Goal: Task Accomplishment & Management: Use online tool/utility

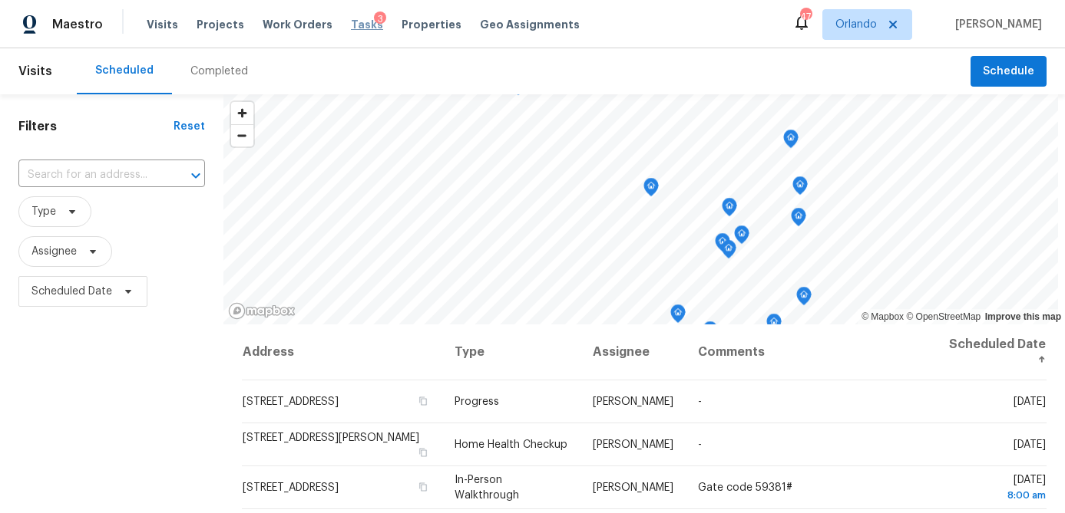
click at [351, 27] on span "Tasks" at bounding box center [367, 24] width 32 height 11
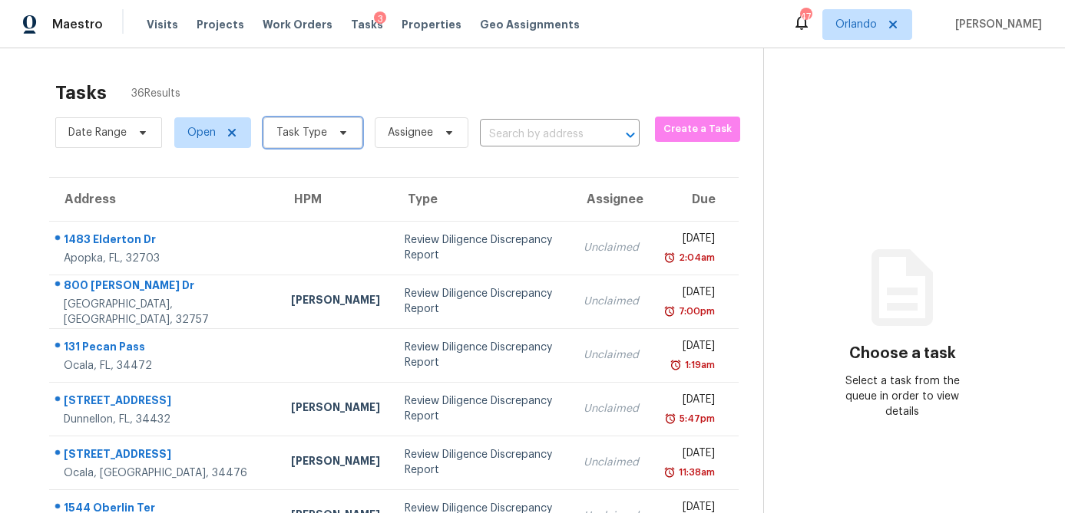
click at [297, 137] on span "Task Type" at bounding box center [301, 132] width 51 height 15
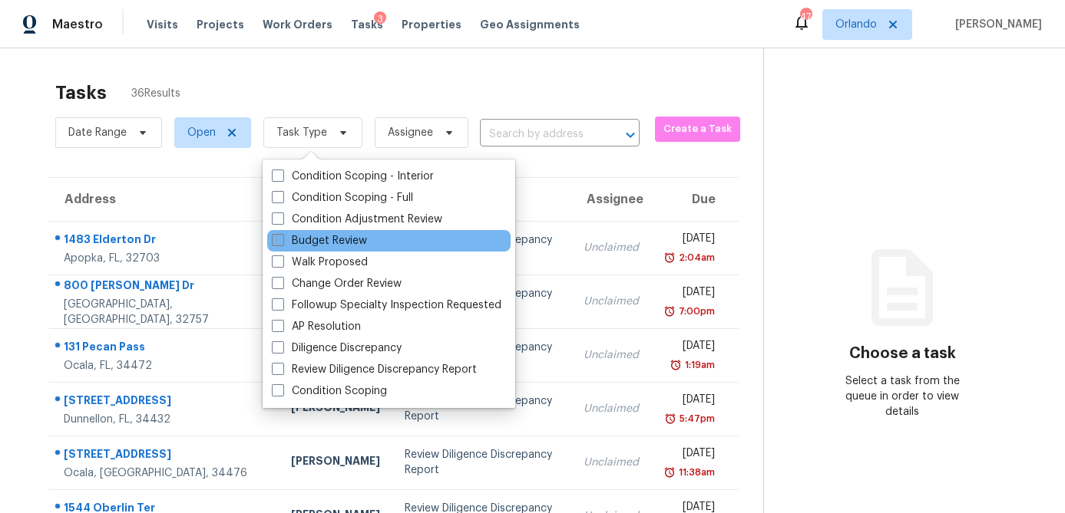
click at [275, 237] on span at bounding box center [278, 240] width 12 height 12
click at [275, 237] on input "Budget Review" at bounding box center [277, 238] width 10 height 10
checkbox input "true"
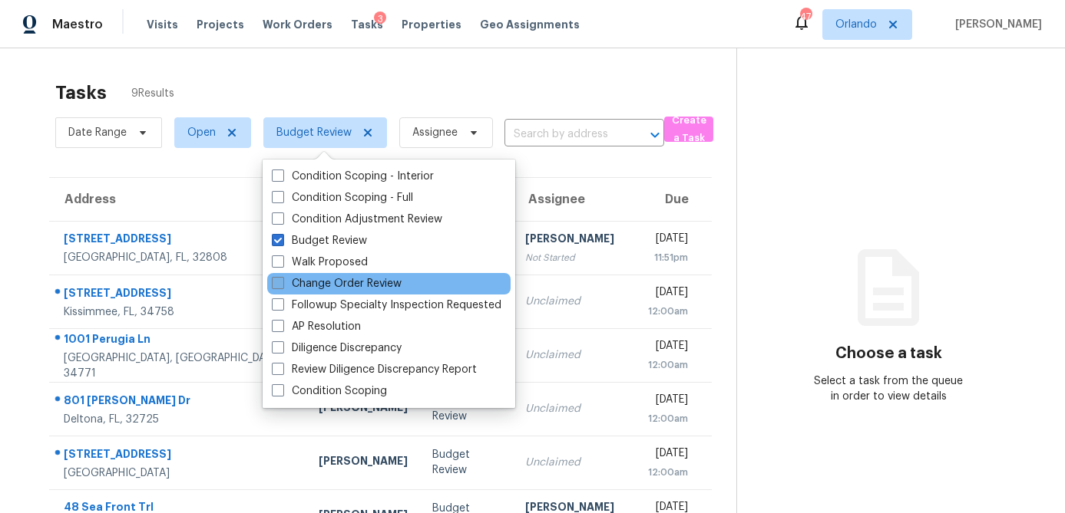
click at [276, 282] on span at bounding box center [278, 283] width 12 height 12
click at [276, 282] on input "Change Order Review" at bounding box center [277, 281] width 10 height 10
checkbox input "true"
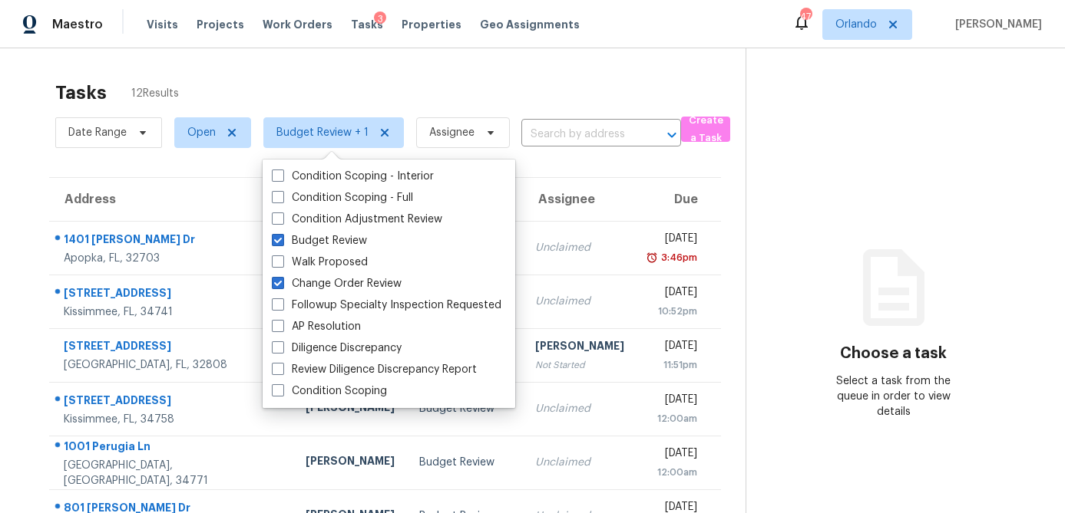
click at [402, 82] on div "Tasks 12 Results" at bounding box center [400, 93] width 690 height 40
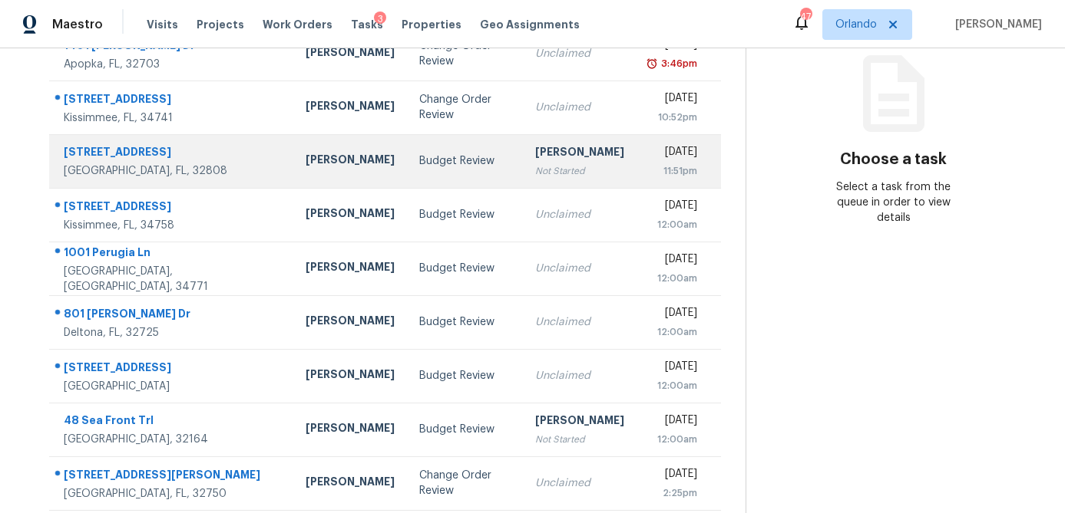
scroll to position [286, 0]
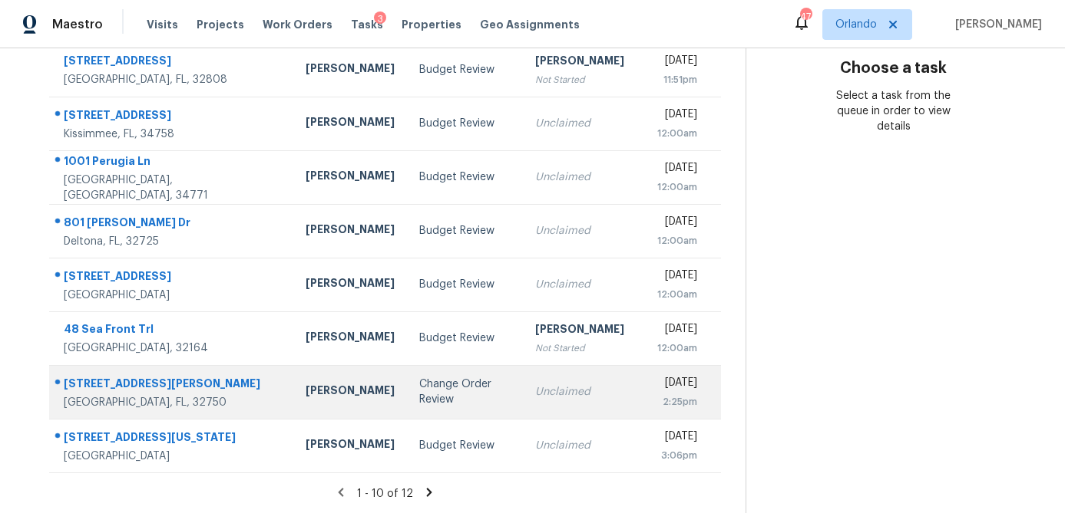
click at [419, 391] on div "Change Order Review" at bounding box center [464, 392] width 91 height 31
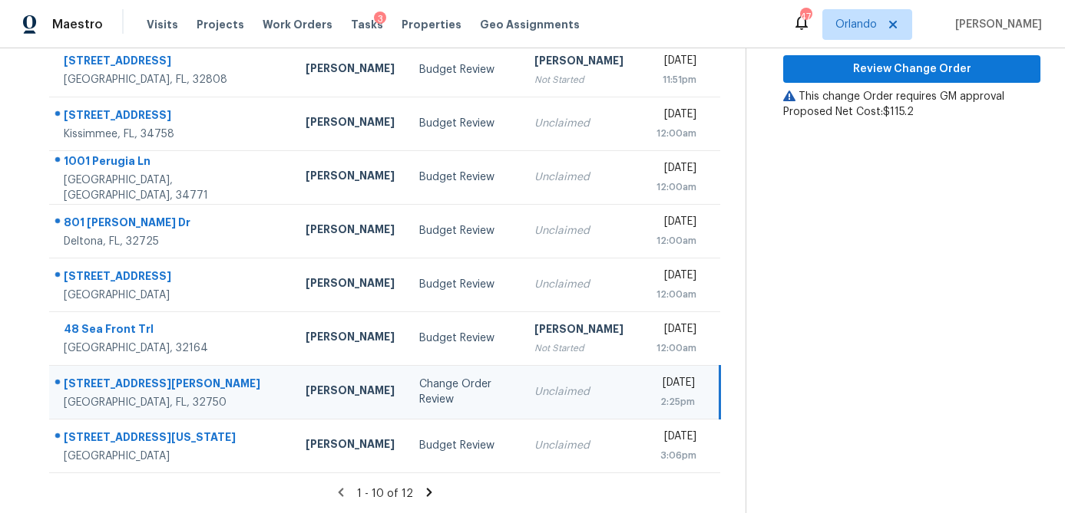
scroll to position [0, 0]
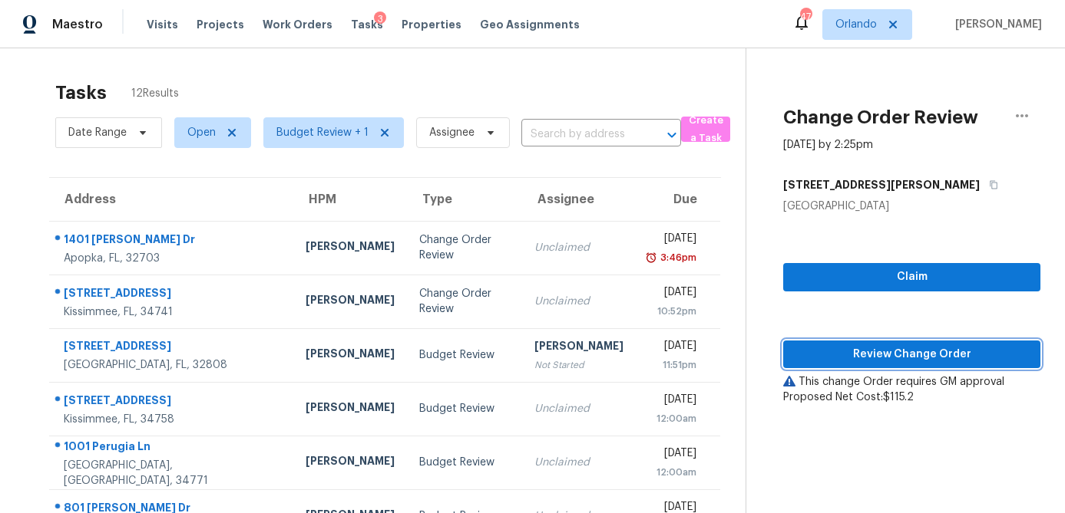
click at [929, 353] on span "Review Change Order" at bounding box center [911, 354] width 233 height 19
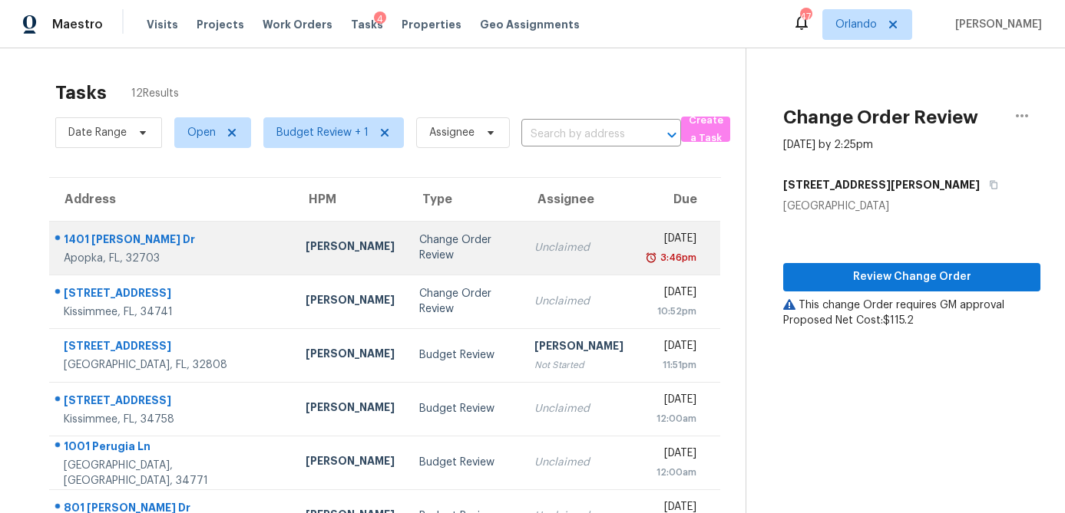
click at [419, 240] on div "Change Order Review" at bounding box center [464, 248] width 91 height 31
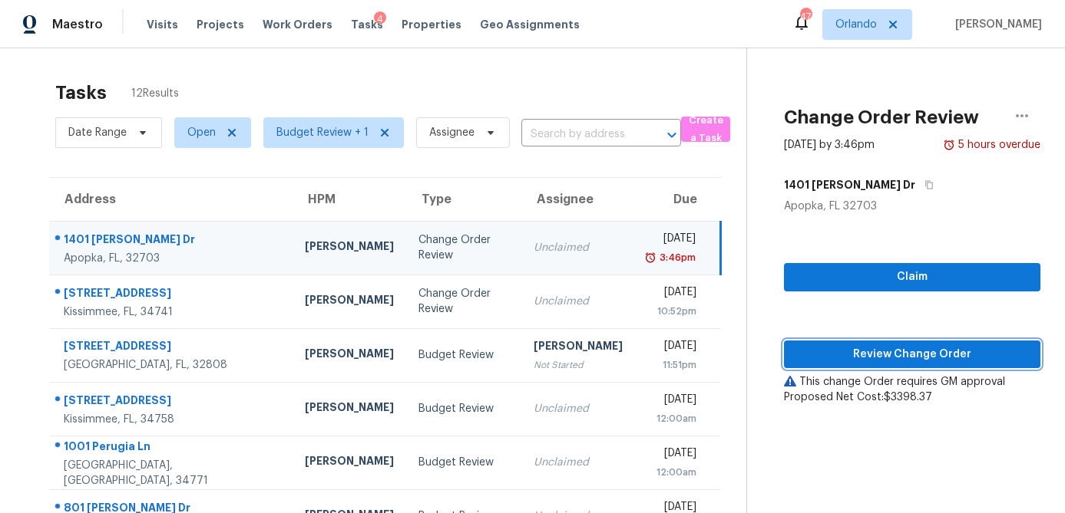
click at [919, 364] on button "Review Change Order" at bounding box center [912, 355] width 256 height 28
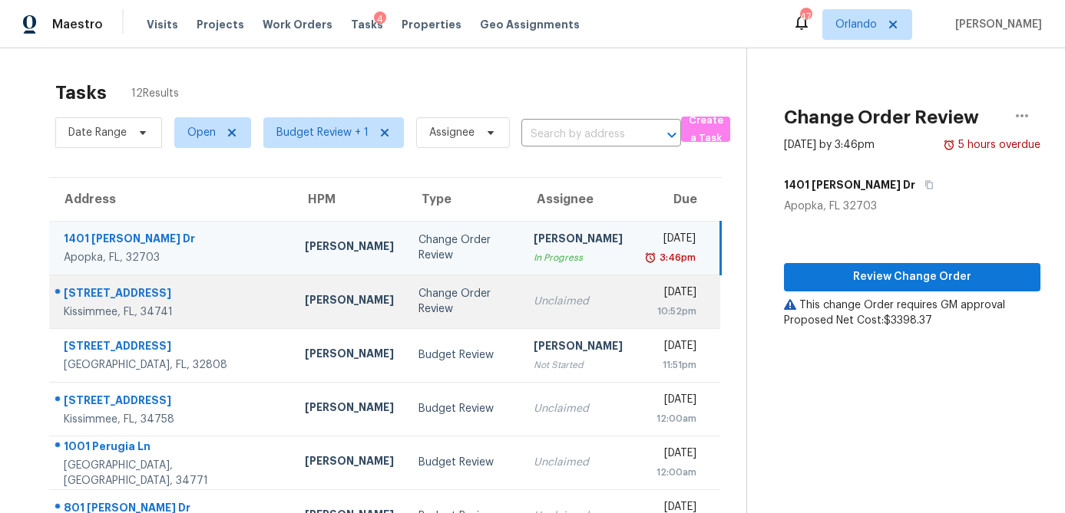
click at [418, 296] on div "Change Order Review" at bounding box center [463, 301] width 91 height 31
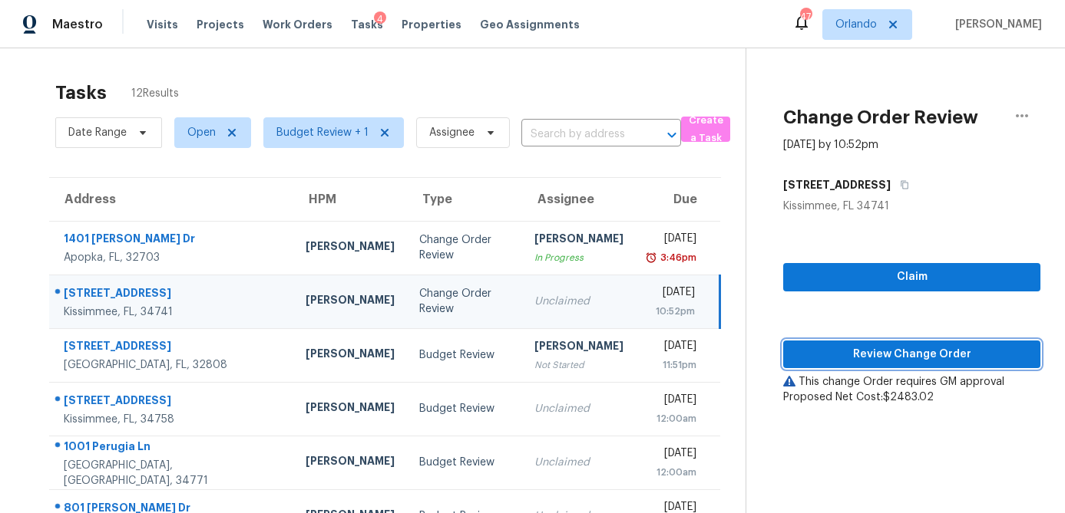
click at [911, 354] on span "Review Change Order" at bounding box center [911, 354] width 233 height 19
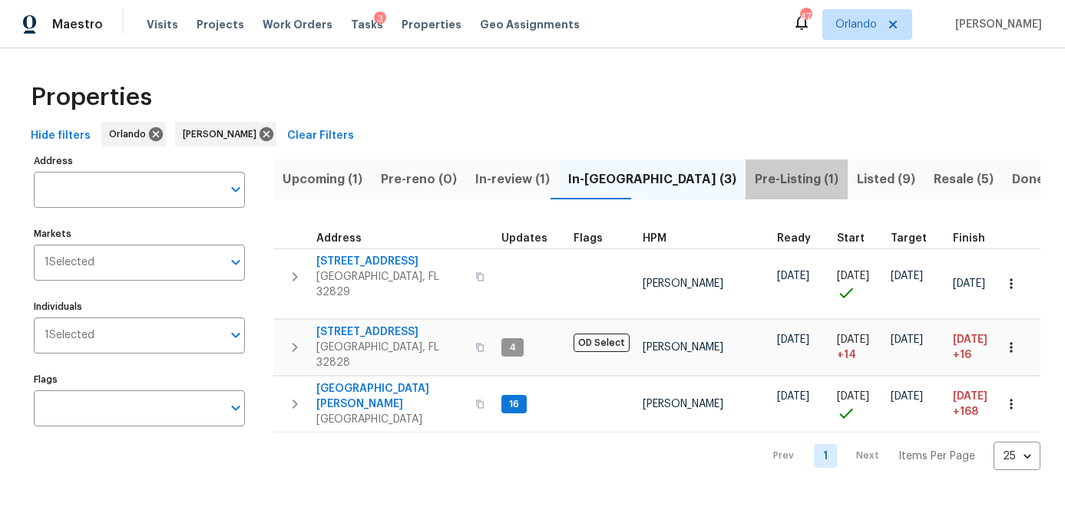
click at [754, 178] on span "Pre-Listing (1)" at bounding box center [796, 179] width 84 height 21
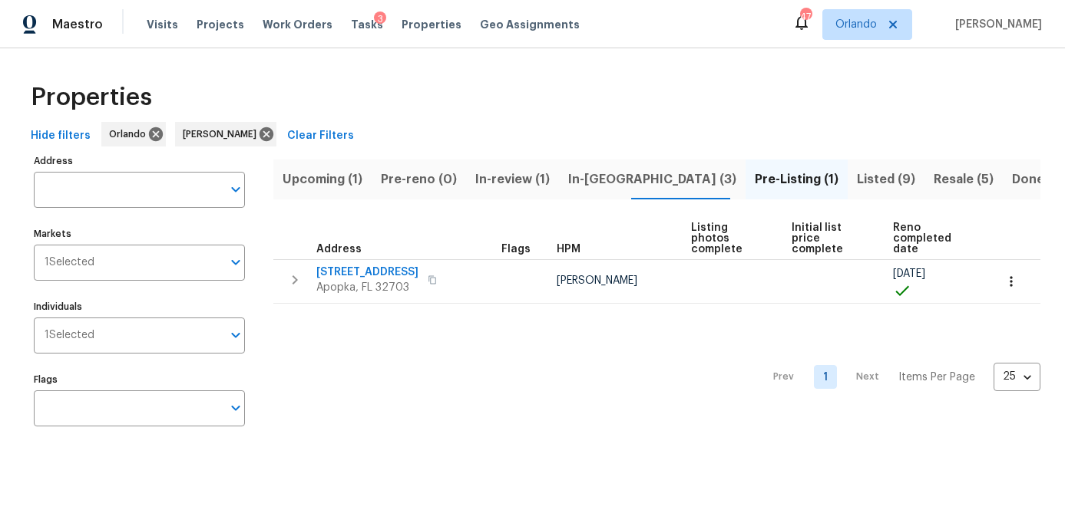
click at [857, 180] on span "Listed (9)" at bounding box center [886, 179] width 58 height 21
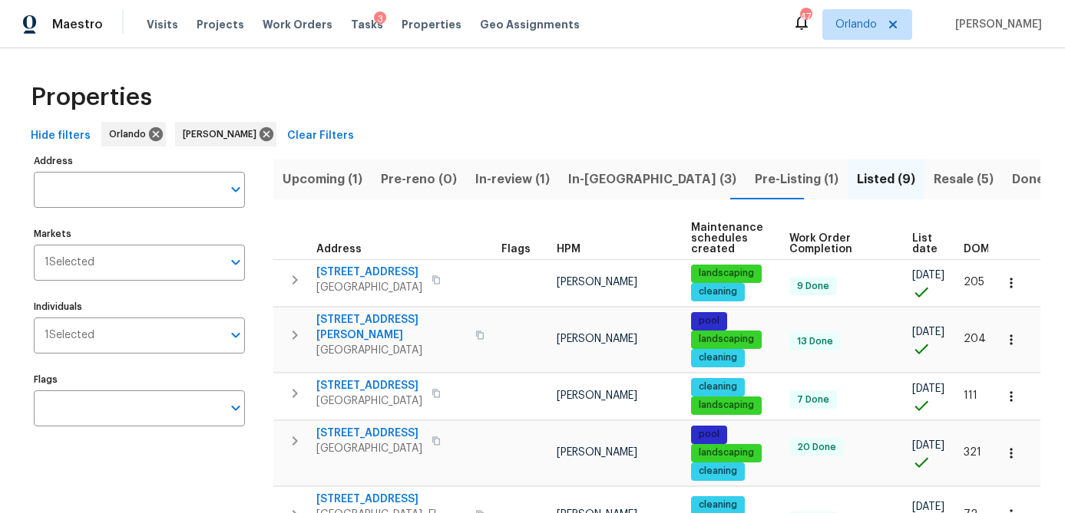
click at [933, 182] on span "Resale (5)" at bounding box center [963, 179] width 60 height 21
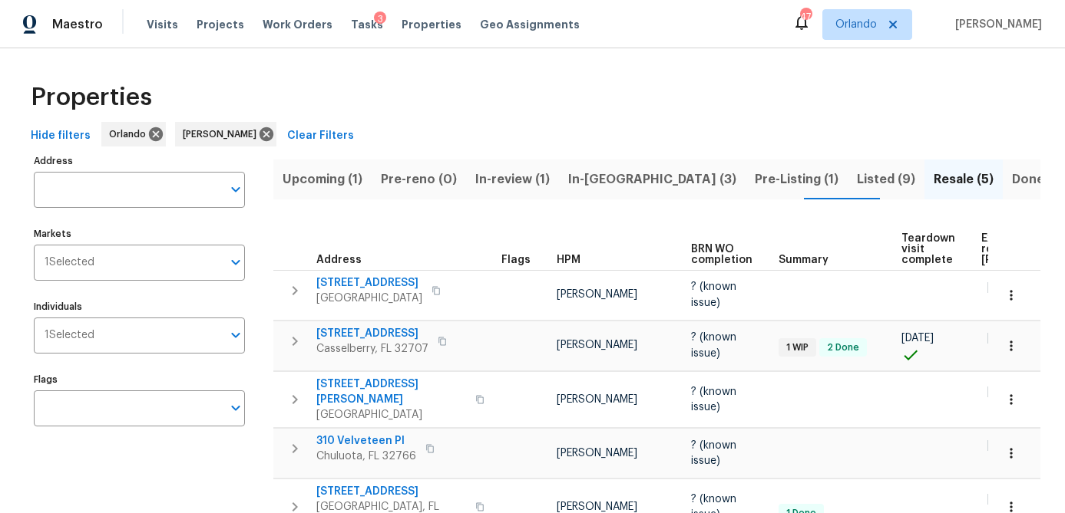
scroll to position [61, 0]
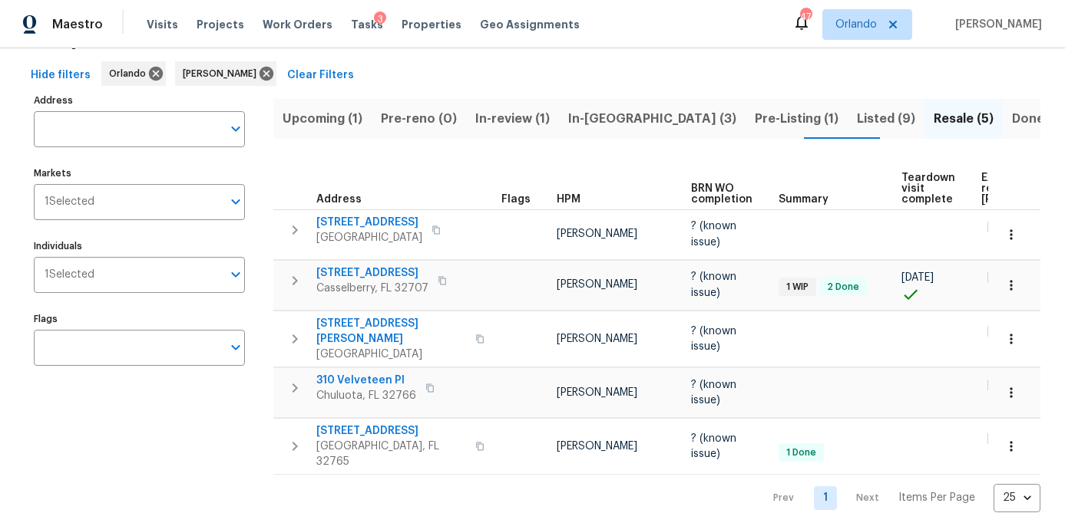
click at [336, 119] on span "Upcoming (1)" at bounding box center [322, 118] width 80 height 21
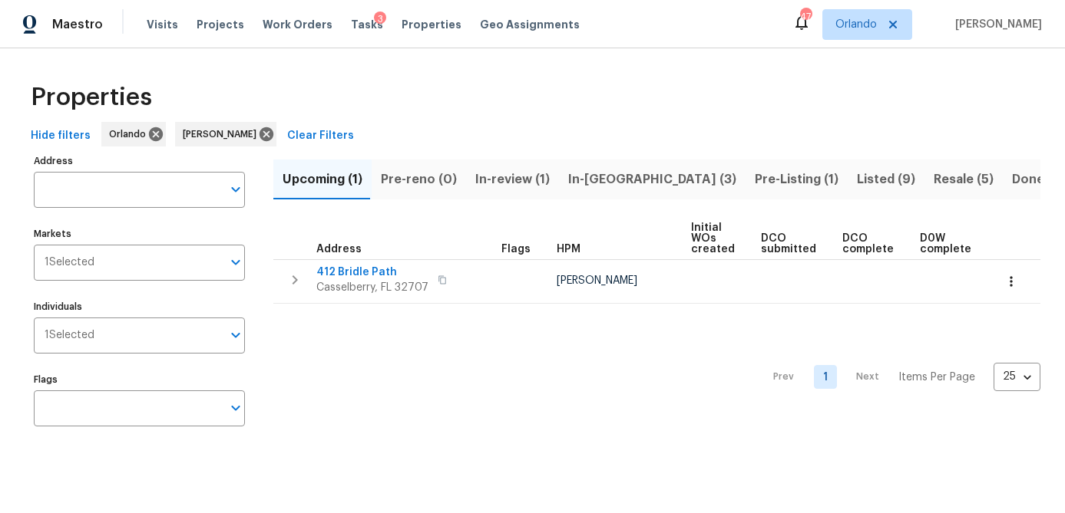
click at [583, 183] on span "In-reno (3)" at bounding box center [652, 179] width 168 height 21
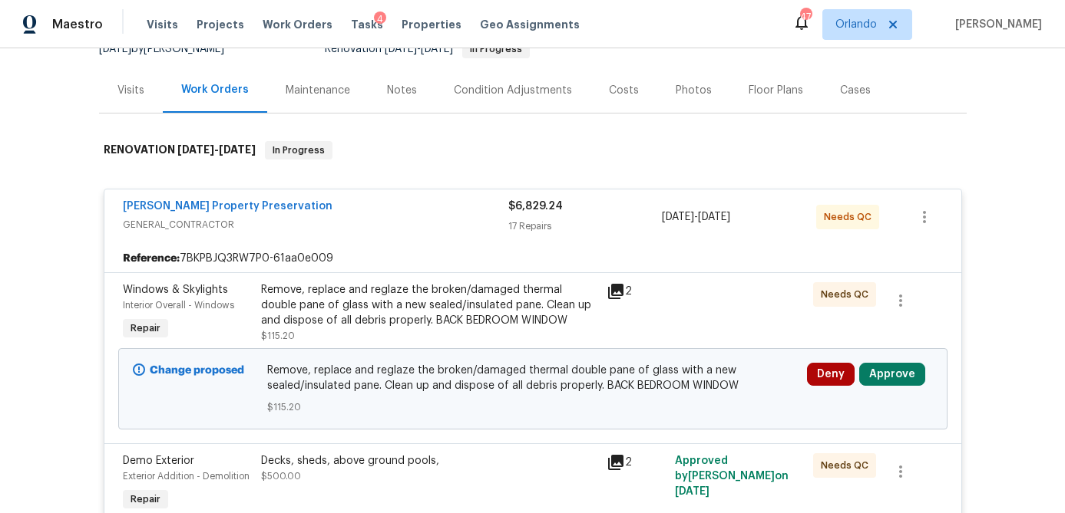
scroll to position [279, 0]
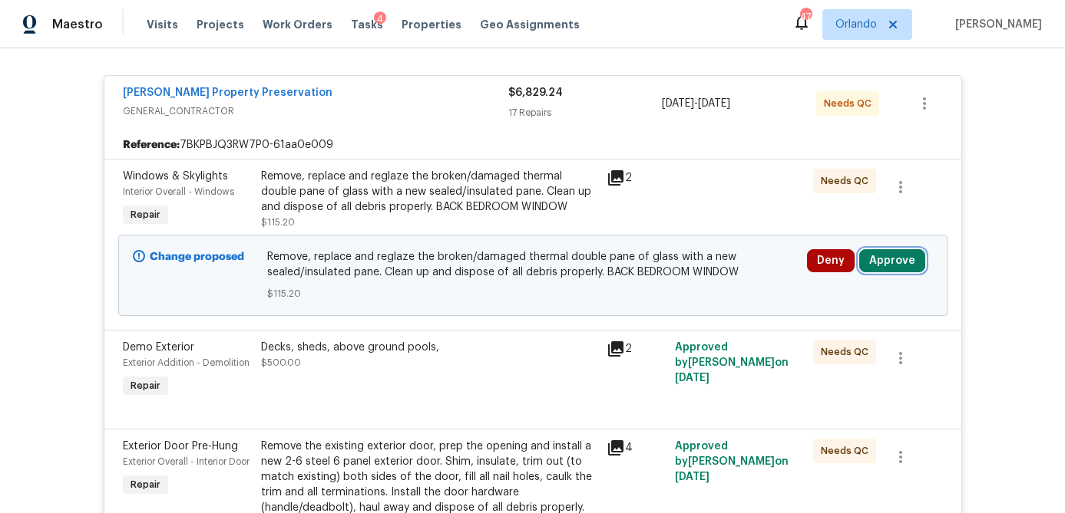
click at [889, 266] on button "Approve" at bounding box center [892, 260] width 66 height 23
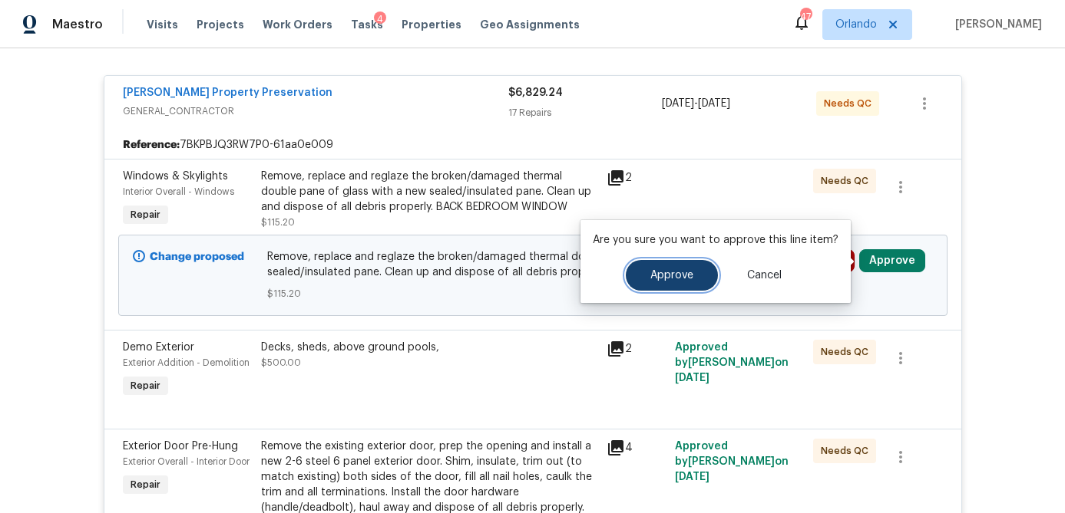
click at [673, 270] on span "Approve" at bounding box center [671, 276] width 43 height 12
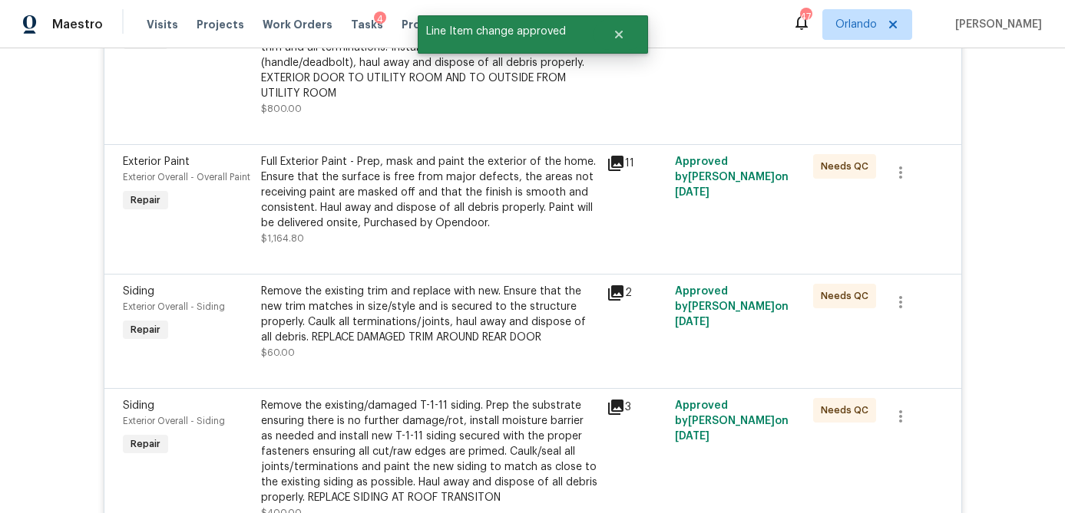
scroll to position [0, 0]
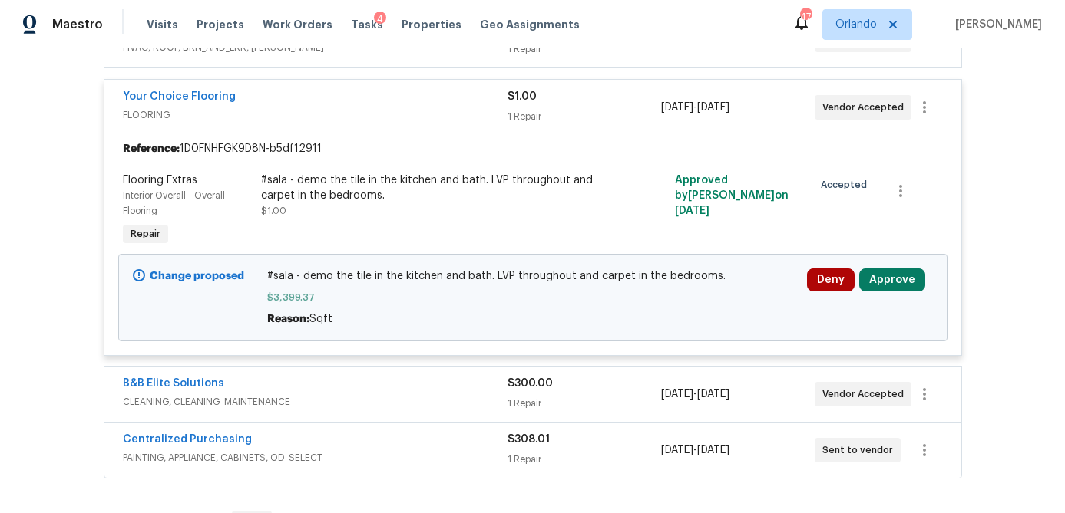
scroll to position [388, 0]
click at [909, 282] on button "Approve" at bounding box center [892, 278] width 66 height 23
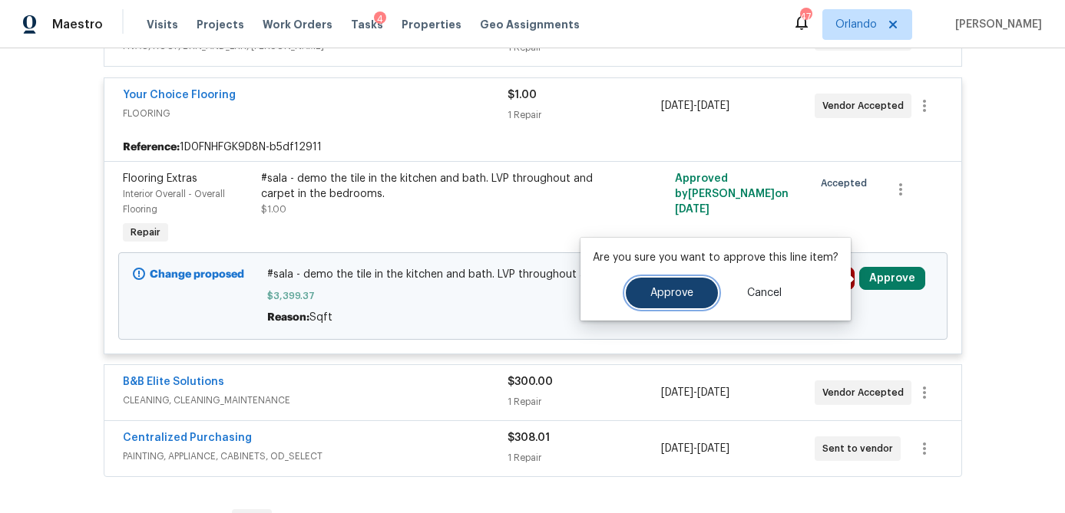
click at [694, 299] on button "Approve" at bounding box center [672, 293] width 92 height 31
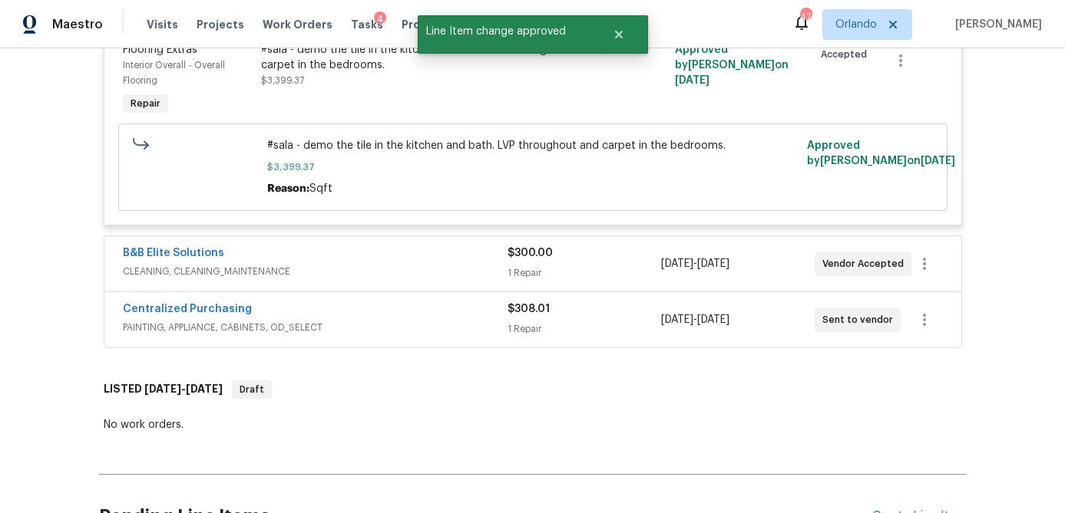
scroll to position [487, 0]
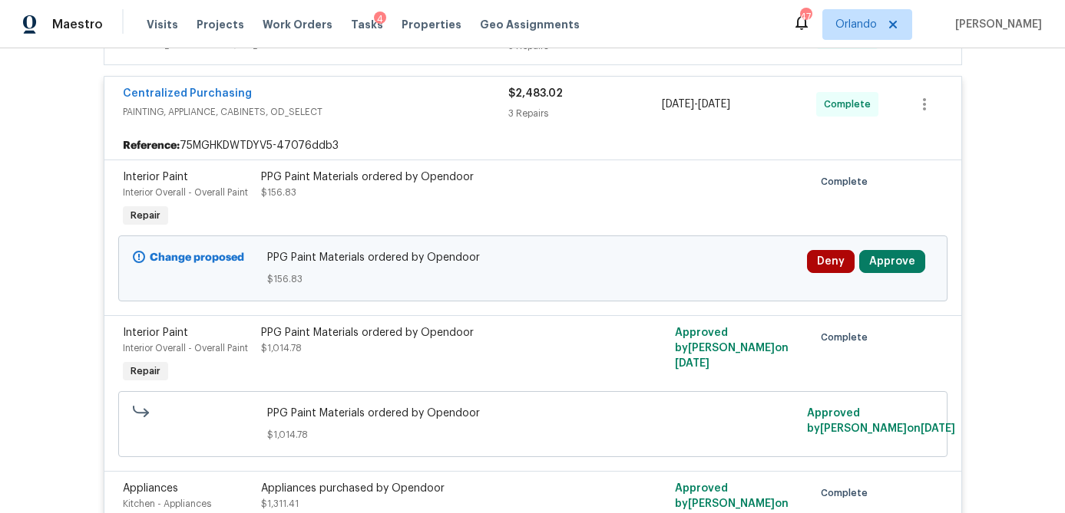
scroll to position [620, 0]
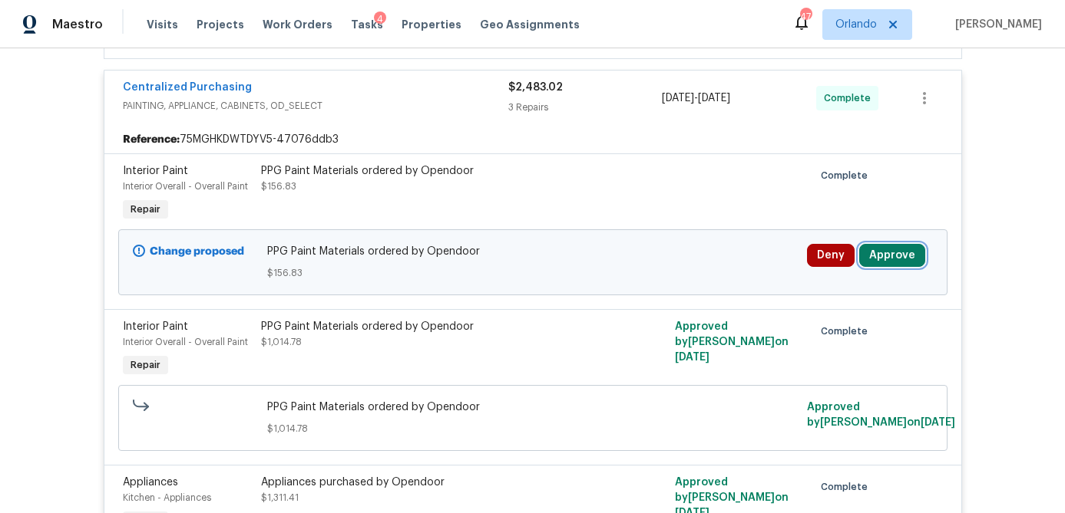
click at [887, 253] on button "Approve" at bounding box center [892, 255] width 66 height 23
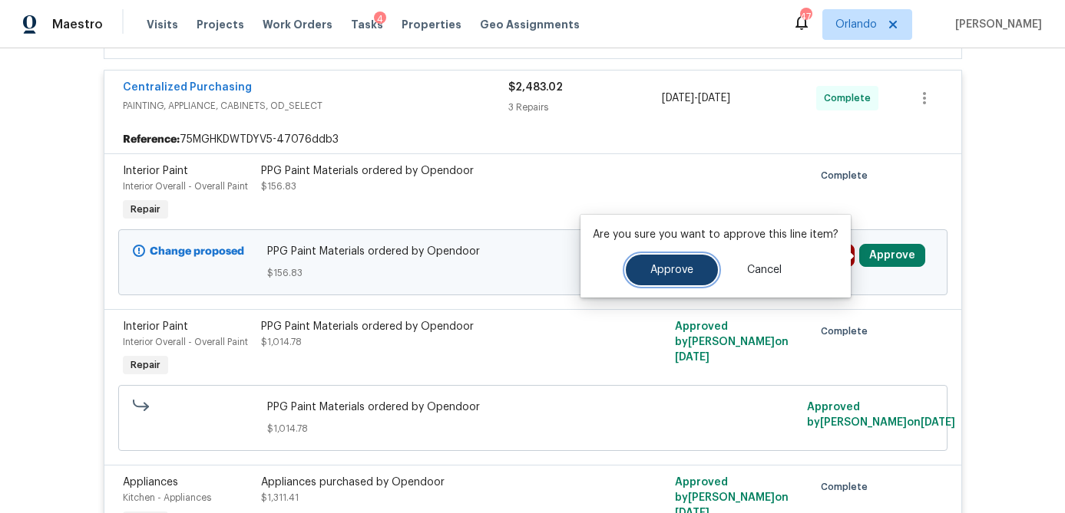
click at [705, 269] on button "Approve" at bounding box center [672, 270] width 92 height 31
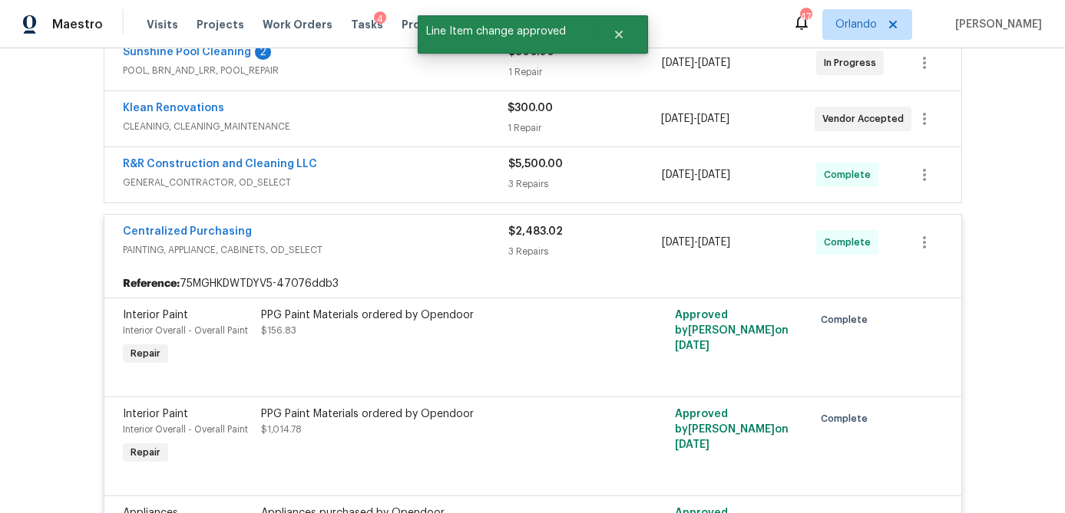
scroll to position [0, 0]
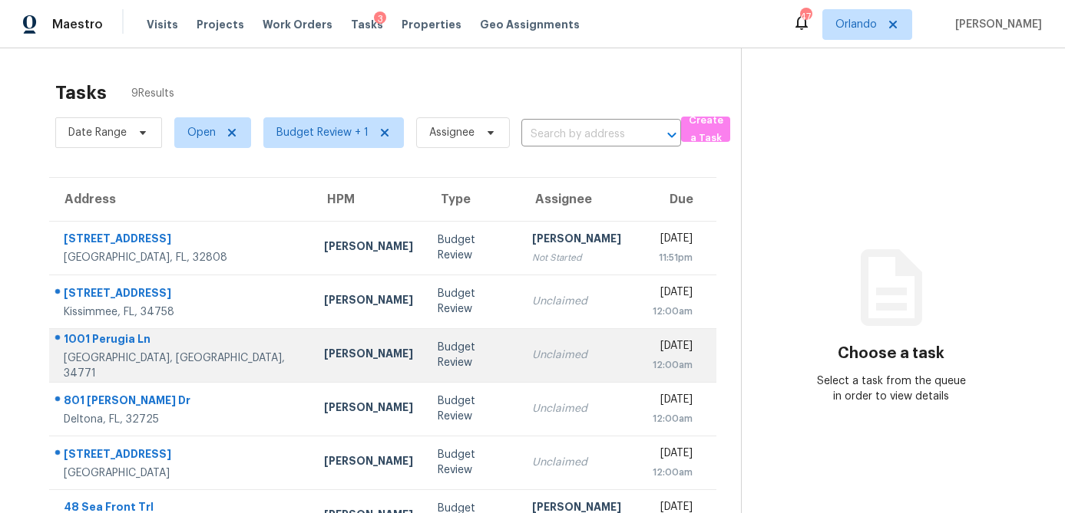
scroll to position [203, 0]
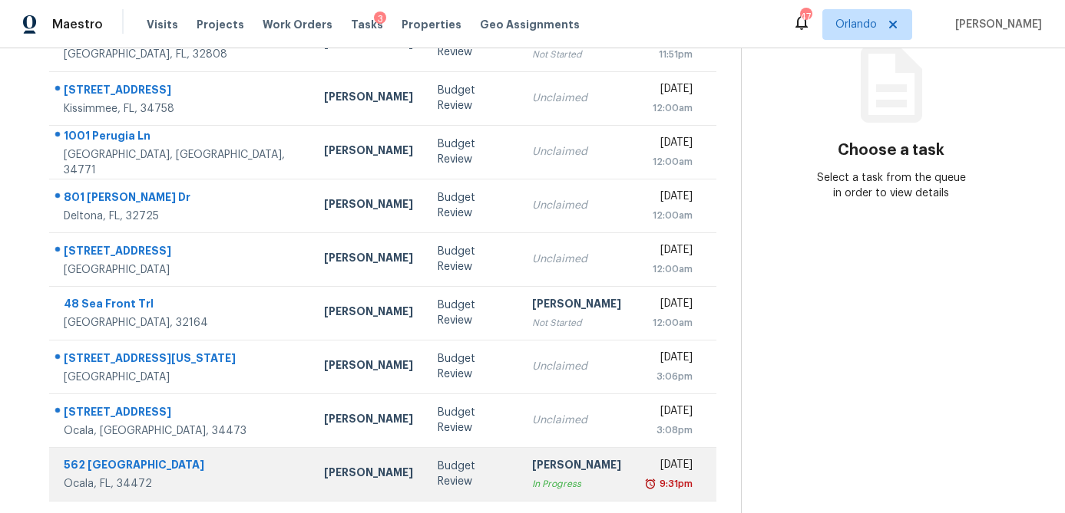
click at [425, 479] on td "Budget Review" at bounding box center [472, 474] width 94 height 54
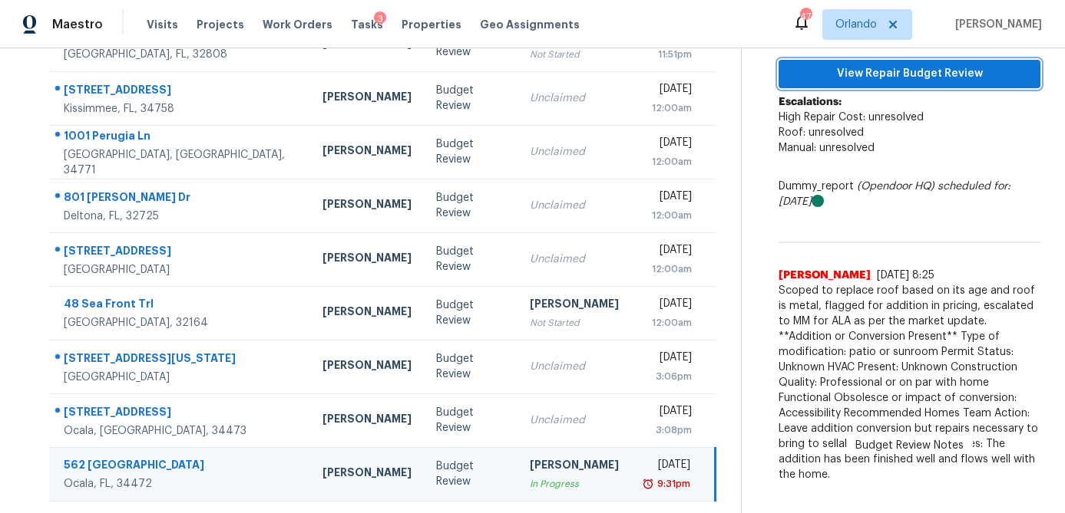
click at [925, 78] on span "View Repair Budget Review" at bounding box center [909, 73] width 237 height 19
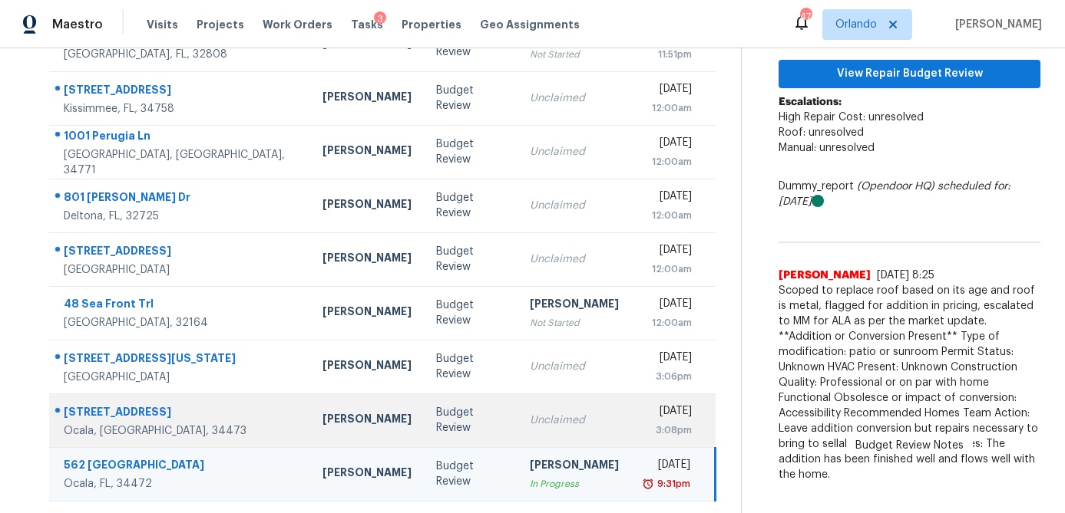
click at [436, 421] on div "Budget Review" at bounding box center [470, 420] width 69 height 31
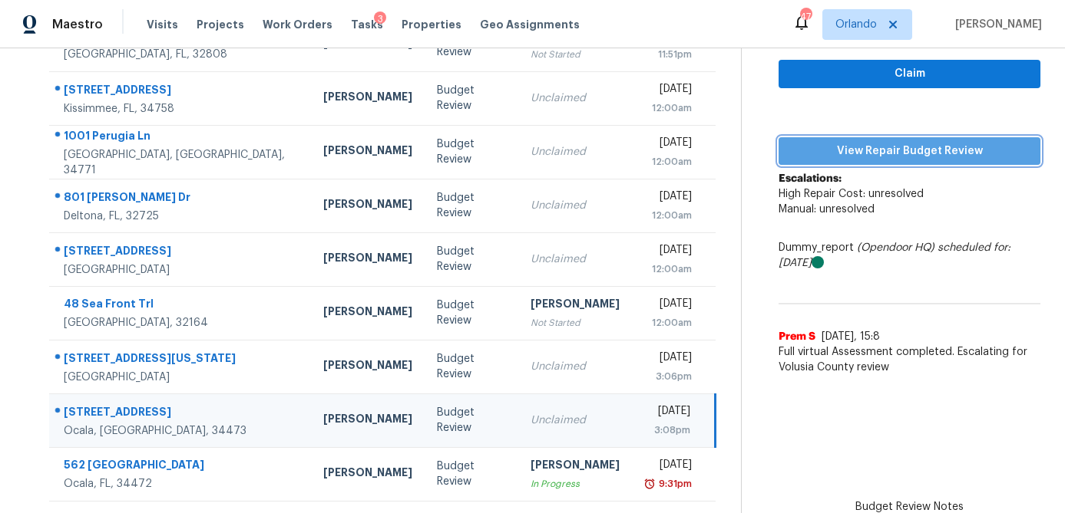
click at [928, 153] on span "View Repair Budget Review" at bounding box center [909, 151] width 237 height 19
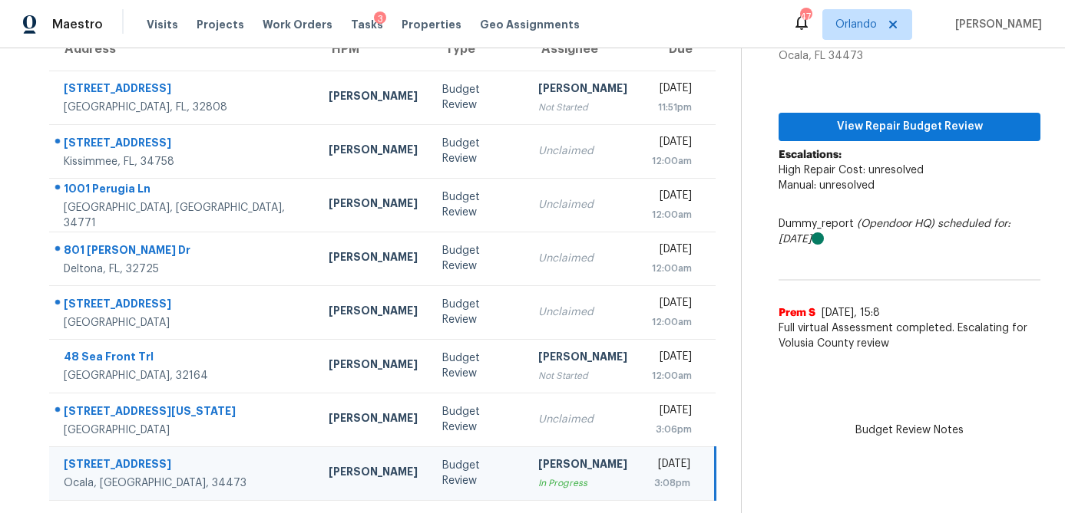
scroll to position [150, 0]
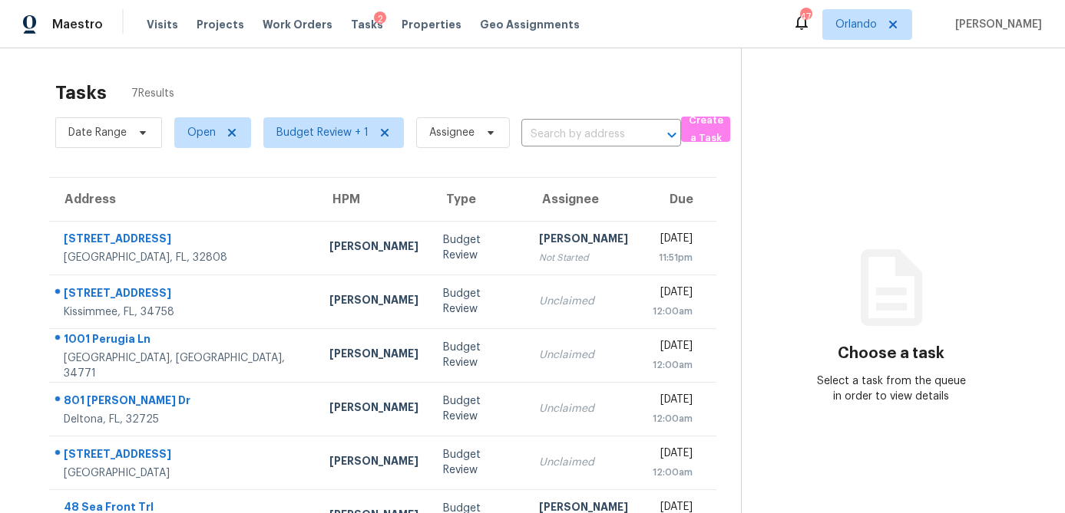
scroll to position [96, 0]
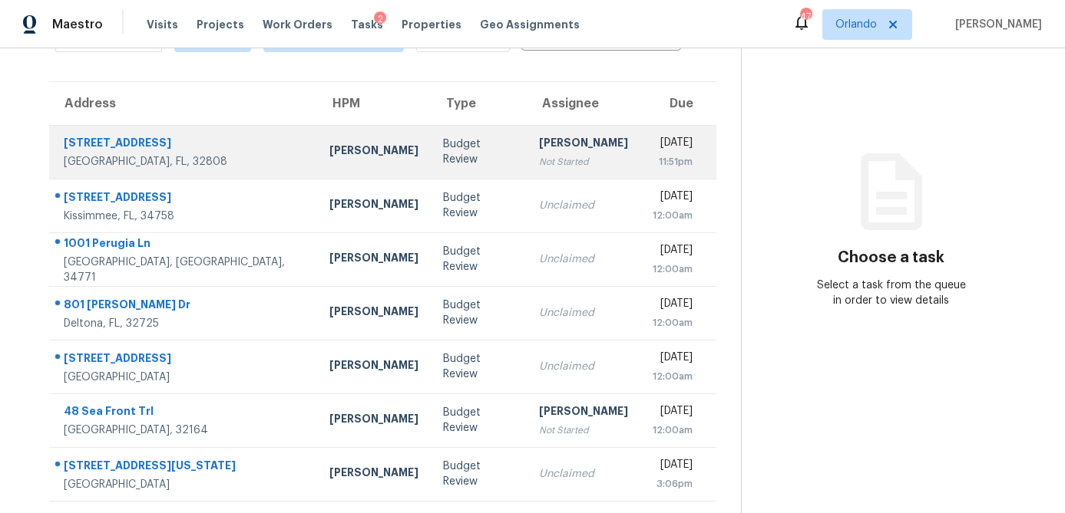
click at [329, 144] on div "[PERSON_NAME]" at bounding box center [373, 152] width 89 height 19
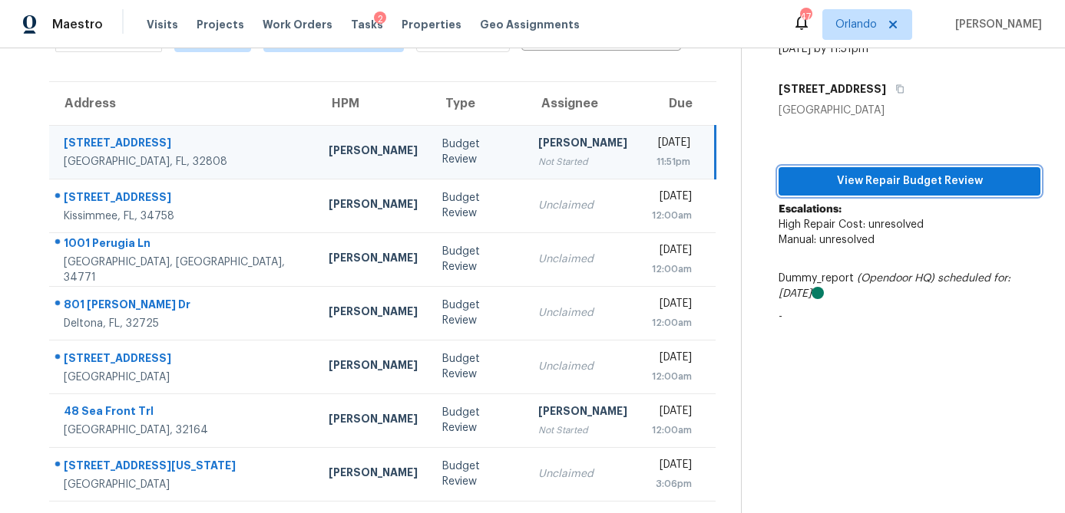
click at [945, 186] on span "View Repair Budget Review" at bounding box center [909, 181] width 237 height 19
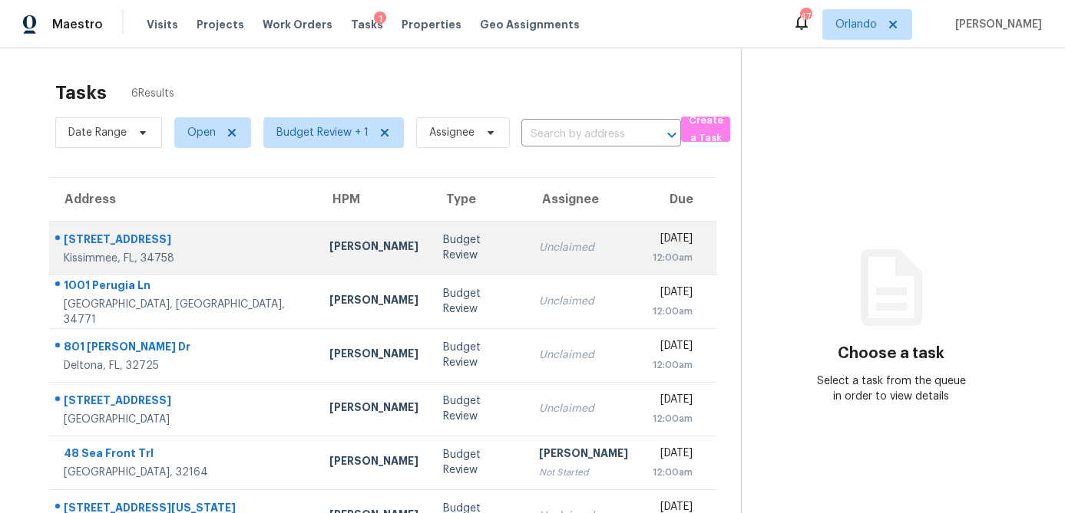
click at [329, 246] on div "Samuel Rivera" at bounding box center [373, 248] width 89 height 19
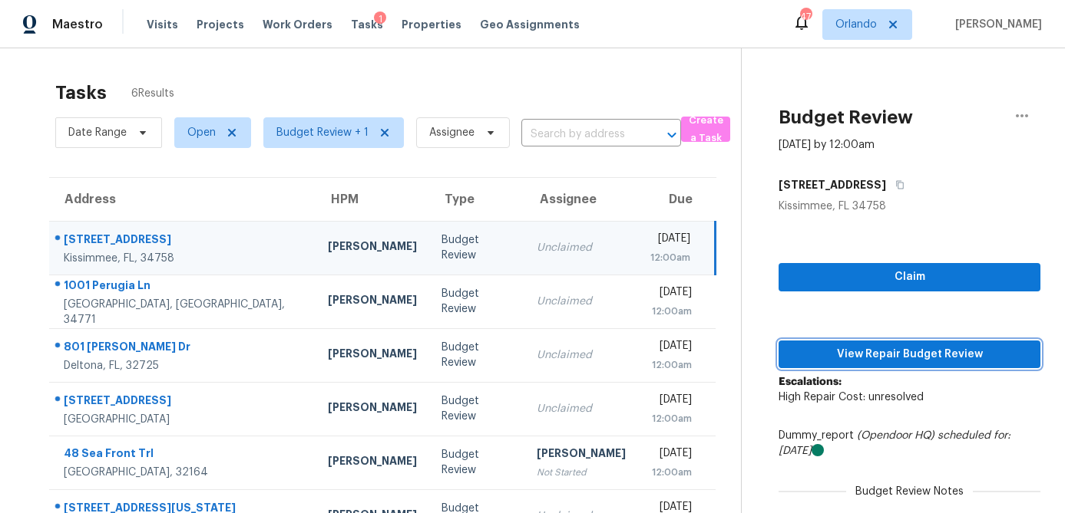
click at [910, 355] on span "View Repair Budget Review" at bounding box center [909, 354] width 237 height 19
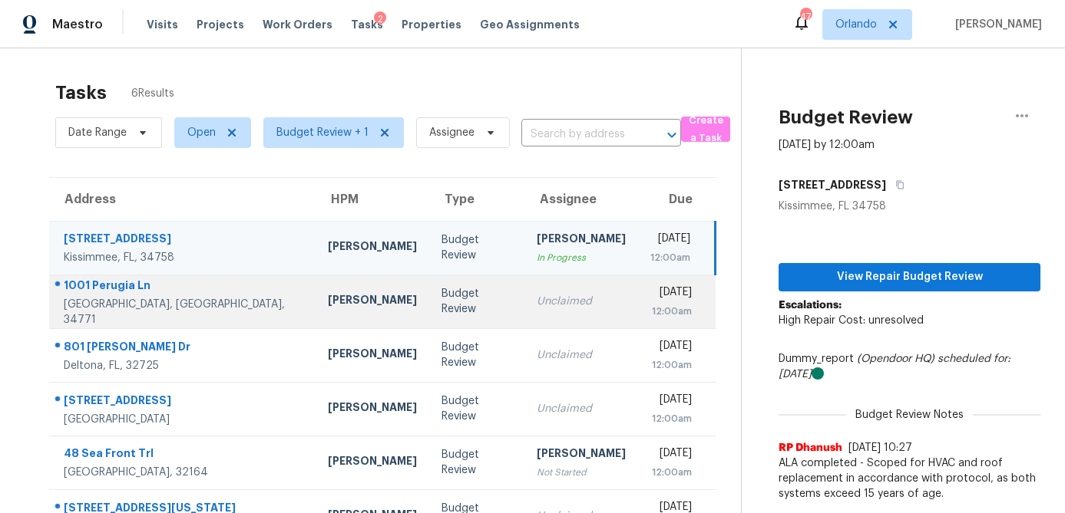
click at [328, 299] on div "Samuel Rivera" at bounding box center [372, 301] width 89 height 19
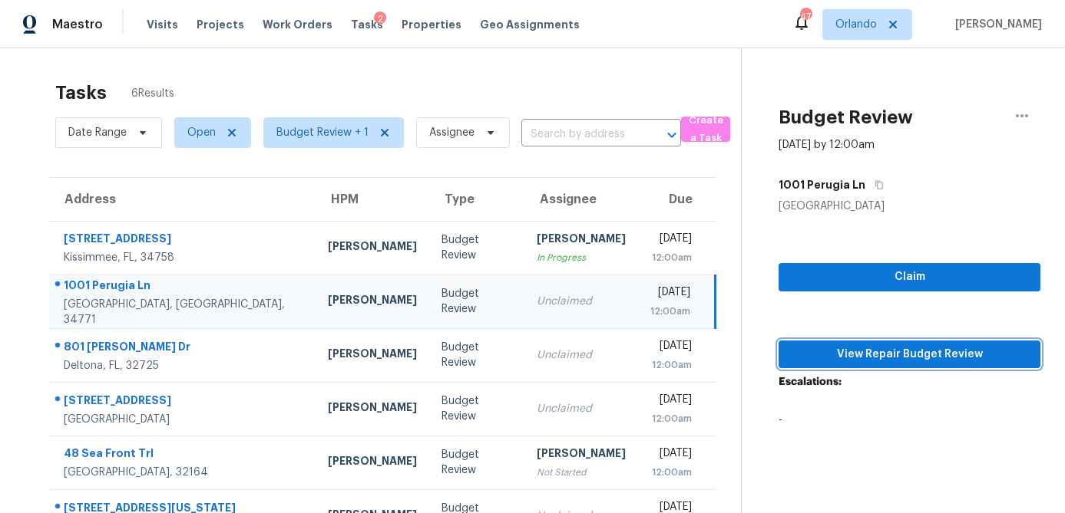
click at [892, 359] on span "View Repair Budget Review" at bounding box center [909, 354] width 237 height 19
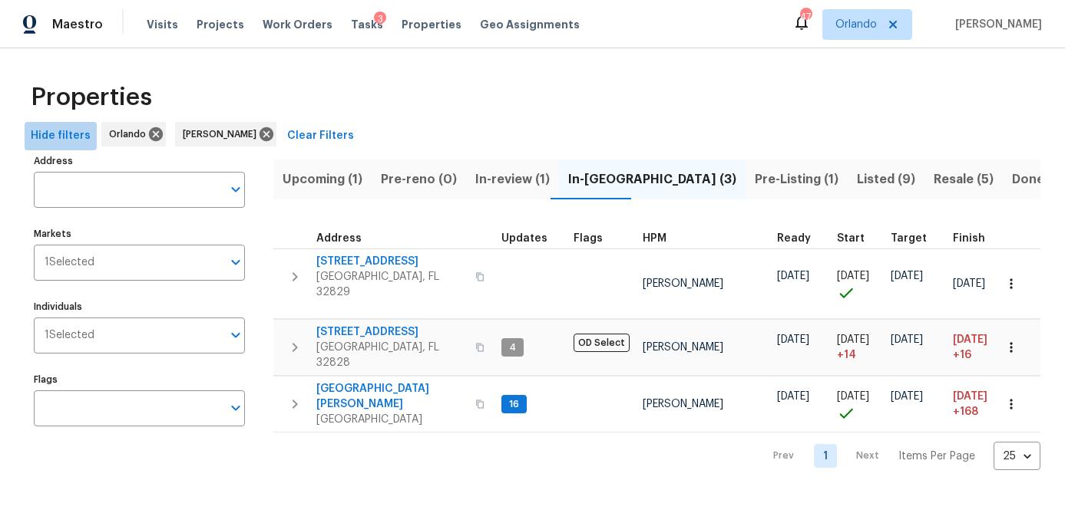
click at [73, 138] on span "Hide filters" at bounding box center [61, 136] width 60 height 19
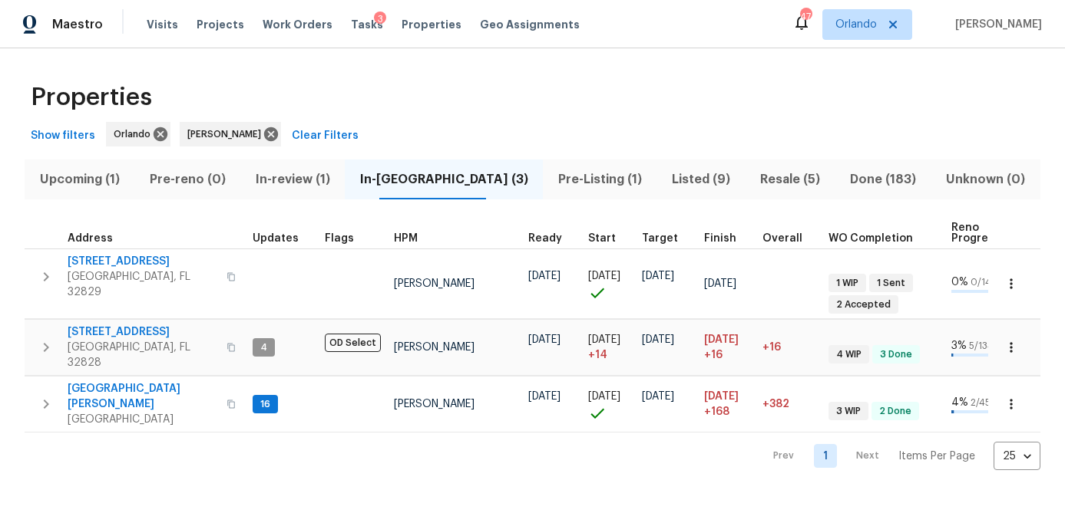
click at [552, 177] on span "Pre-Listing (1)" at bounding box center [599, 179] width 95 height 21
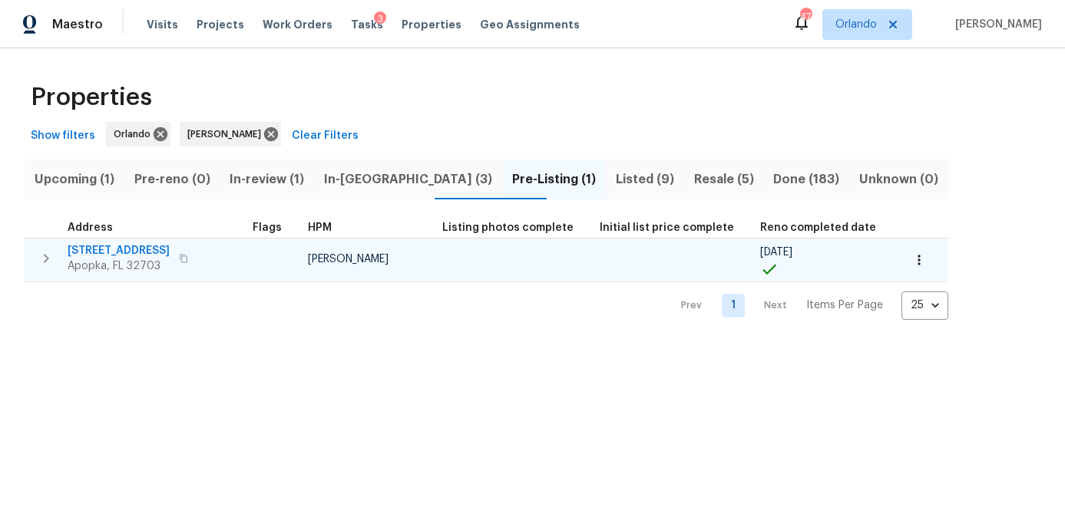
click at [136, 253] on span "1906 Sunbow Ave" at bounding box center [119, 250] width 102 height 15
click at [911, 263] on icon "button" at bounding box center [918, 260] width 15 height 15
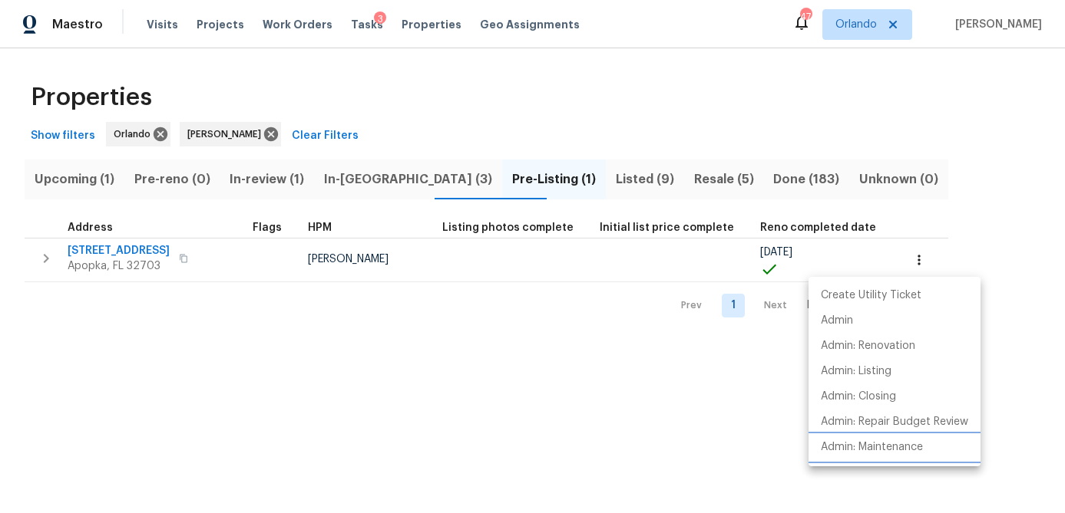
click at [892, 443] on p "Admin: Maintenance" at bounding box center [871, 448] width 102 height 16
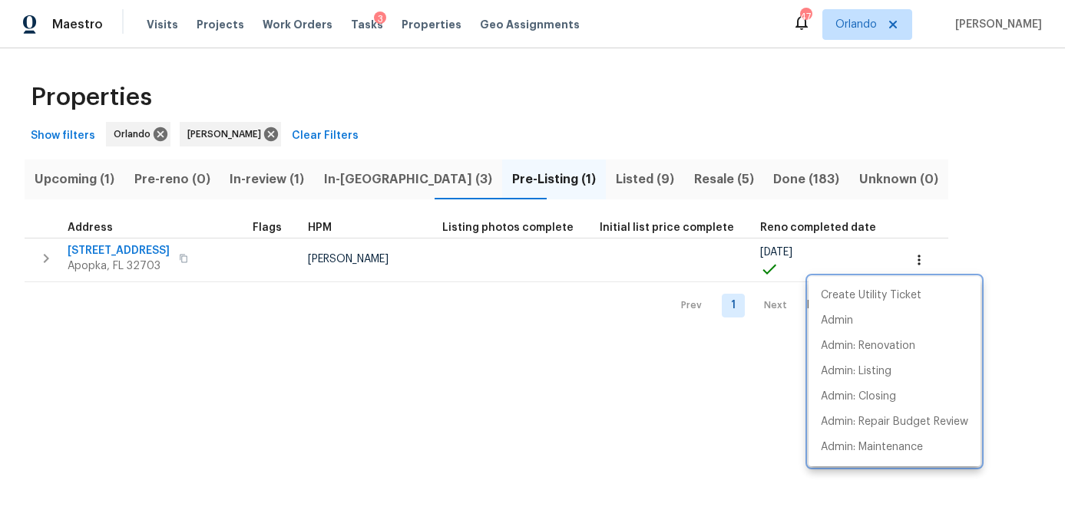
click at [414, 184] on div at bounding box center [532, 256] width 1065 height 513
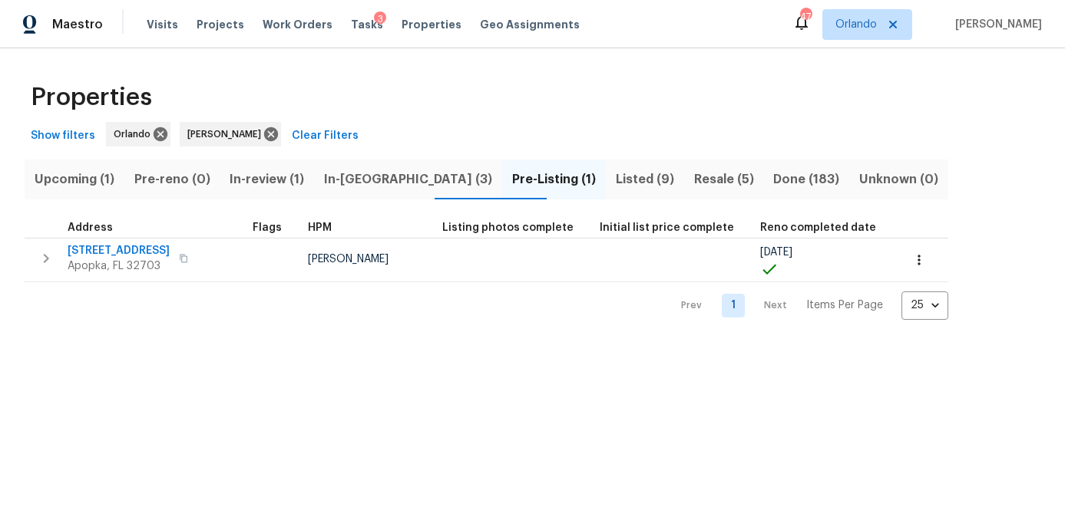
click at [615, 180] on span "Listed (9)" at bounding box center [645, 179] width 60 height 21
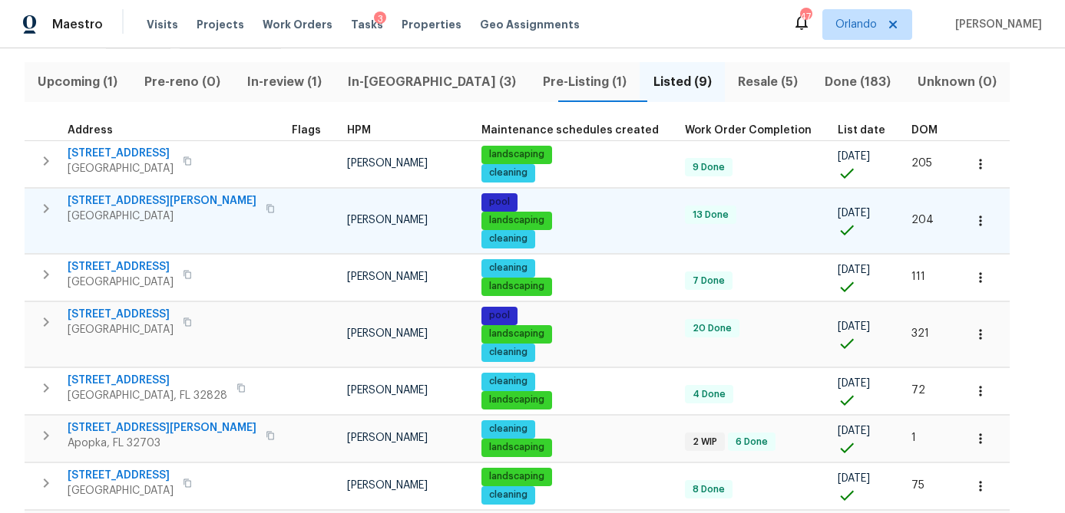
scroll to position [248, 0]
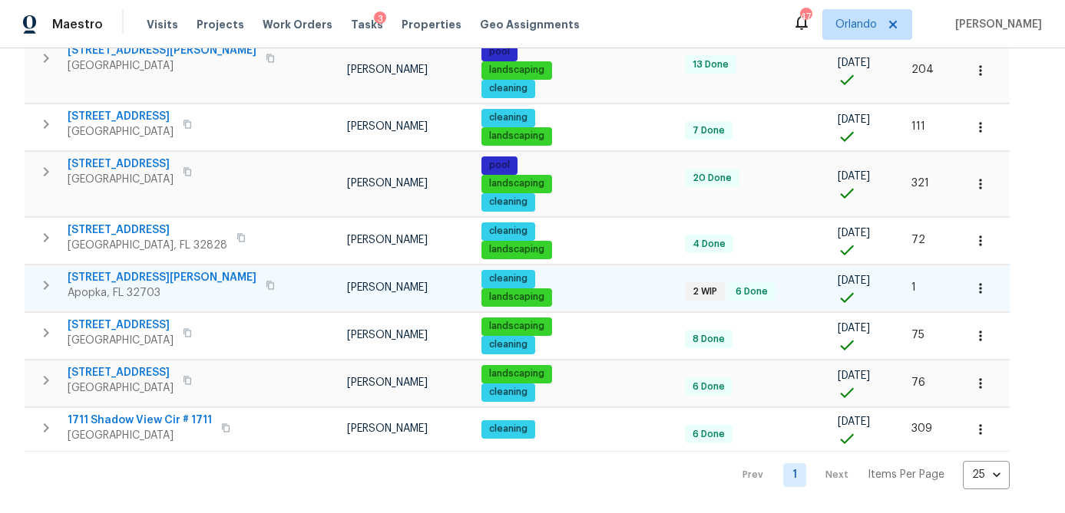
click at [972, 281] on icon "button" at bounding box center [979, 288] width 15 height 15
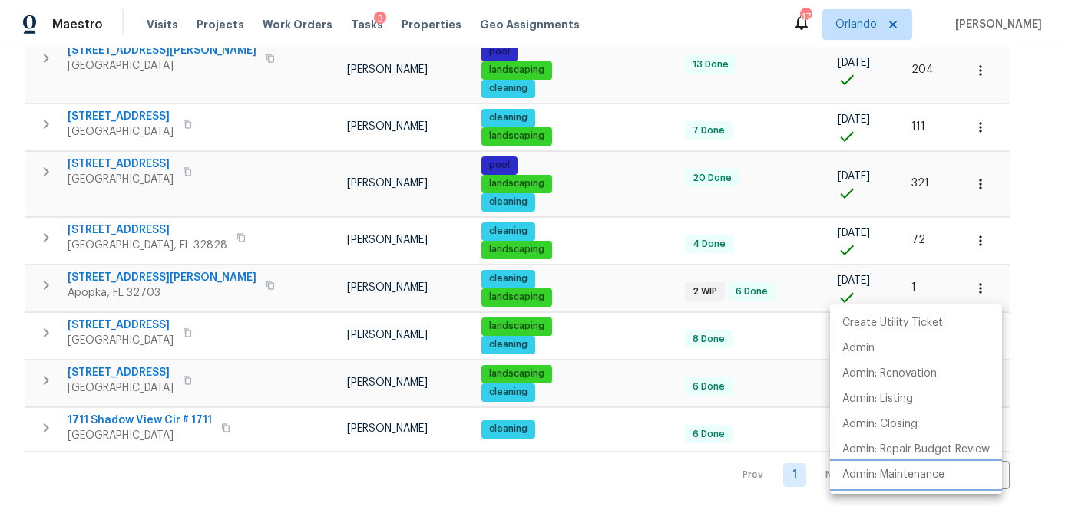
click at [916, 474] on p "Admin: Maintenance" at bounding box center [893, 475] width 102 height 16
click at [352, 31] on div at bounding box center [532, 256] width 1065 height 513
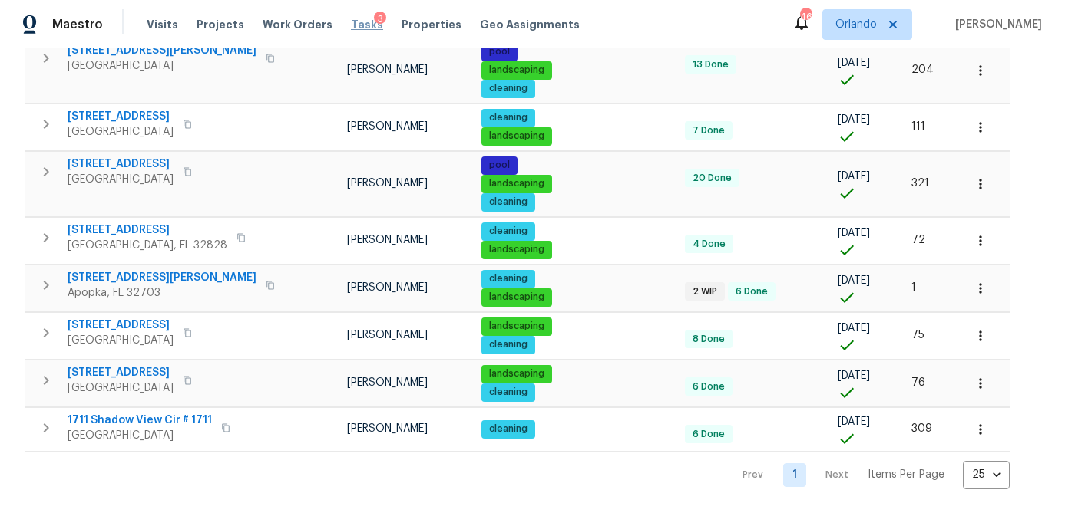
click at [352, 21] on span "Tasks" at bounding box center [367, 24] width 32 height 11
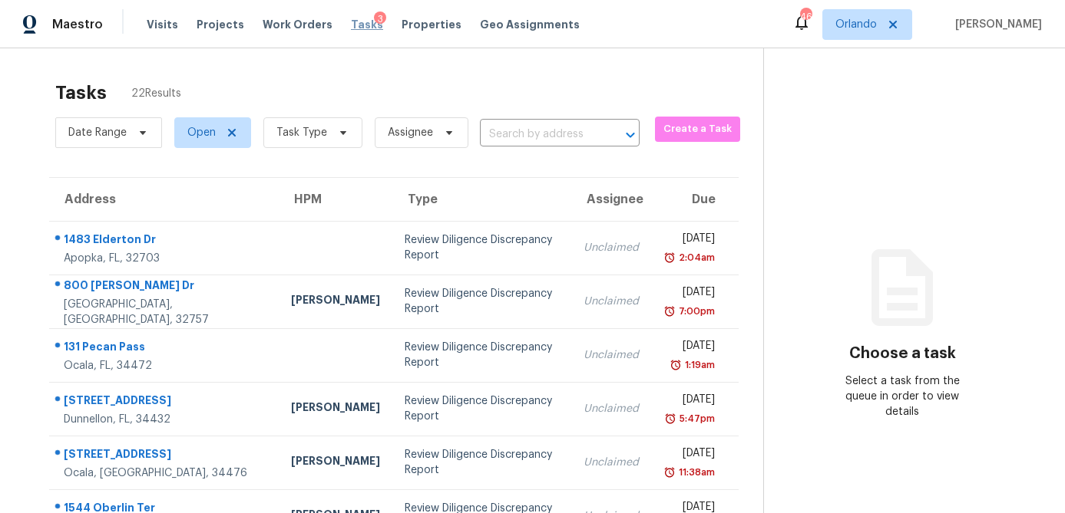
click at [355, 21] on span "Tasks" at bounding box center [367, 24] width 32 height 11
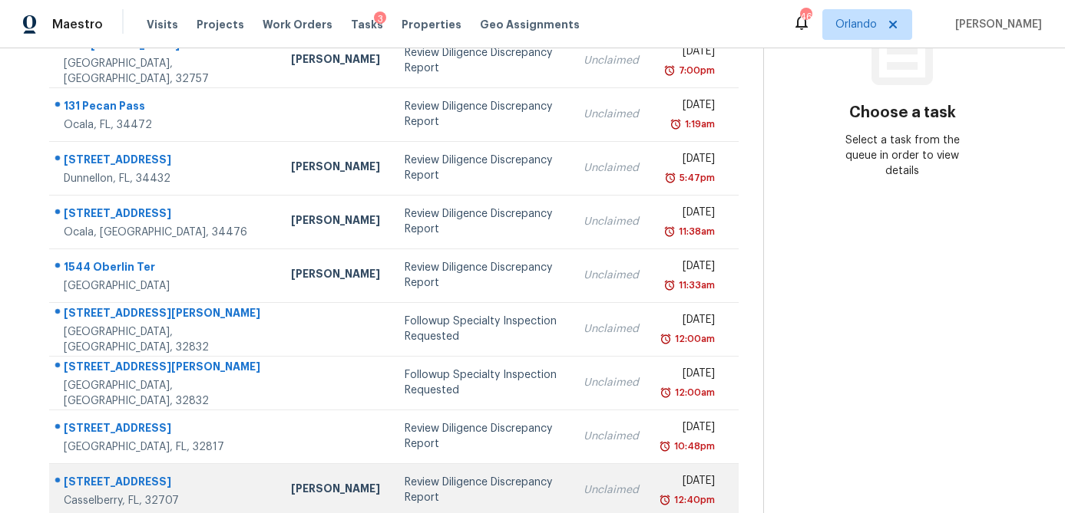
scroll to position [286, 0]
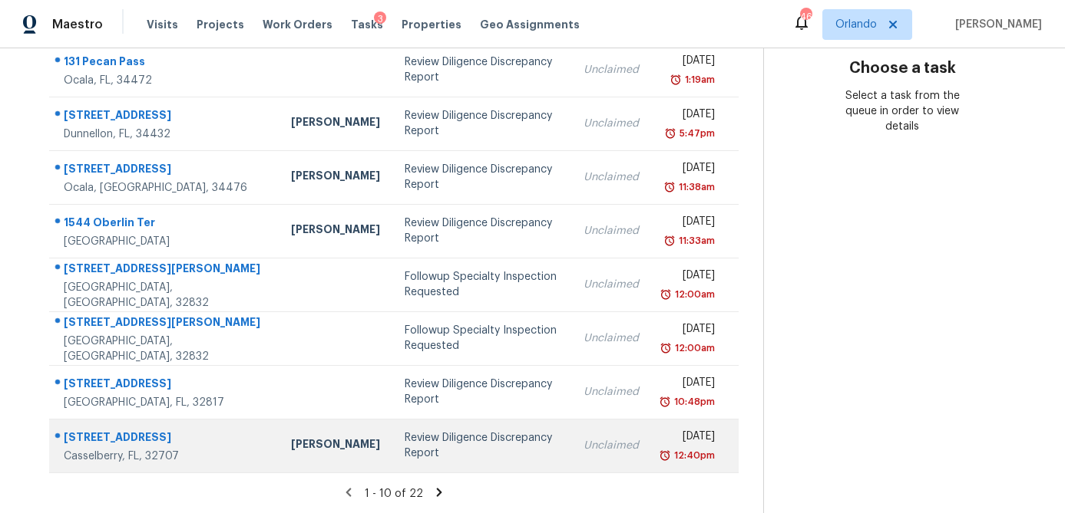
click at [404, 447] on div "Review Diligence Discrepancy Report" at bounding box center [481, 446] width 155 height 31
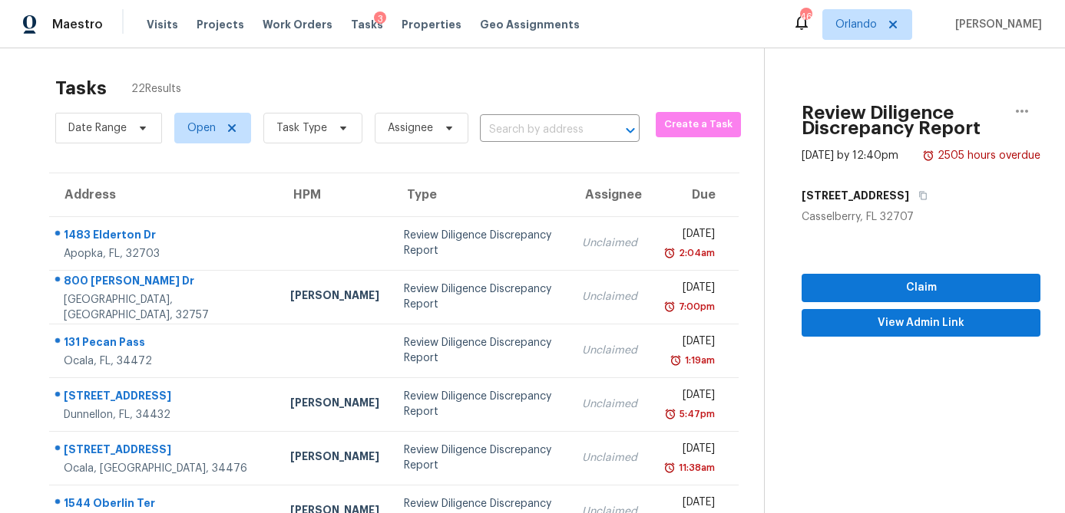
scroll to position [0, 0]
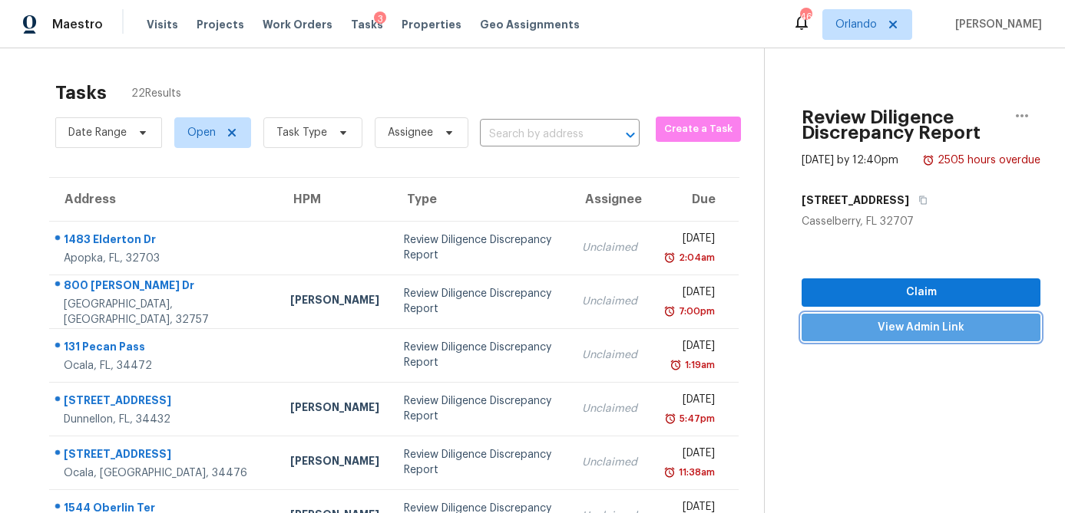
click at [941, 326] on span "View Admin Link" at bounding box center [921, 328] width 214 height 19
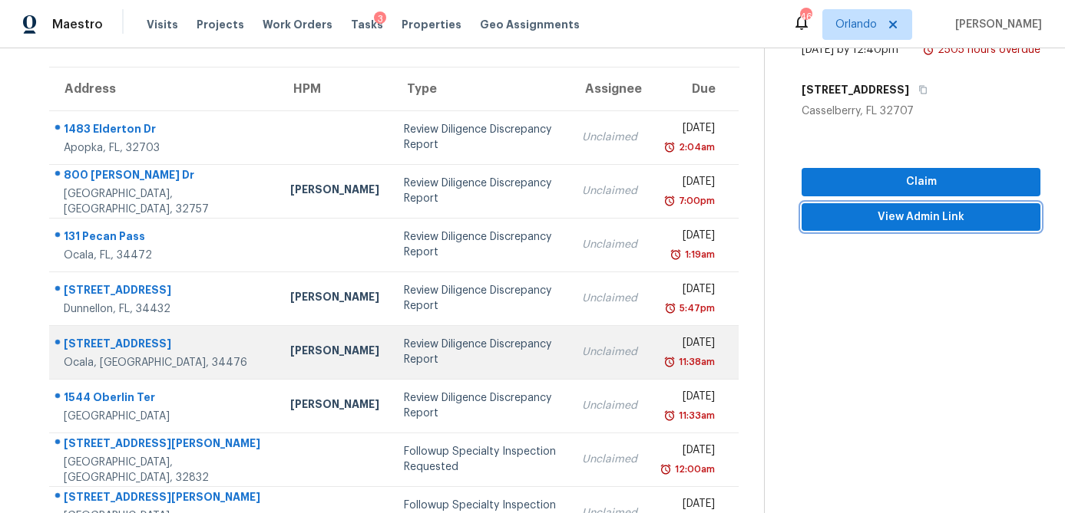
scroll to position [15, 0]
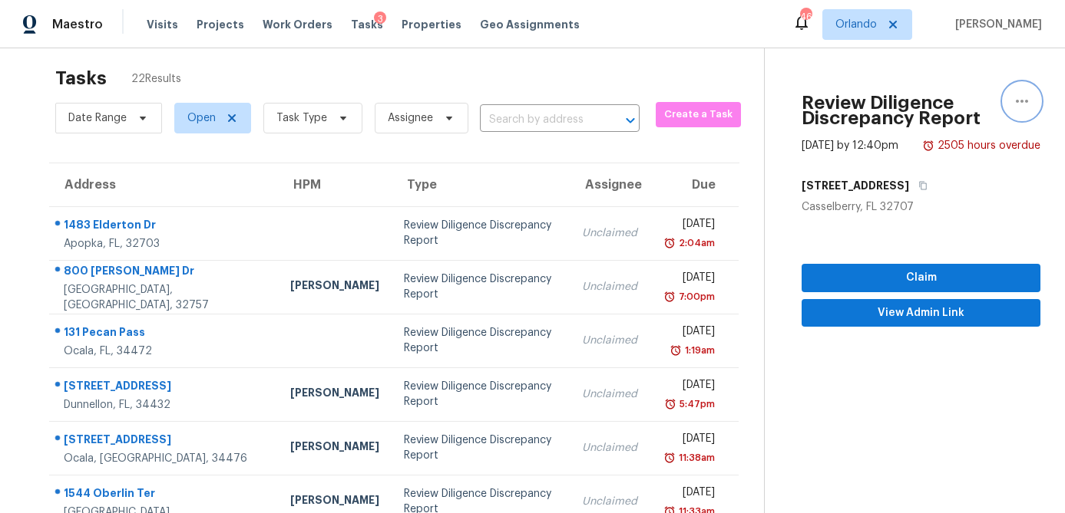
click at [1023, 101] on icon "button" at bounding box center [1021, 101] width 18 height 18
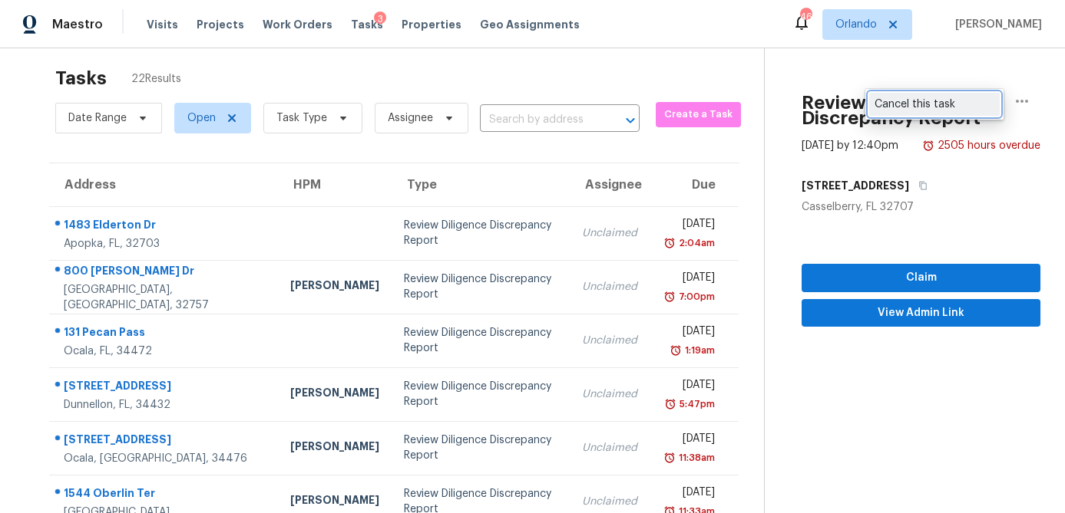
click at [972, 101] on div "Cancel this task" at bounding box center [934, 104] width 120 height 15
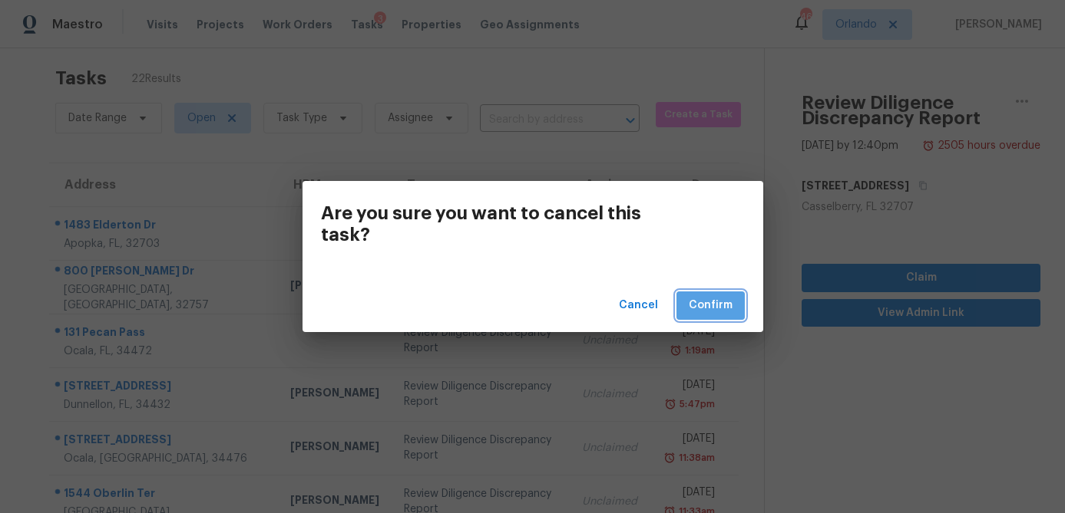
click at [718, 312] on span "Confirm" at bounding box center [710, 305] width 44 height 19
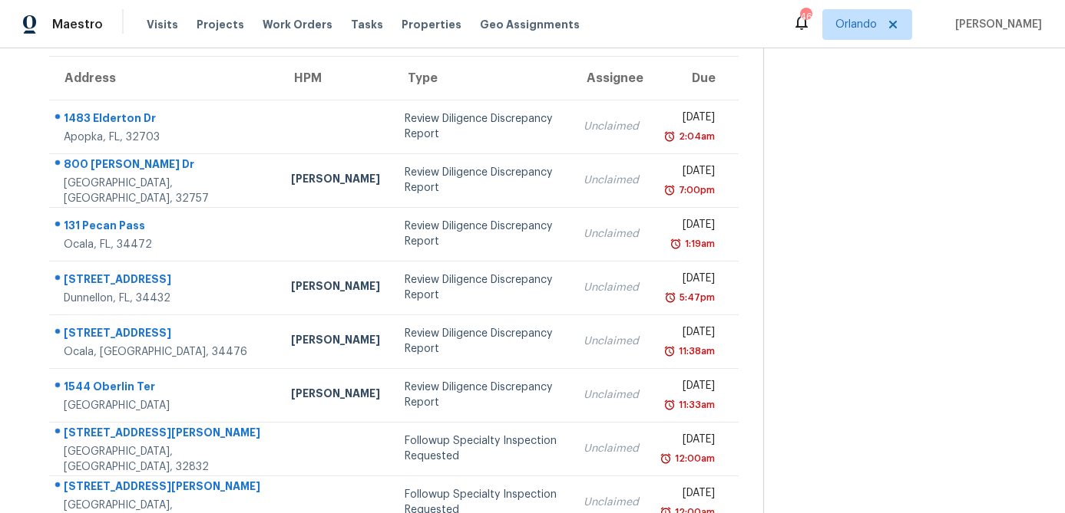
scroll to position [286, 0]
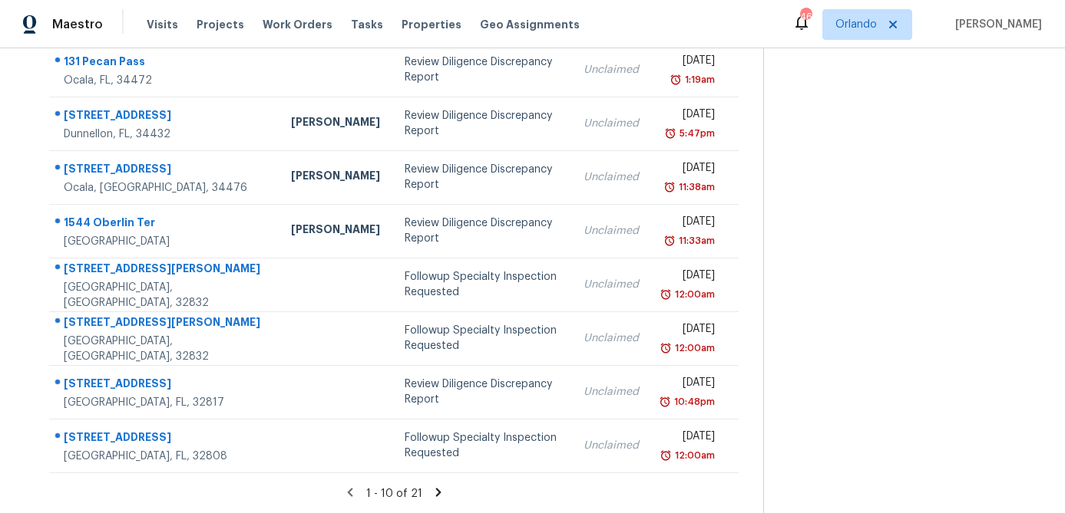
click at [431, 490] on icon at bounding box center [438, 493] width 14 height 14
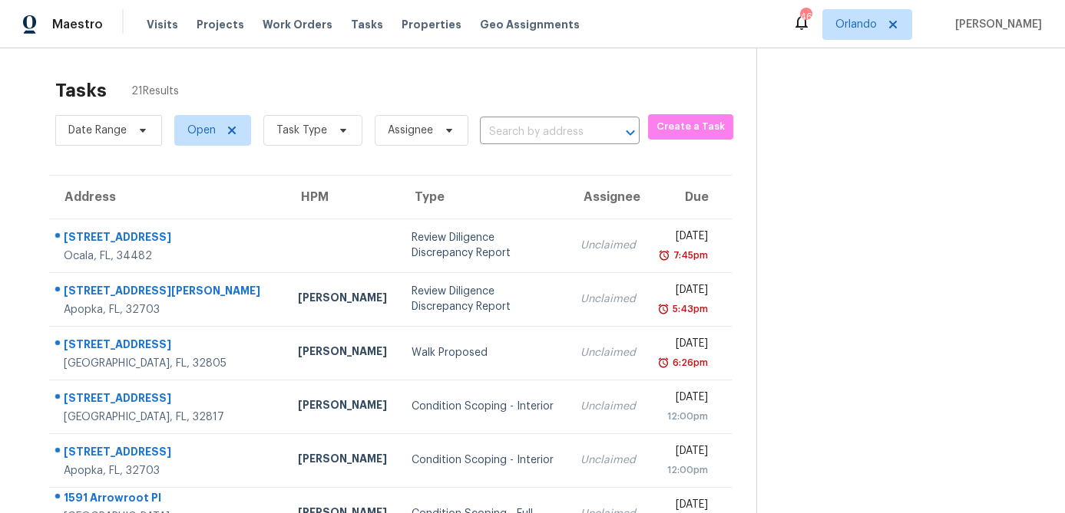
scroll to position [0, 0]
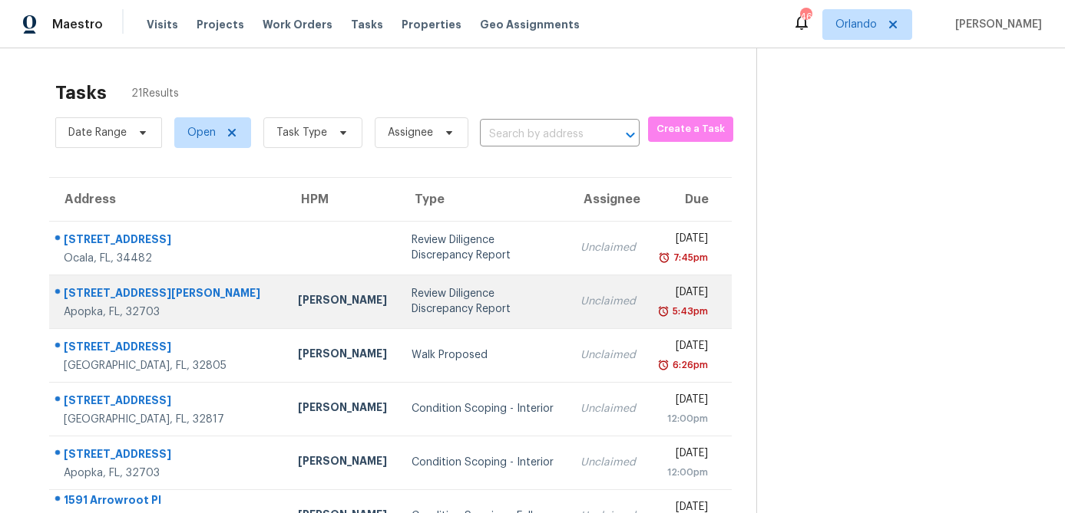
click at [660, 294] on div "Thu, Jul 31st 2025" at bounding box center [684, 294] width 48 height 19
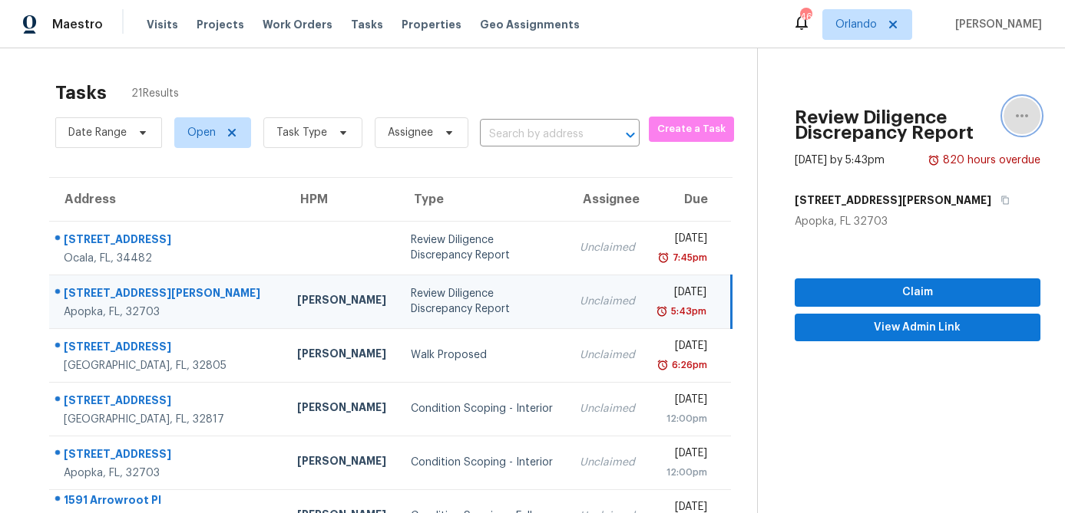
click at [1024, 114] on icon "button" at bounding box center [1021, 116] width 18 height 18
click at [978, 120] on div "Cancel this task" at bounding box center [934, 118] width 120 height 15
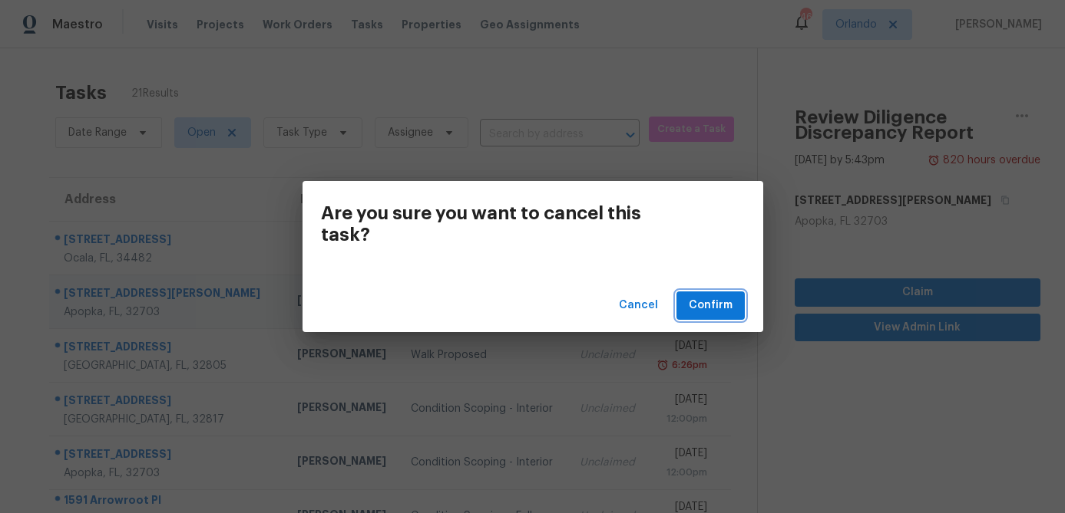
click at [722, 305] on span "Confirm" at bounding box center [710, 305] width 44 height 19
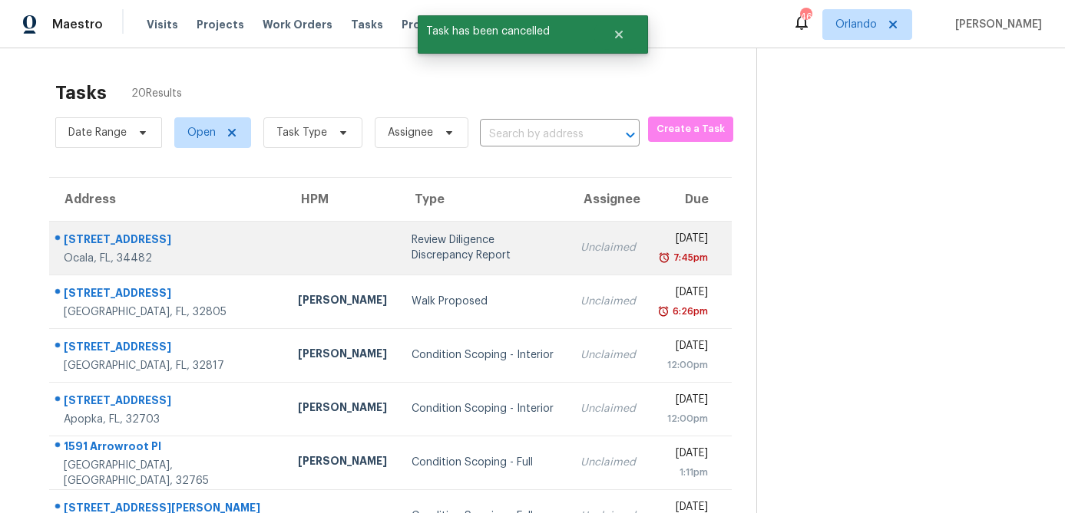
click at [411, 246] on div "Review Diligence Discrepancy Report" at bounding box center [483, 248] width 145 height 31
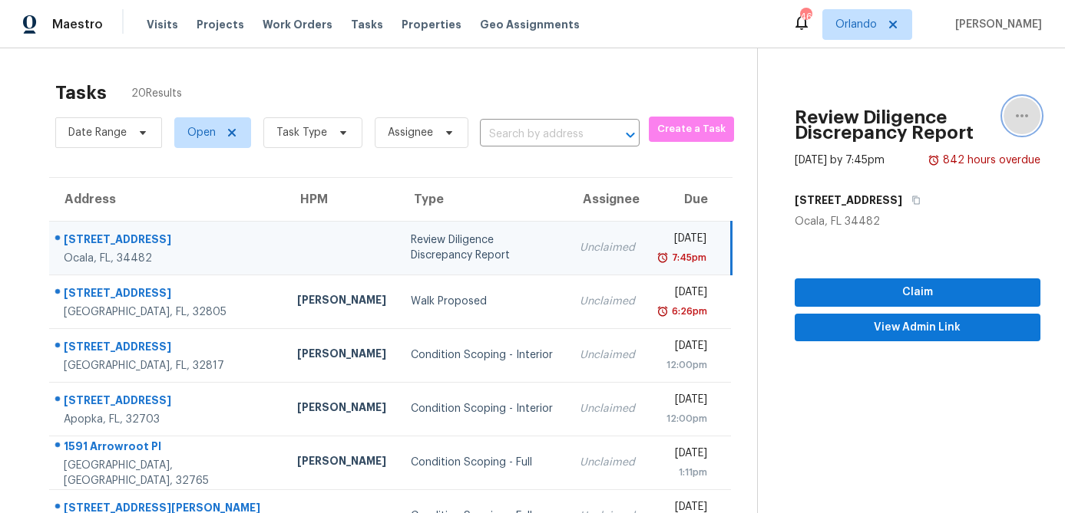
click at [1025, 111] on icon "button" at bounding box center [1021, 116] width 18 height 18
click at [921, 114] on div "Cancel this task" at bounding box center [934, 118] width 120 height 15
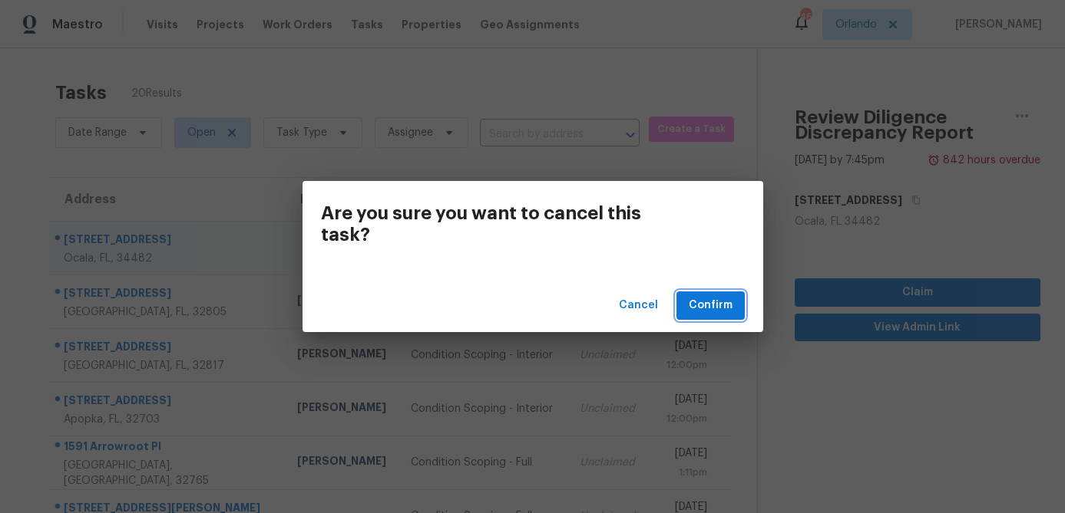
click at [691, 301] on span "Confirm" at bounding box center [710, 305] width 44 height 19
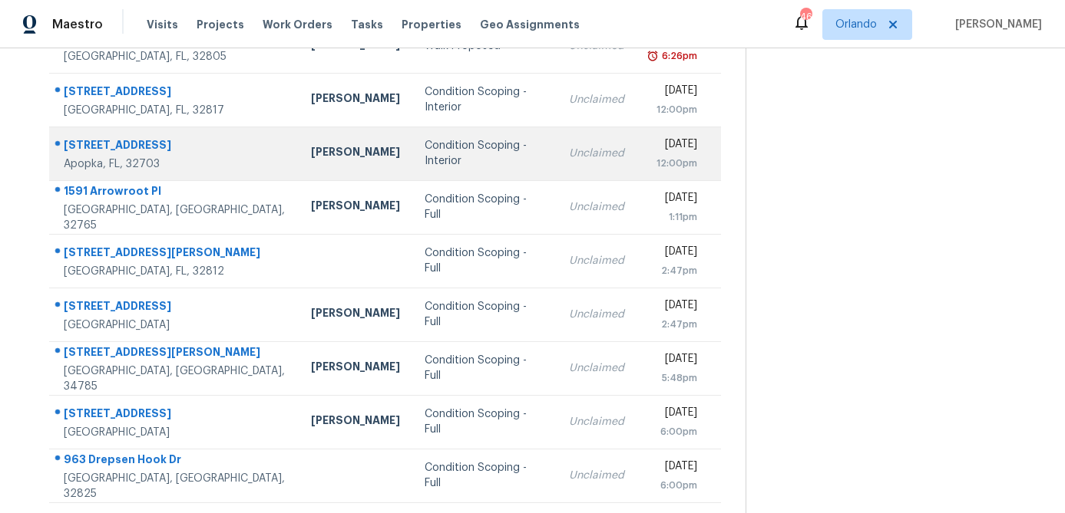
scroll to position [232, 0]
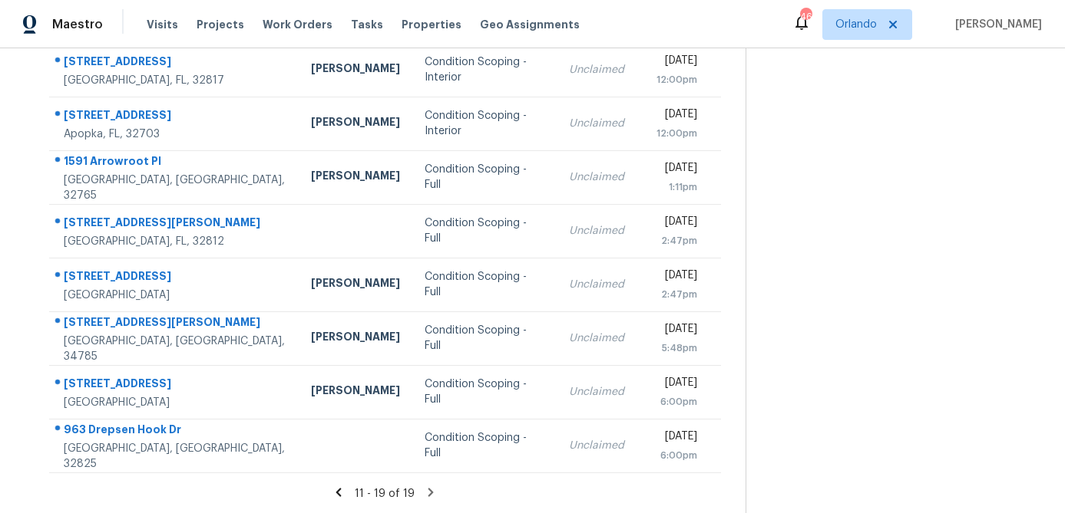
click at [332, 495] on icon at bounding box center [339, 493] width 14 height 14
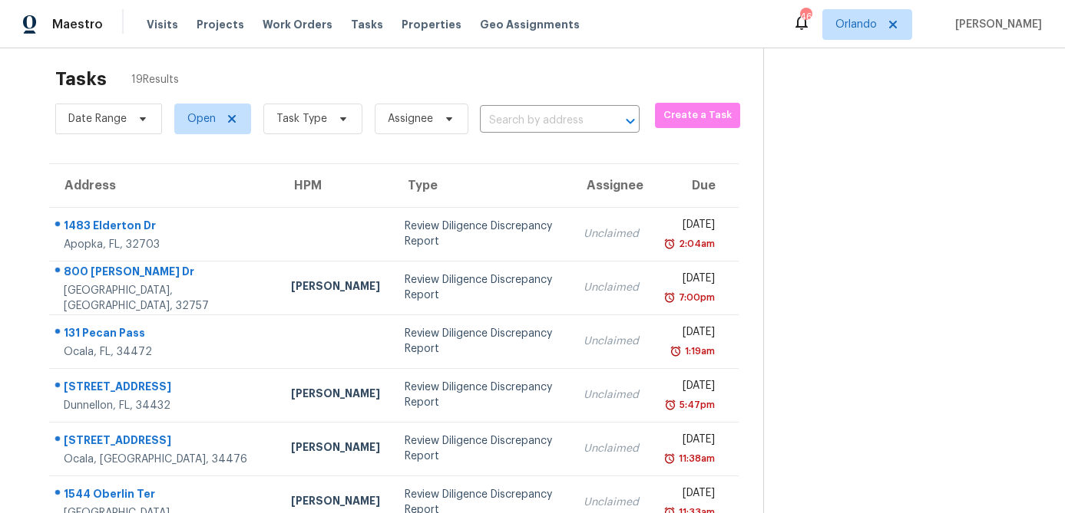
scroll to position [0, 0]
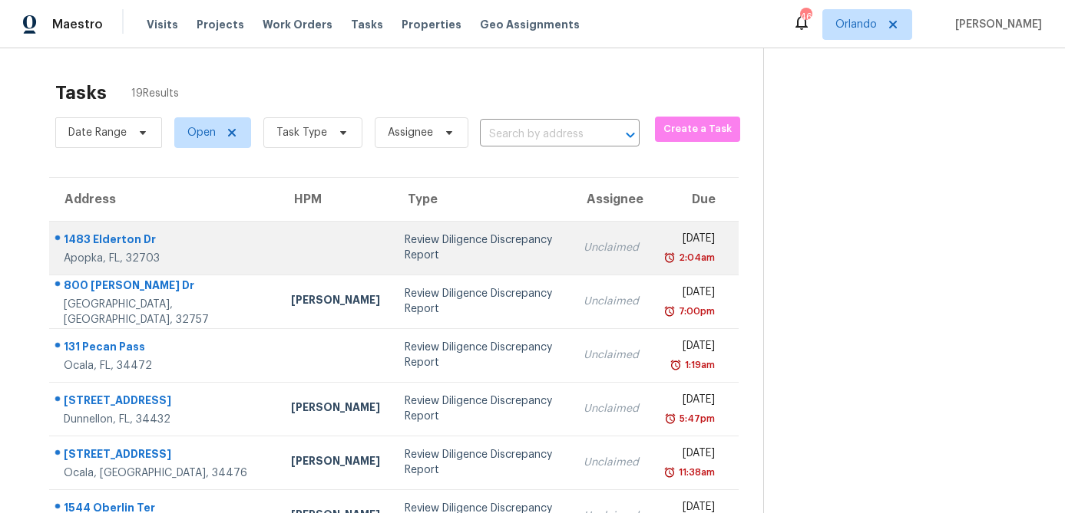
click at [663, 234] on div "Fri, Feb 21st 2025" at bounding box center [688, 240] width 51 height 19
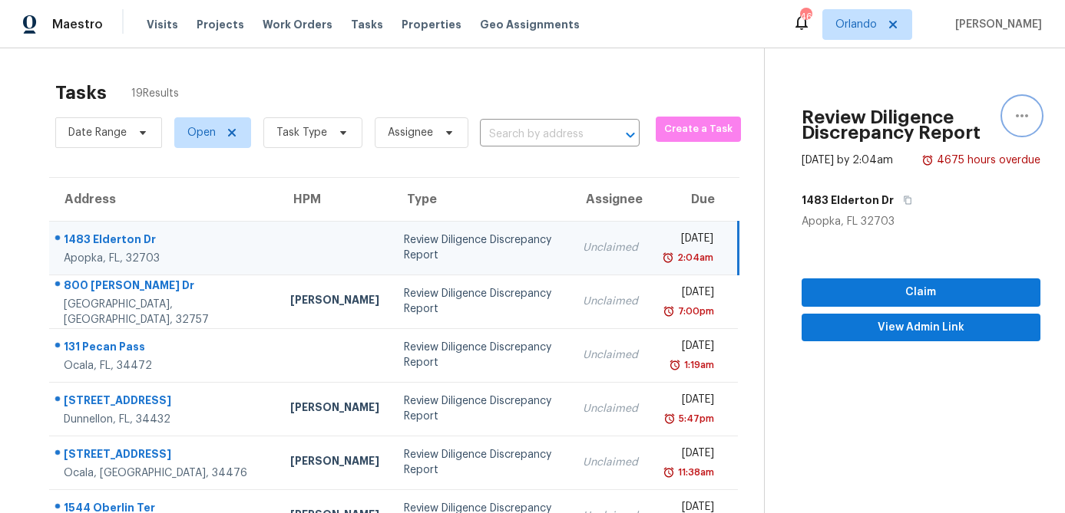
click at [1022, 120] on icon "button" at bounding box center [1021, 116] width 18 height 18
click at [972, 127] on link "Cancel this task" at bounding box center [934, 118] width 130 height 23
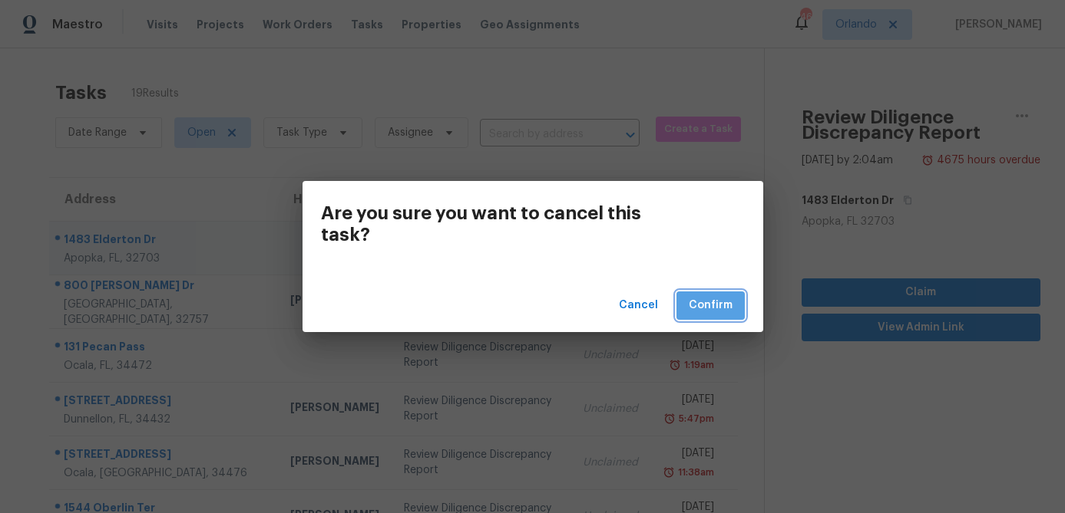
click at [720, 299] on span "Confirm" at bounding box center [710, 305] width 44 height 19
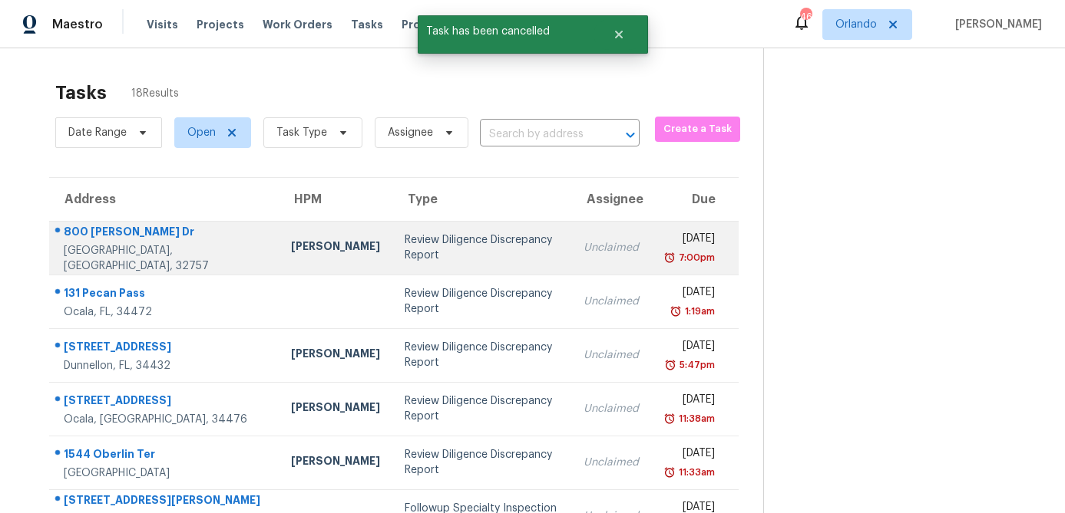
click at [665, 236] on div "Fri, Feb 21st 2025" at bounding box center [688, 240] width 51 height 19
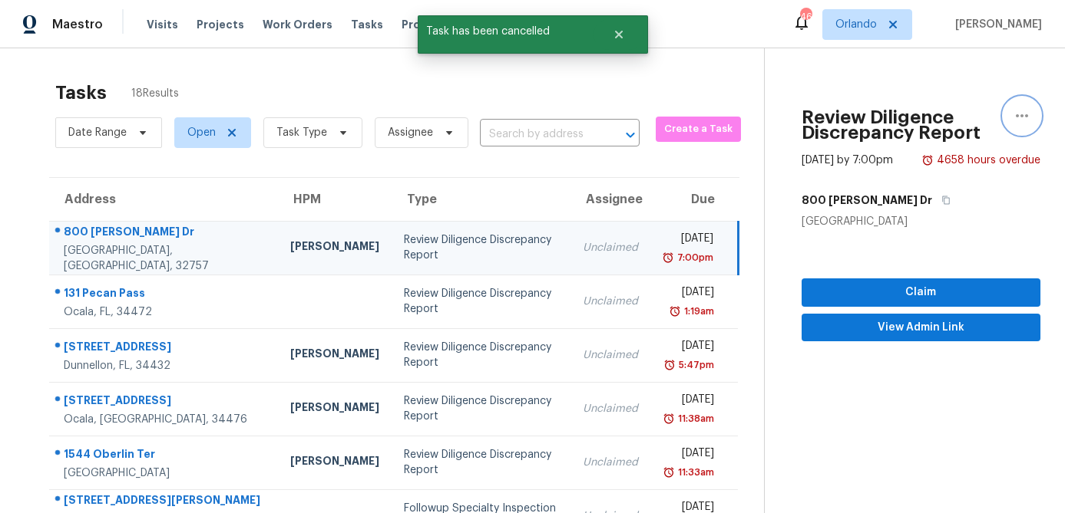
click at [1023, 115] on icon "button" at bounding box center [1021, 116] width 18 height 18
click at [956, 117] on div "Cancel this task" at bounding box center [934, 118] width 120 height 15
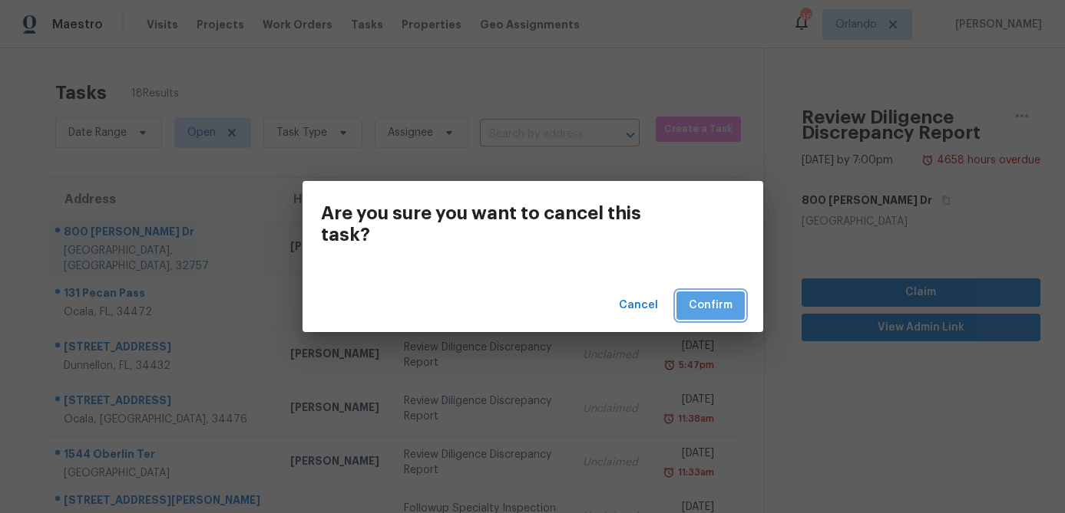
click at [723, 301] on span "Confirm" at bounding box center [710, 305] width 44 height 19
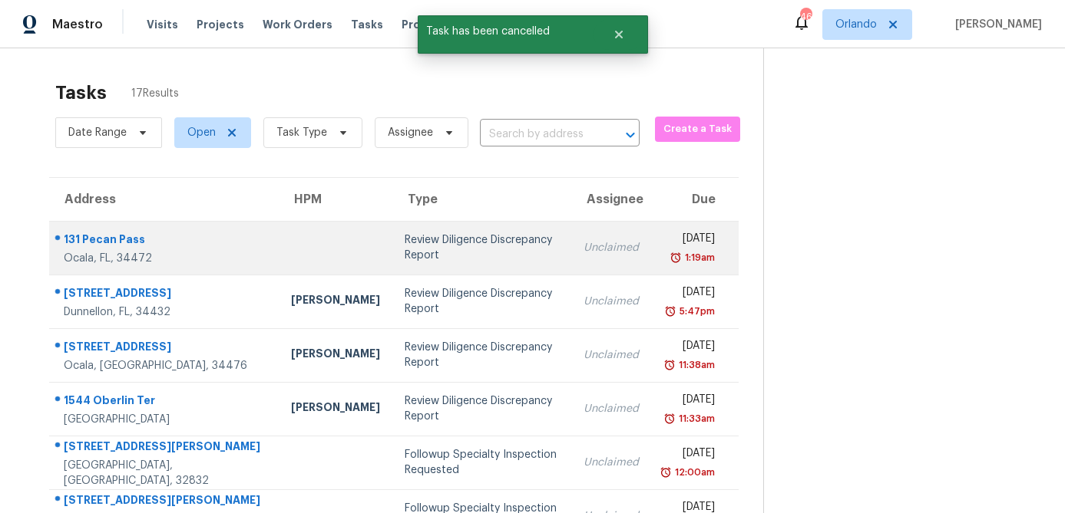
click at [663, 243] on div "Wed, Mar 26th 2025" at bounding box center [688, 240] width 51 height 19
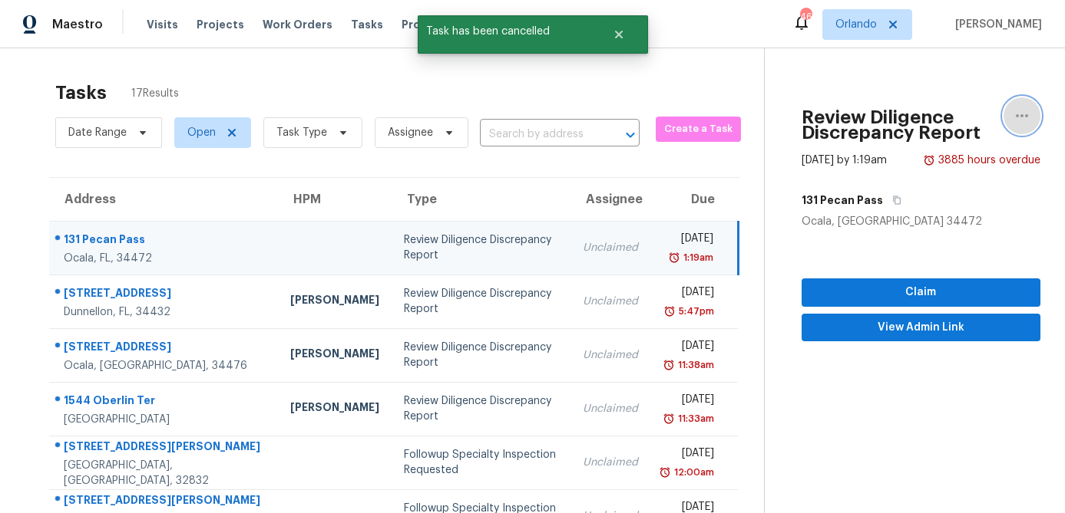
click at [1019, 112] on icon "button" at bounding box center [1021, 116] width 18 height 18
click at [933, 124] on div "Cancel this task" at bounding box center [934, 118] width 120 height 15
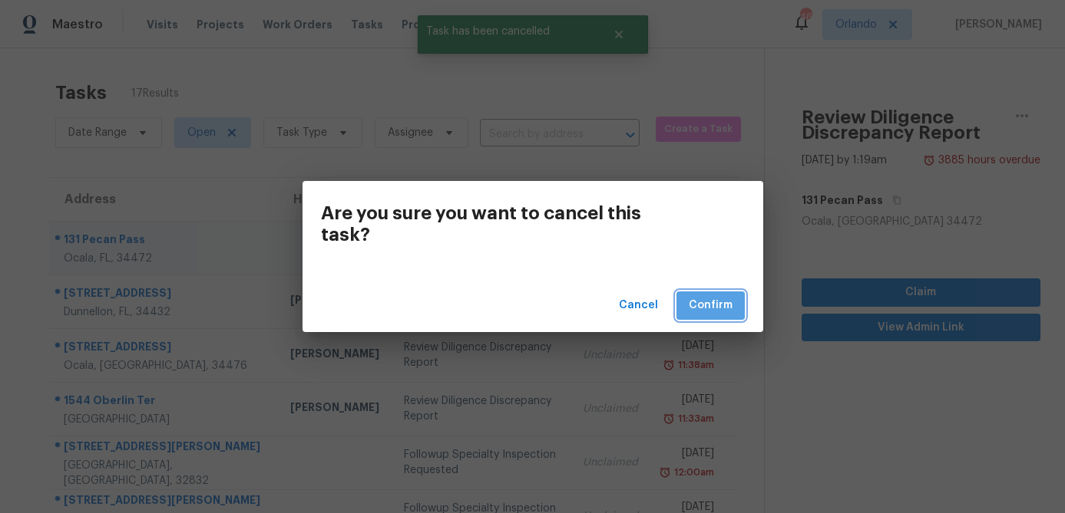
click at [720, 305] on span "Confirm" at bounding box center [710, 305] width 44 height 19
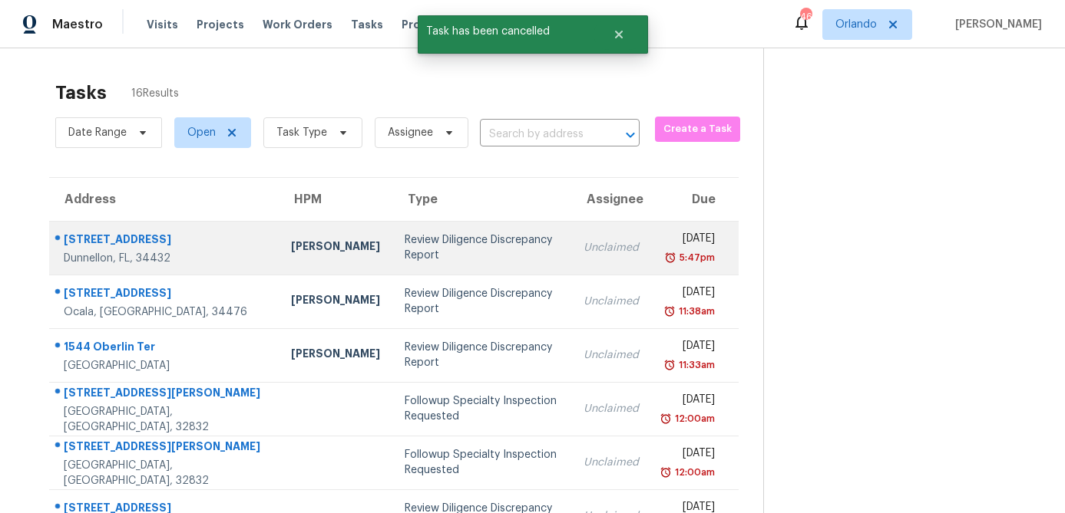
click at [673, 237] on div "Fri, Mar 28th 2025" at bounding box center [688, 240] width 51 height 19
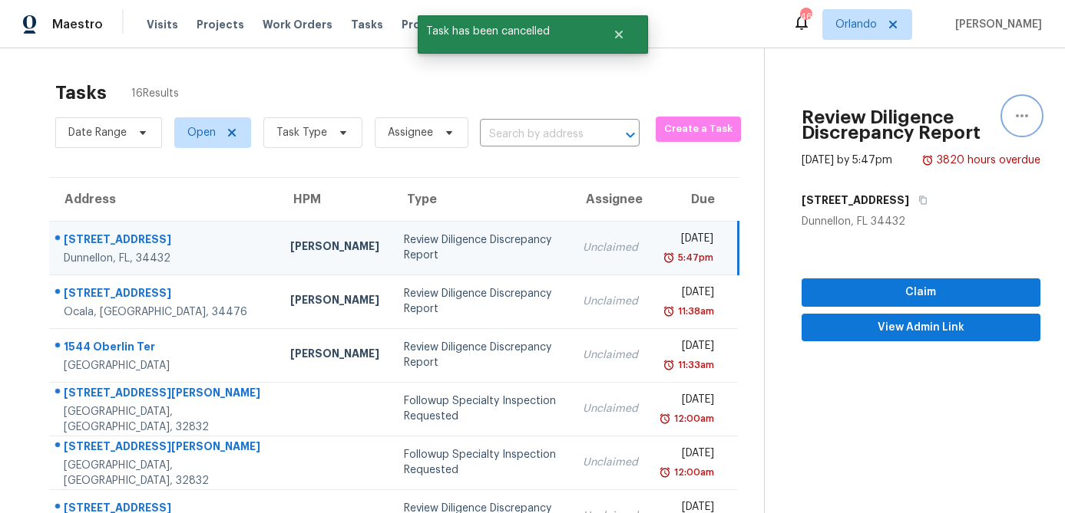
click at [1020, 116] on icon "button" at bounding box center [1021, 115] width 12 height 3
click at [976, 124] on div "Cancel this task" at bounding box center [934, 118] width 120 height 15
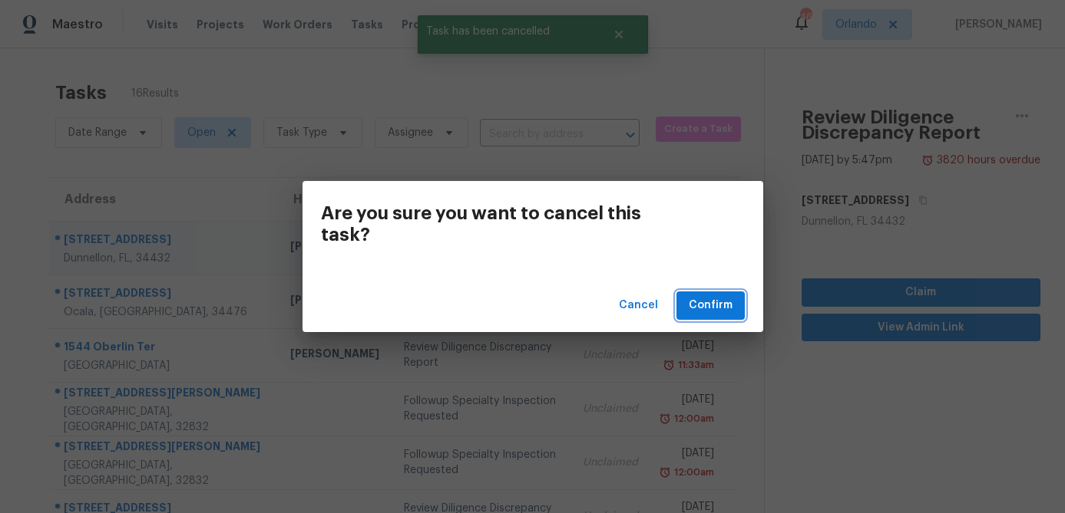
click at [717, 304] on span "Confirm" at bounding box center [710, 305] width 44 height 19
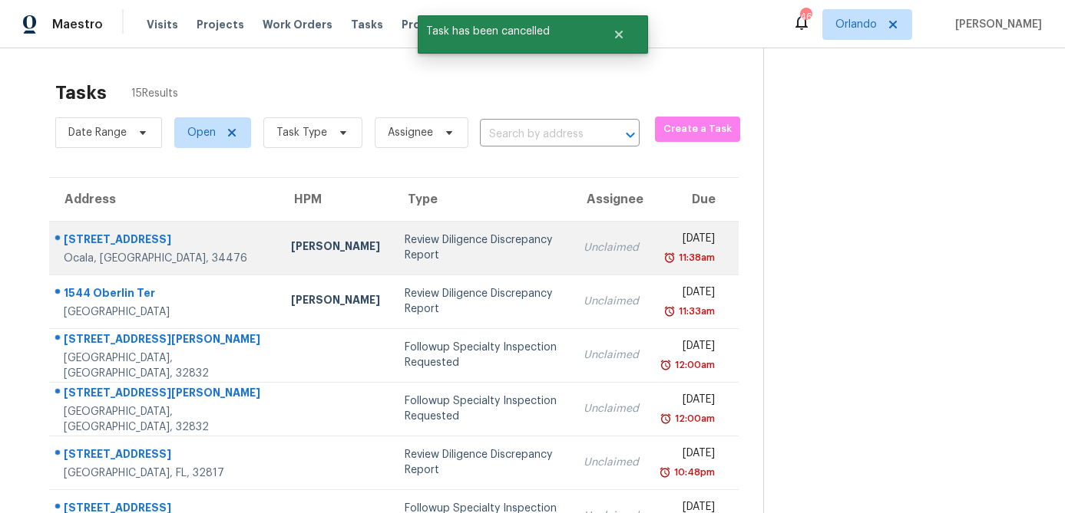
click at [680, 240] on div "Wed, Apr 2nd 2025" at bounding box center [688, 240] width 51 height 19
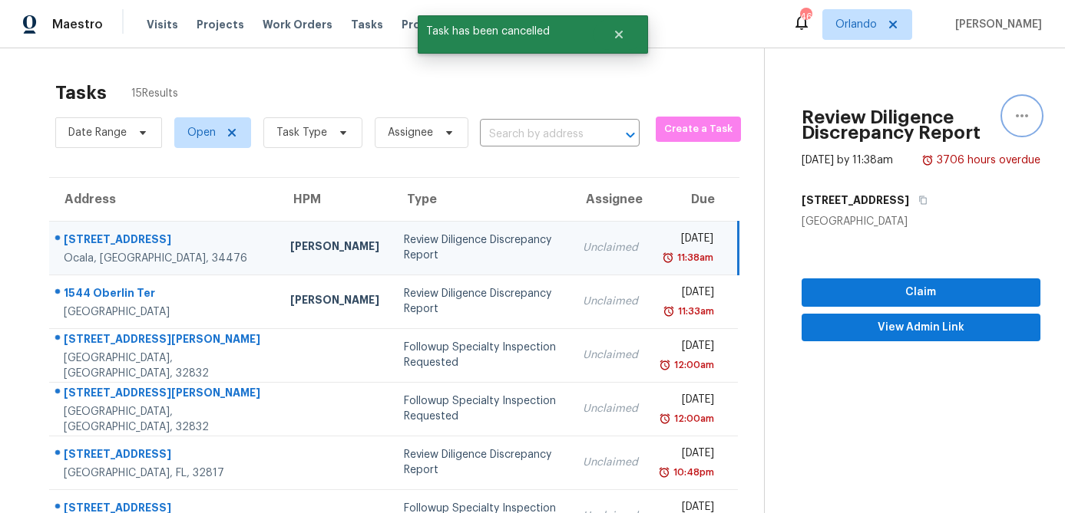
click at [1017, 120] on icon "button" at bounding box center [1021, 116] width 18 height 18
click at [942, 121] on div "Cancel this task" at bounding box center [934, 118] width 120 height 15
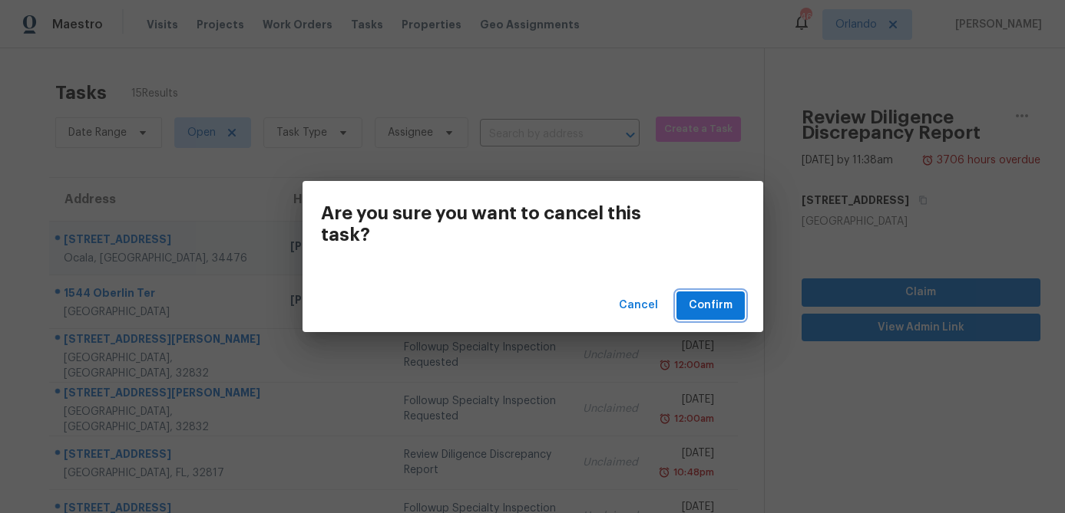
click at [725, 305] on span "Confirm" at bounding box center [710, 305] width 44 height 19
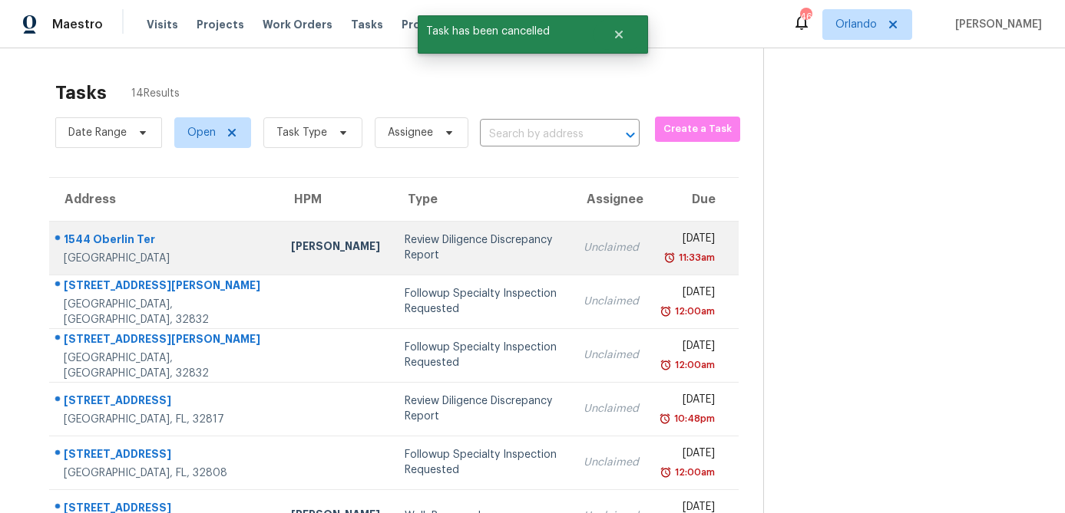
click at [668, 236] on div "Thu, Apr 10th 2025" at bounding box center [688, 240] width 51 height 19
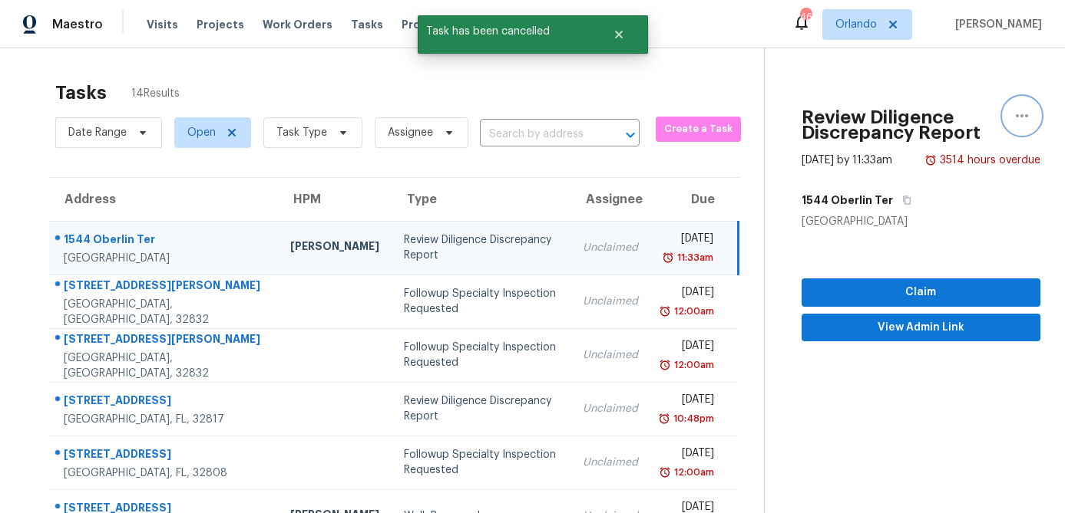
click at [1022, 114] on icon "button" at bounding box center [1021, 116] width 18 height 18
click at [985, 124] on div "Cancel this task" at bounding box center [934, 118] width 120 height 15
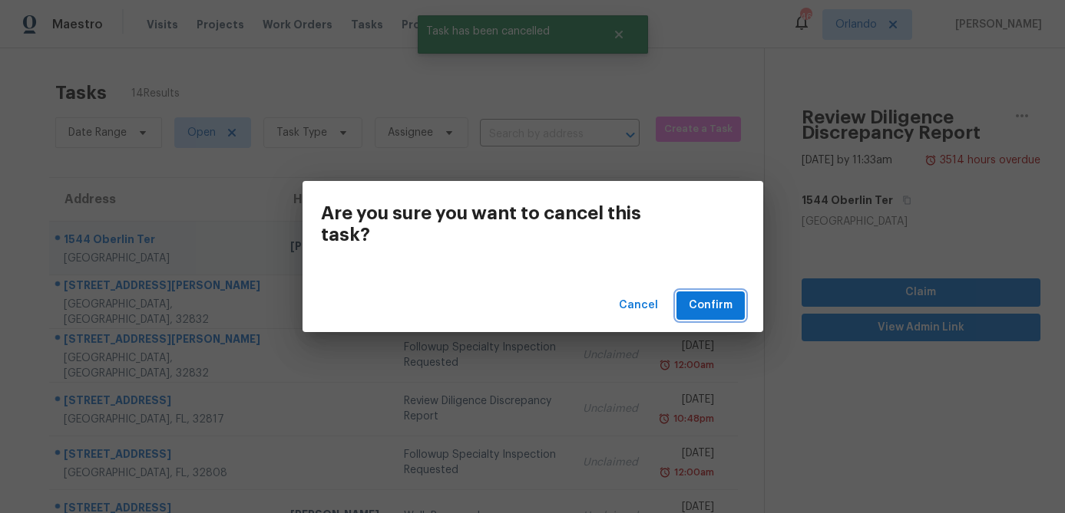
click at [692, 313] on span "Confirm" at bounding box center [710, 305] width 44 height 19
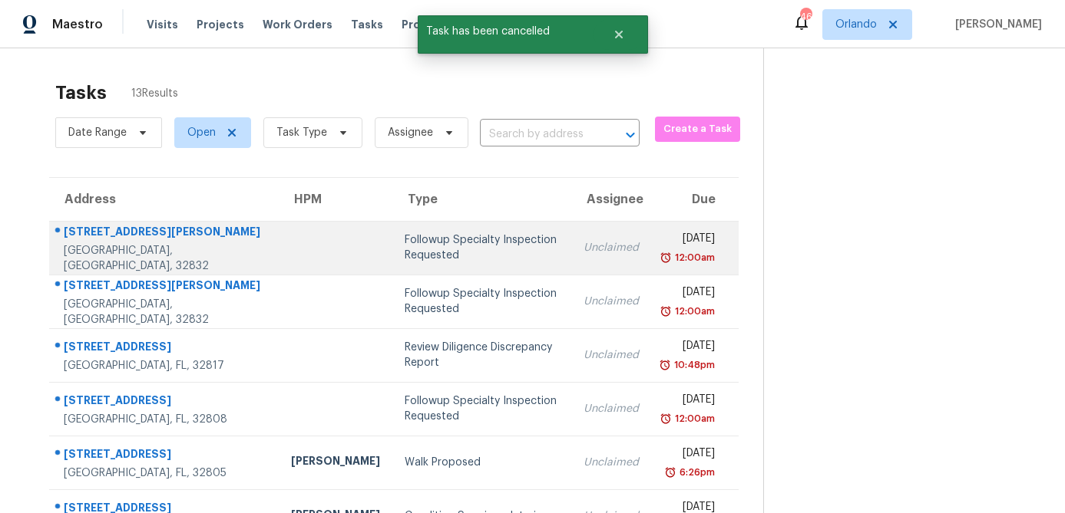
click at [667, 231] on div "Thu, May 1st 2025" at bounding box center [688, 240] width 51 height 19
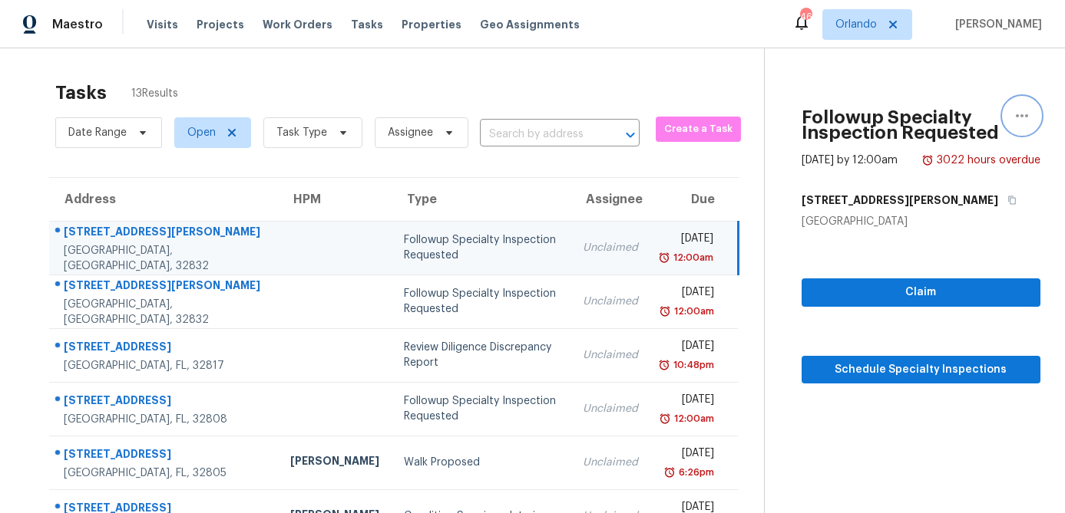
click at [1020, 116] on icon "button" at bounding box center [1021, 115] width 12 height 3
click at [966, 125] on div "Cancel this task" at bounding box center [934, 118] width 120 height 15
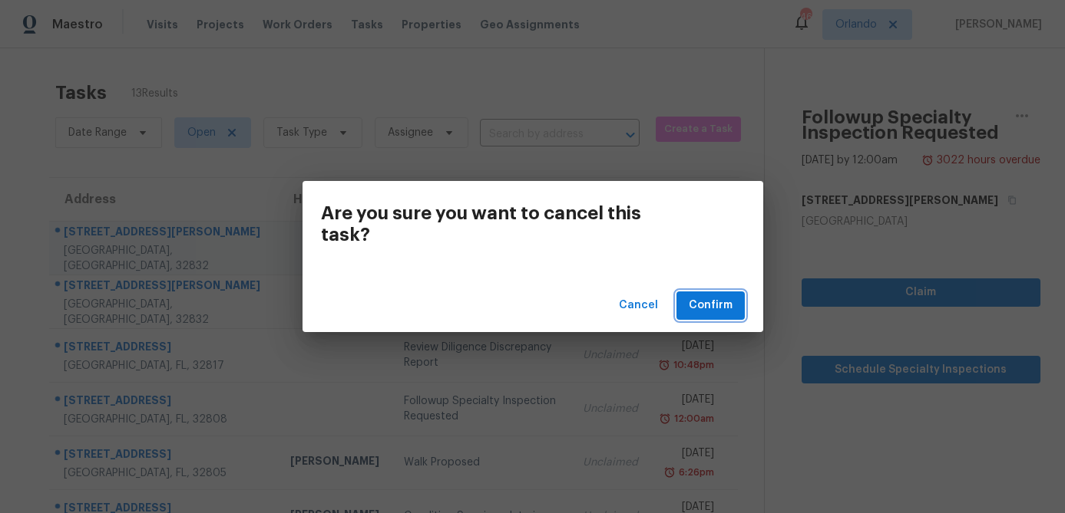
click at [734, 300] on button "Confirm" at bounding box center [710, 306] width 68 height 28
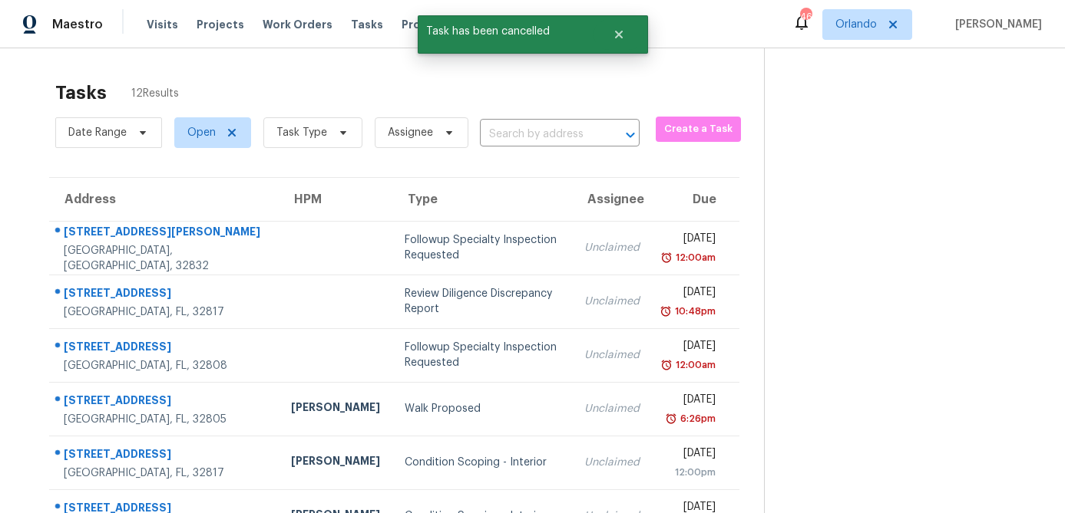
click at [584, 246] on div "Unclaimed" at bounding box center [611, 247] width 55 height 15
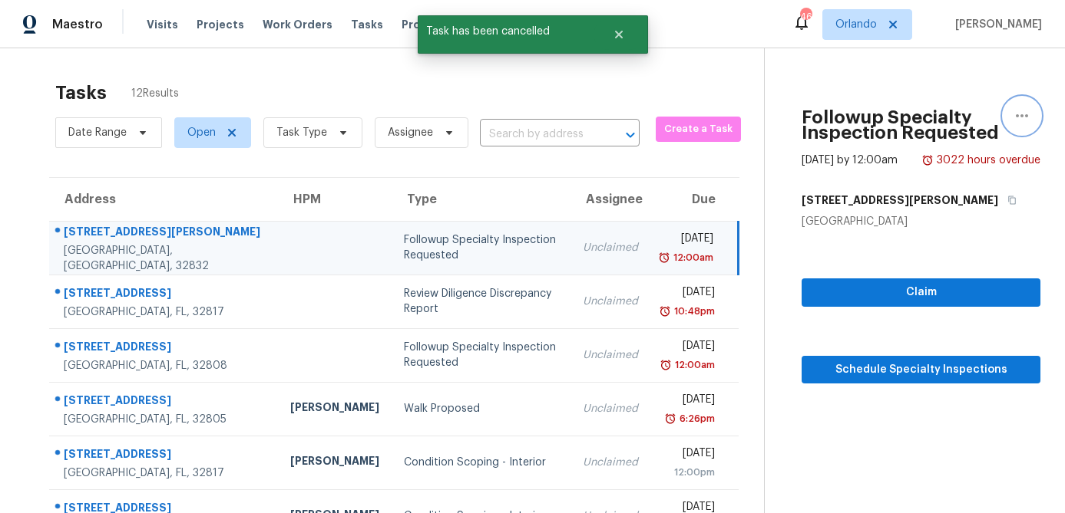
click at [1026, 107] on icon "button" at bounding box center [1021, 116] width 18 height 18
click at [971, 118] on div "Cancel this task" at bounding box center [934, 118] width 120 height 15
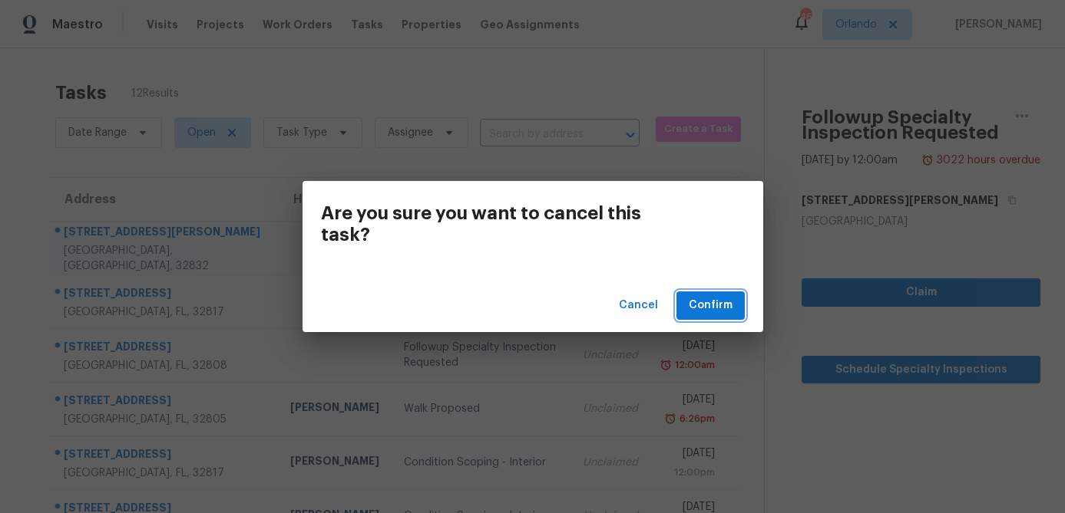
click at [698, 314] on span "Confirm" at bounding box center [710, 305] width 44 height 19
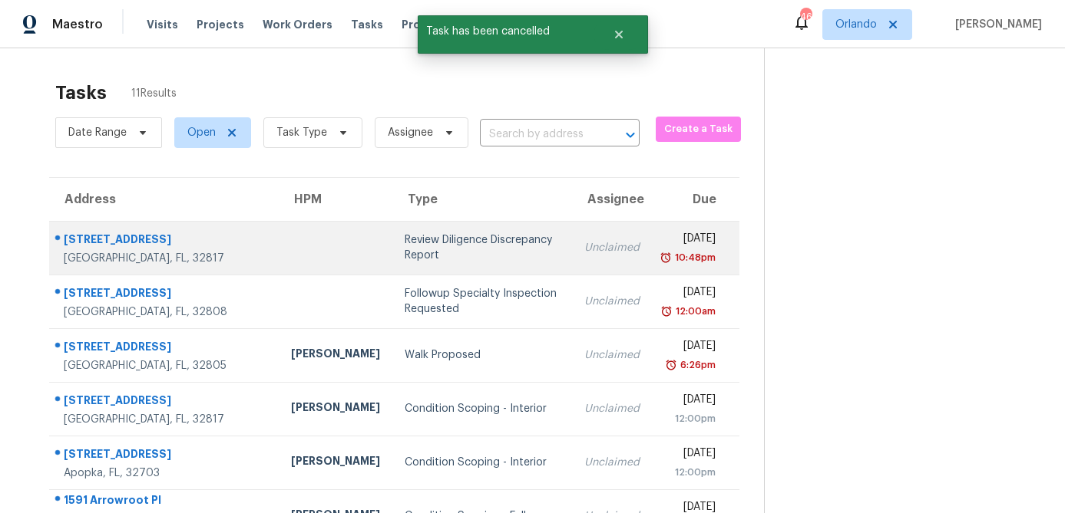
click at [584, 247] on div "Unclaimed" at bounding box center [611, 247] width 55 height 15
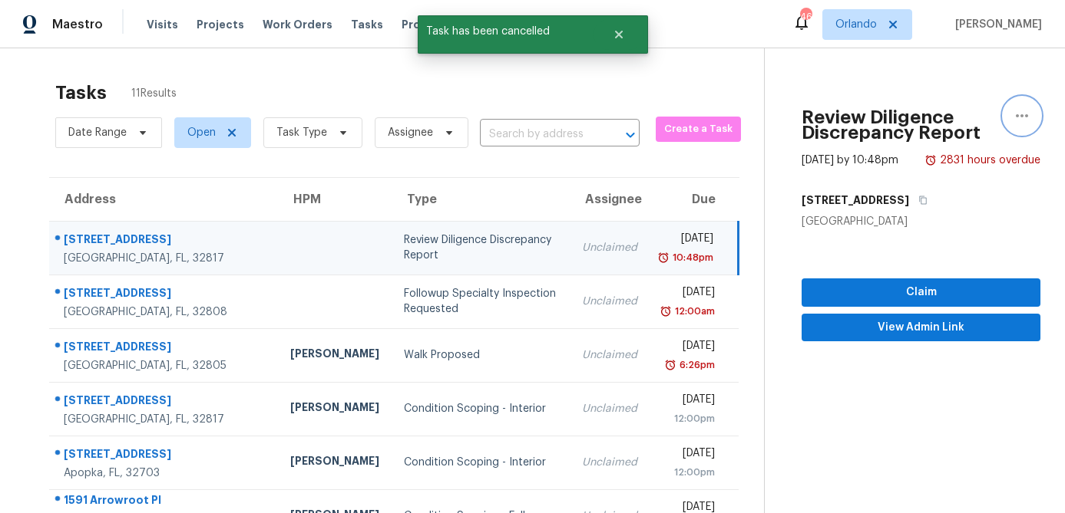
click at [1029, 114] on icon "button" at bounding box center [1021, 116] width 18 height 18
click at [962, 114] on div "Cancel this task" at bounding box center [934, 118] width 120 height 15
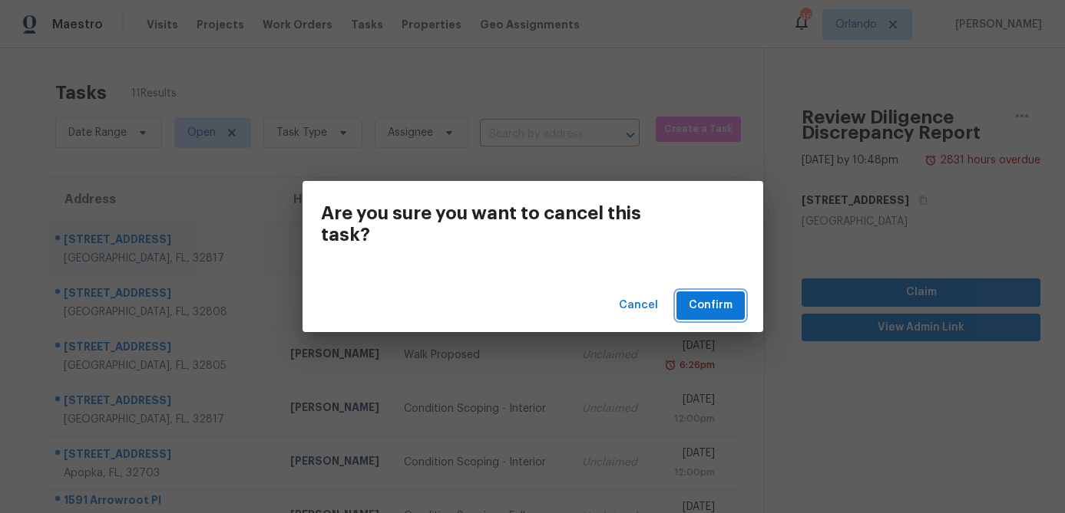
click at [715, 312] on span "Confirm" at bounding box center [710, 305] width 44 height 19
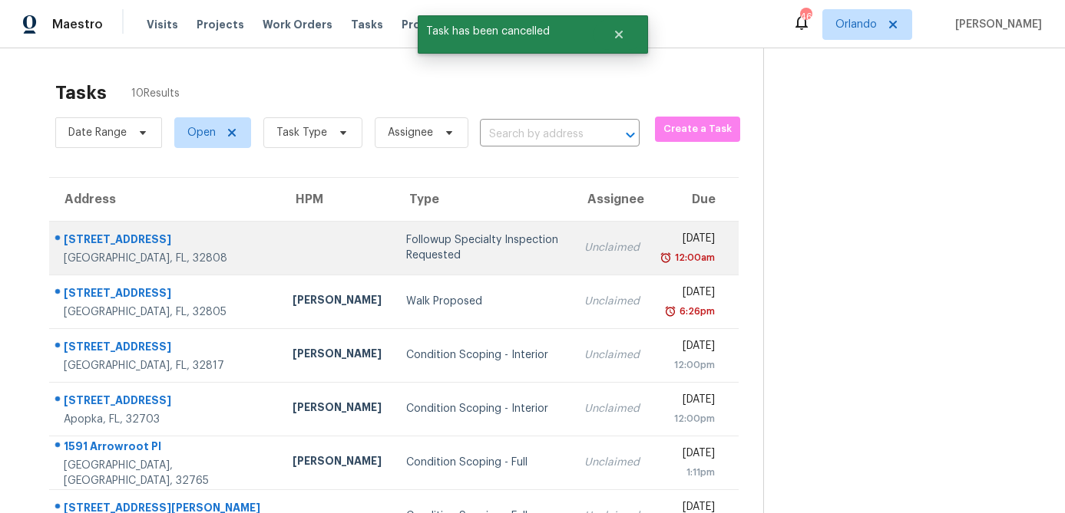
click at [510, 240] on td "Followup Specialty Inspection Requested" at bounding box center [483, 248] width 178 height 54
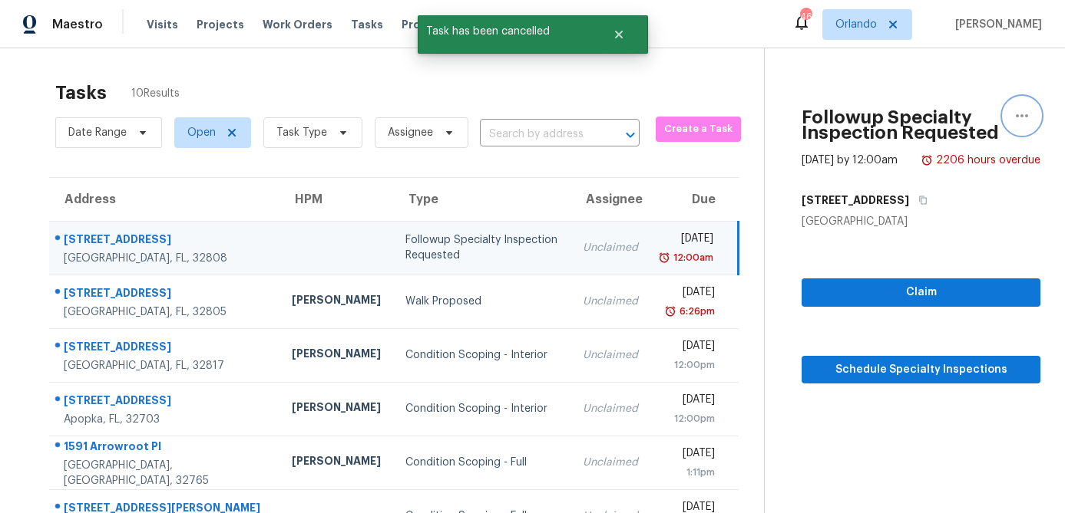
click at [1028, 111] on icon "button" at bounding box center [1021, 116] width 18 height 18
click at [958, 116] on div "Cancel this task" at bounding box center [934, 118] width 120 height 15
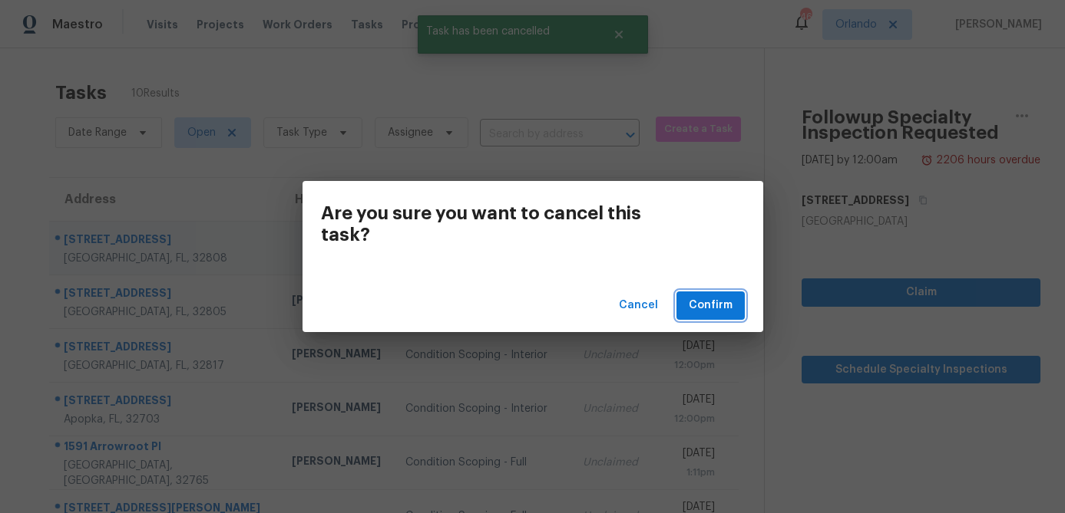
click at [720, 305] on span "Confirm" at bounding box center [710, 305] width 44 height 19
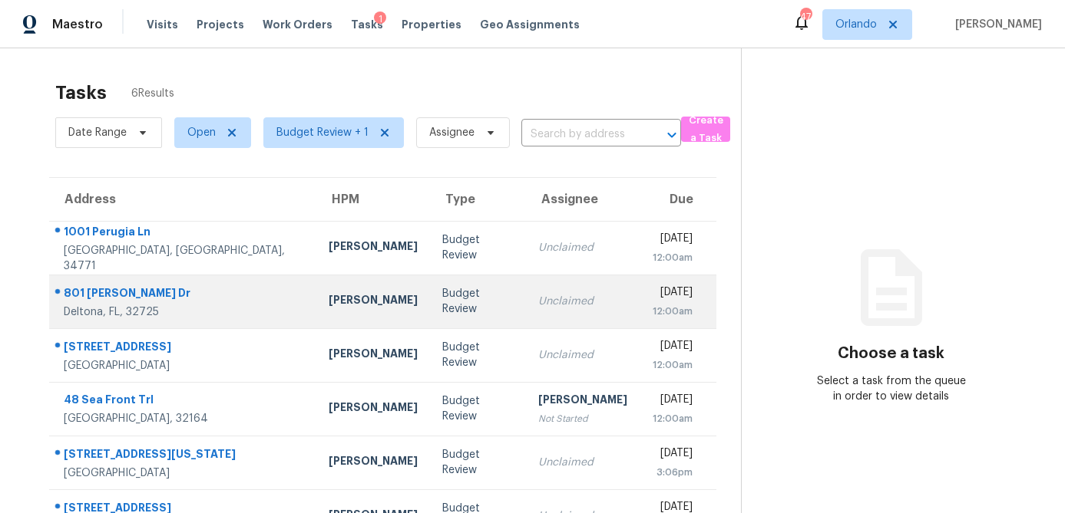
scroll to position [48, 0]
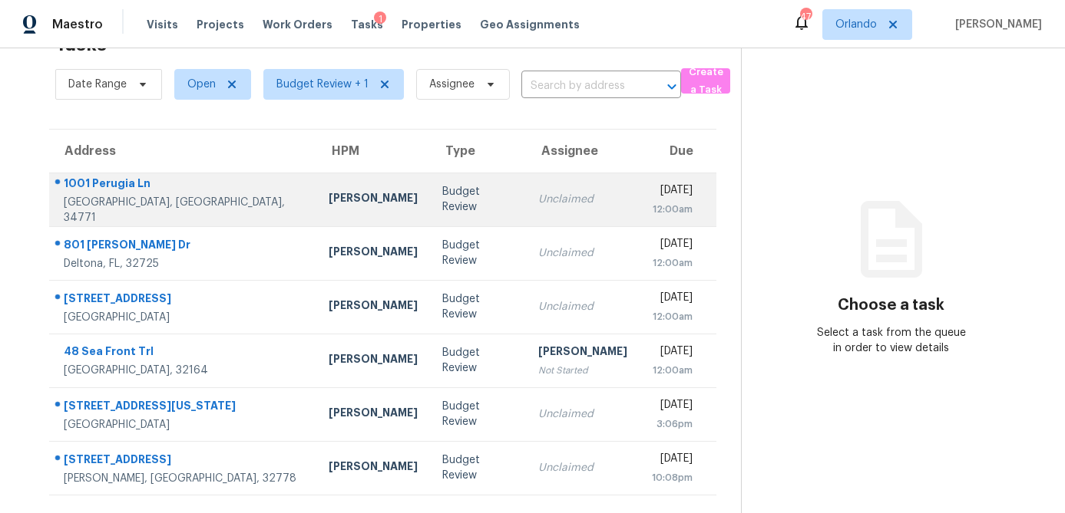
click at [442, 200] on div "Budget Review" at bounding box center [477, 199] width 71 height 31
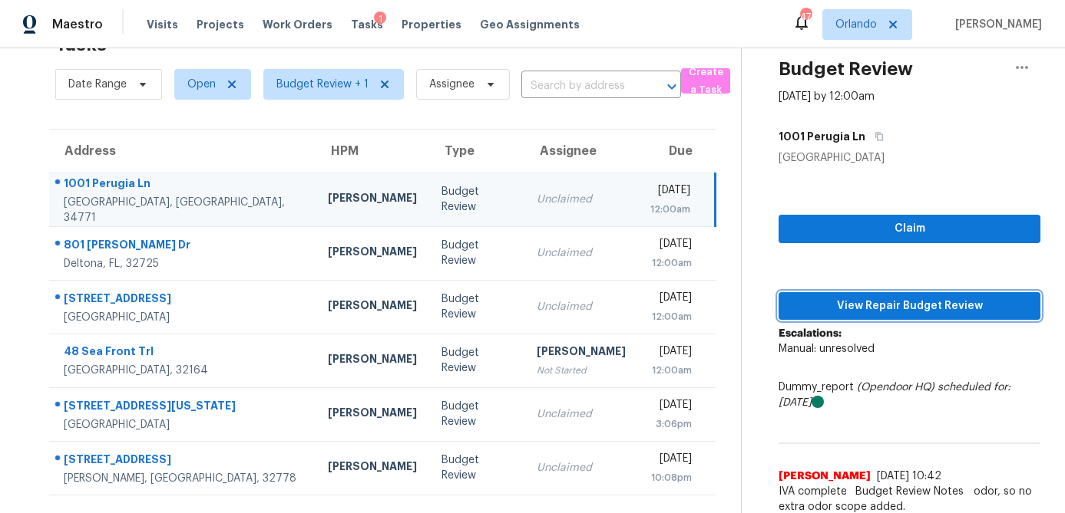
click at [916, 302] on span "View Repair Budget Review" at bounding box center [909, 306] width 237 height 19
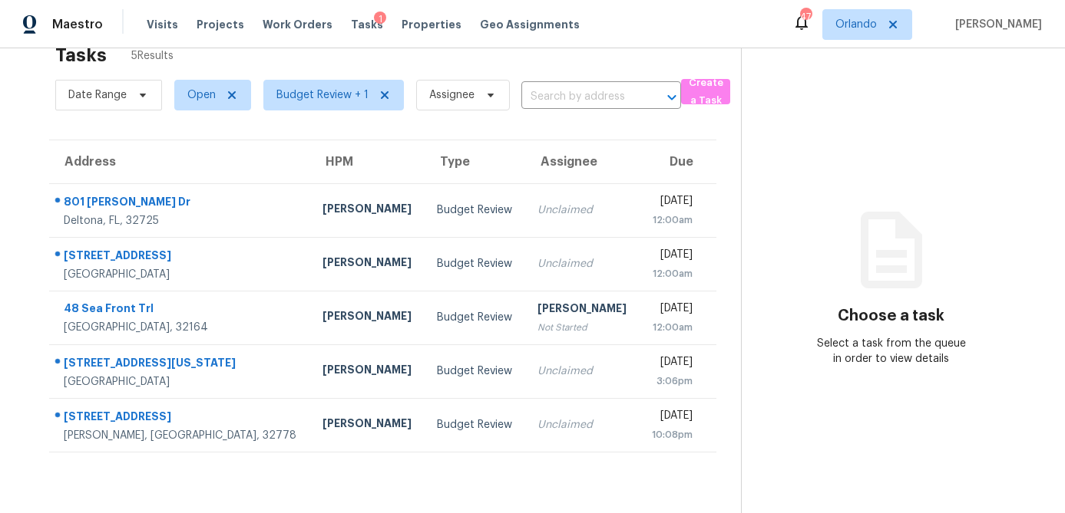
scroll to position [48, 0]
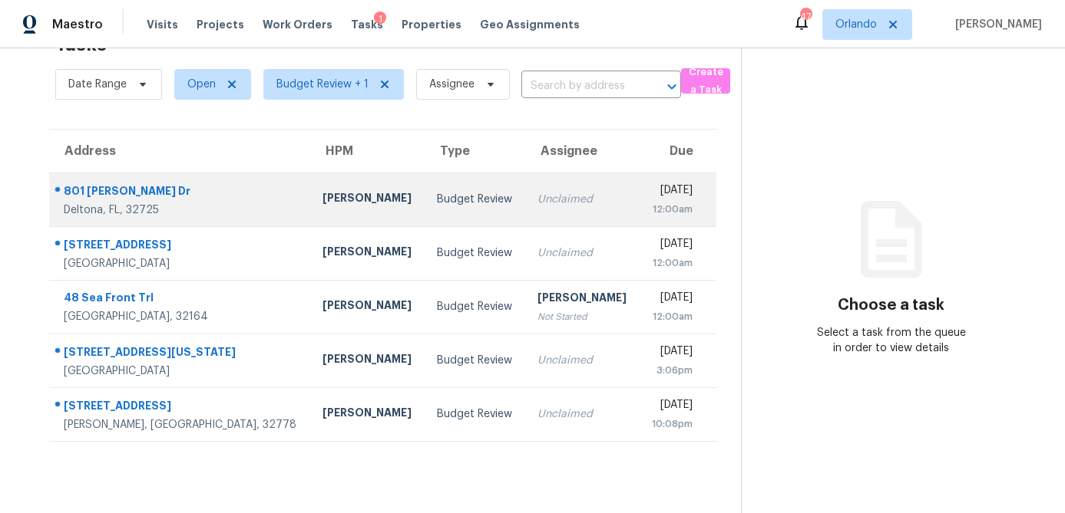
click at [310, 210] on td "[PERSON_NAME]" at bounding box center [367, 200] width 114 height 54
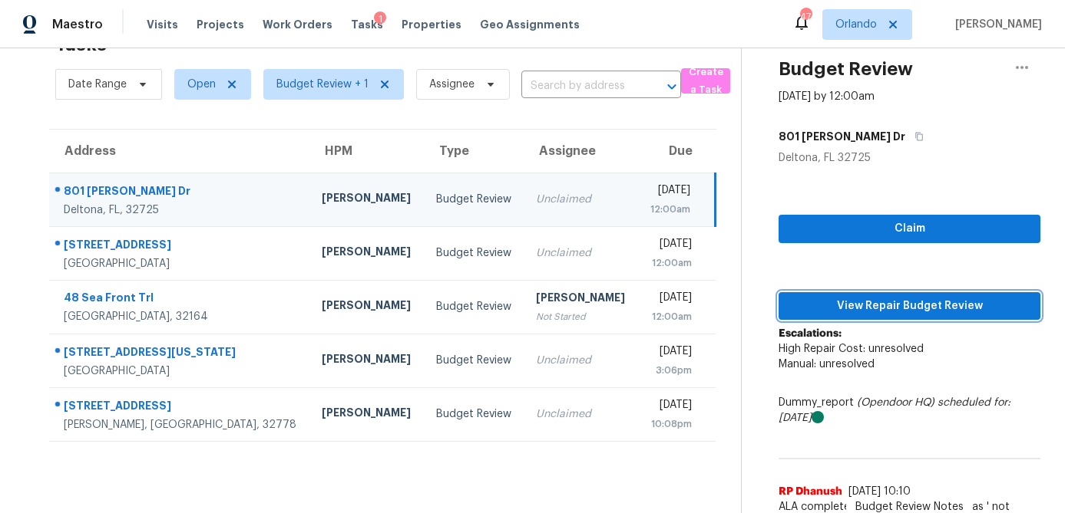
click at [873, 307] on span "View Repair Budget Review" at bounding box center [909, 306] width 237 height 19
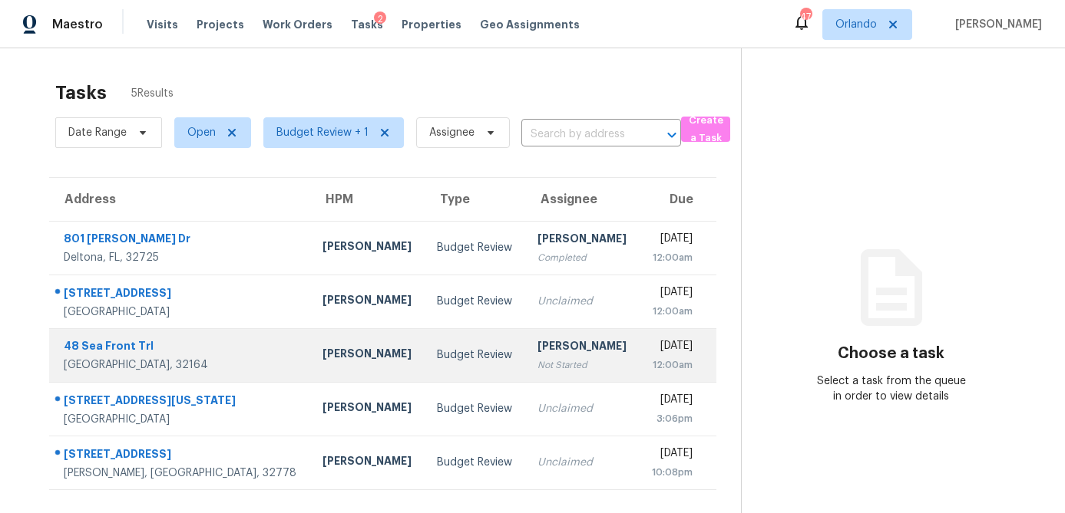
scroll to position [48, 0]
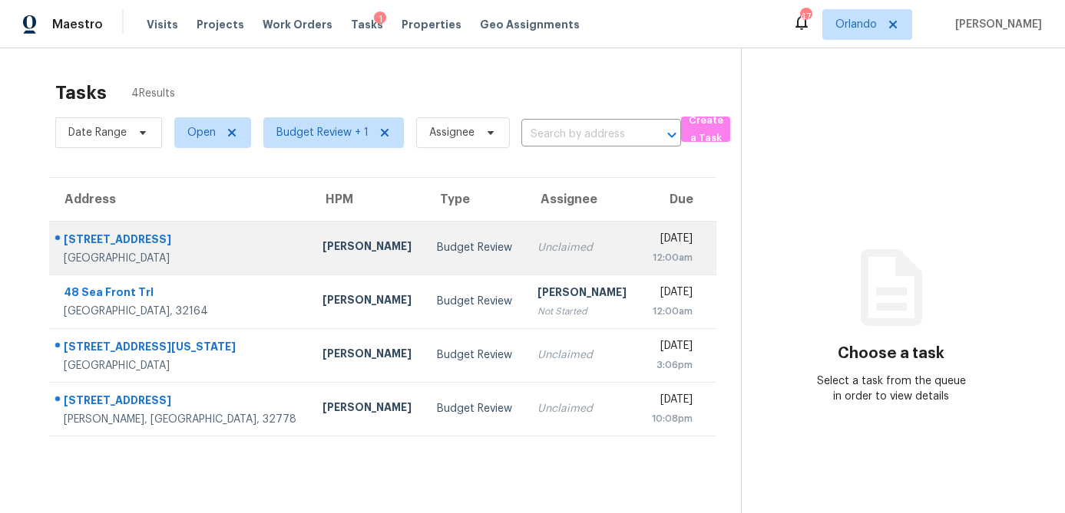
click at [322, 246] on div "Samuel Rivera" at bounding box center [367, 248] width 90 height 19
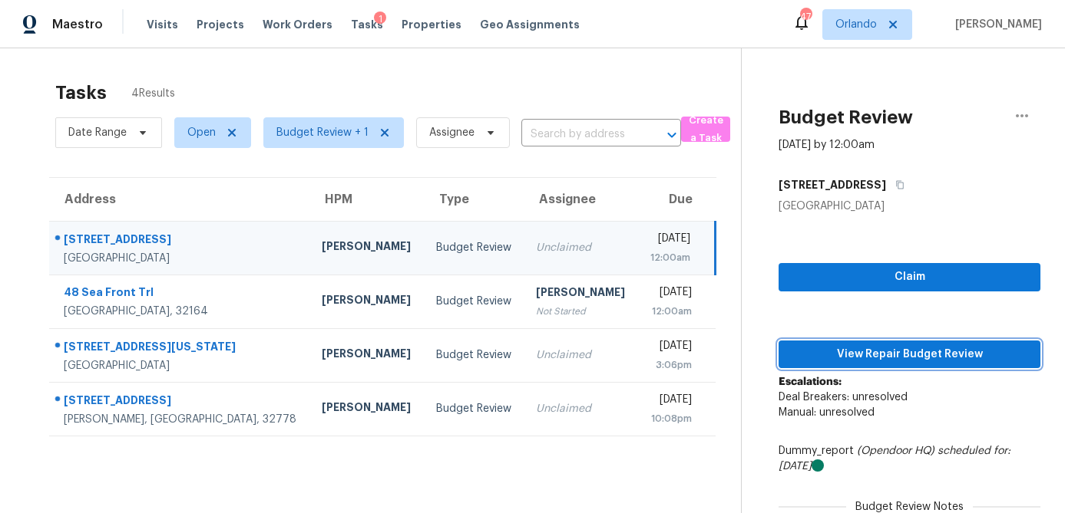
click at [859, 357] on span "View Repair Budget Review" at bounding box center [909, 354] width 237 height 19
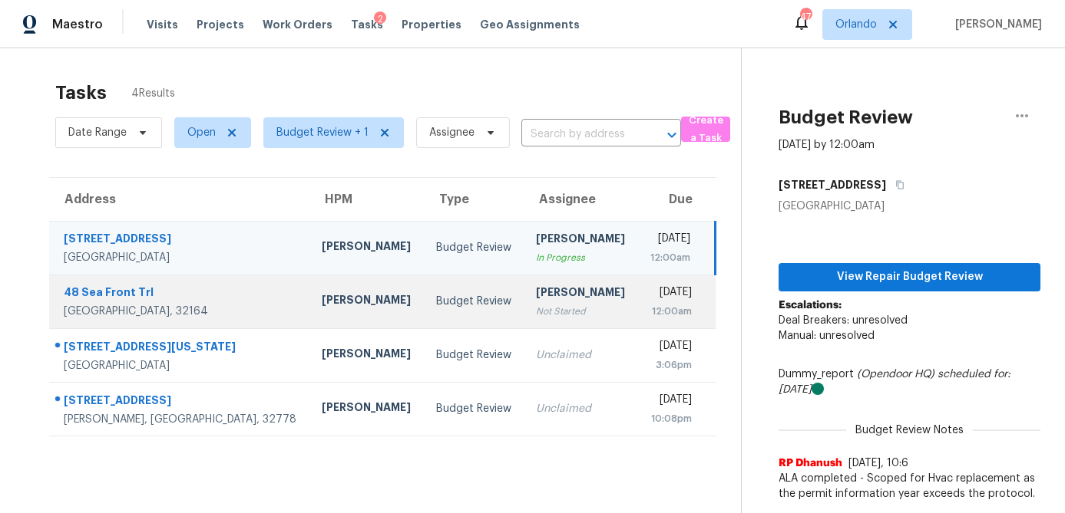
click at [322, 293] on div "Carl Biederman" at bounding box center [367, 301] width 90 height 19
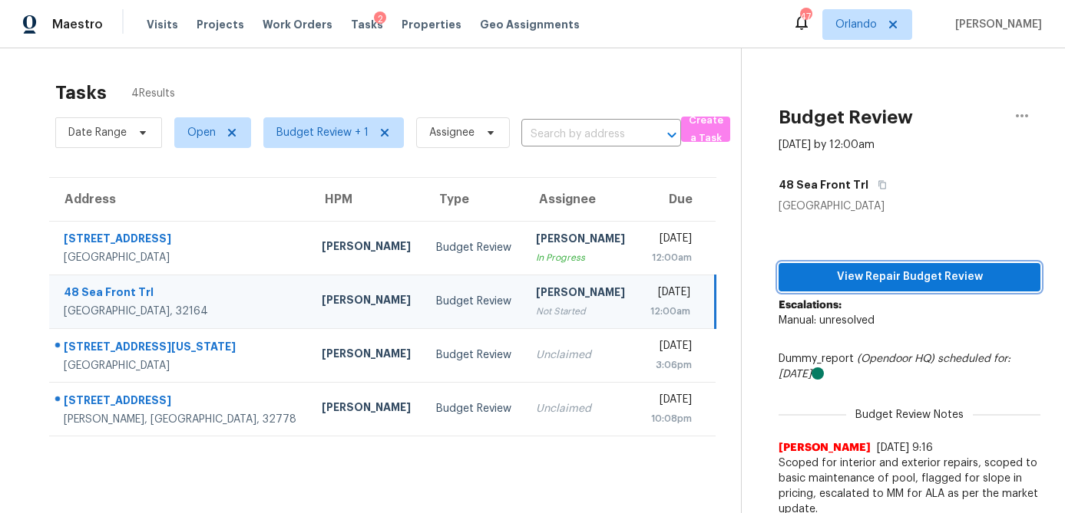
click at [871, 268] on span "View Repair Budget Review" at bounding box center [909, 277] width 237 height 19
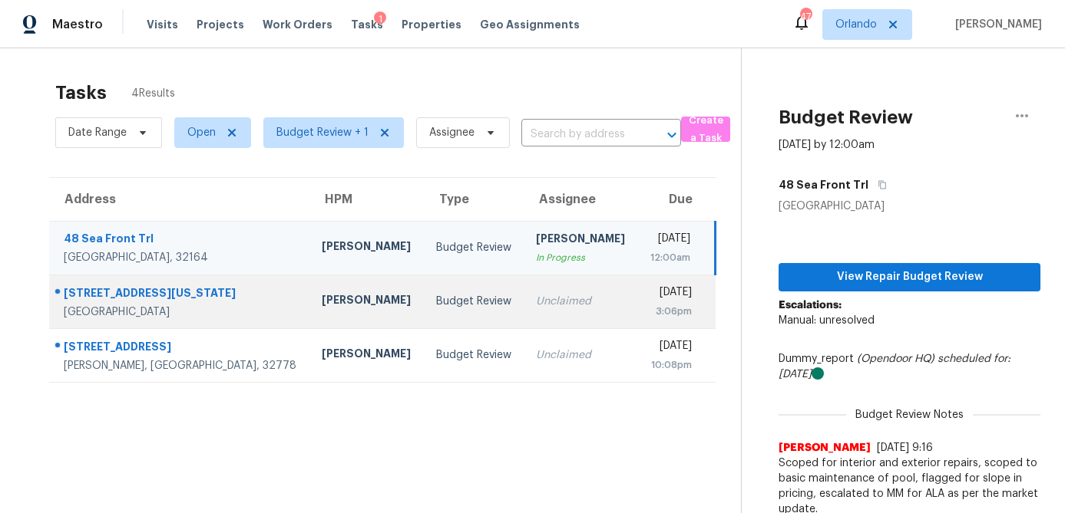
click at [436, 301] on div "Budget Review" at bounding box center [473, 301] width 75 height 15
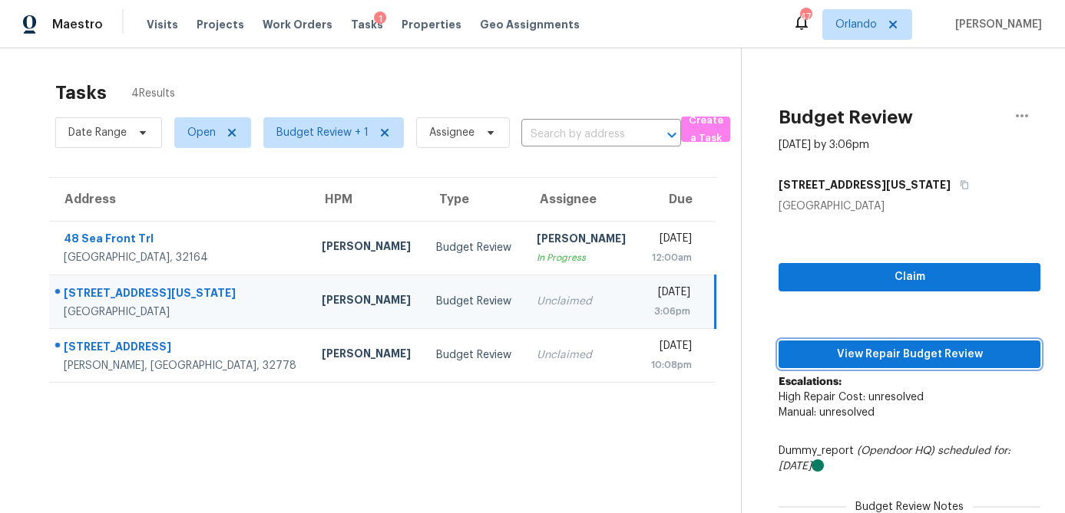
click at [896, 361] on span "View Repair Budget Review" at bounding box center [909, 354] width 237 height 19
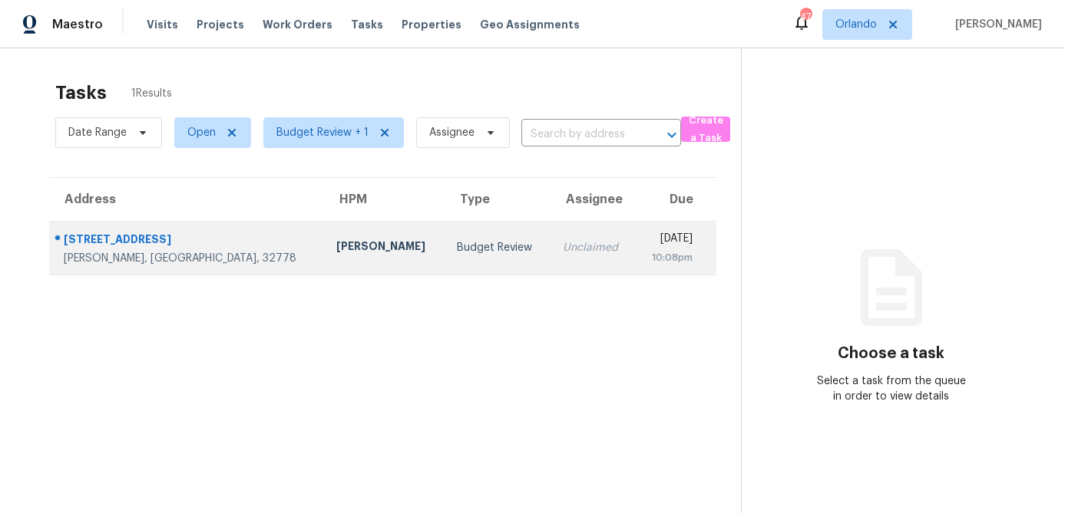
click at [444, 264] on td "Budget Review" at bounding box center [497, 248] width 106 height 54
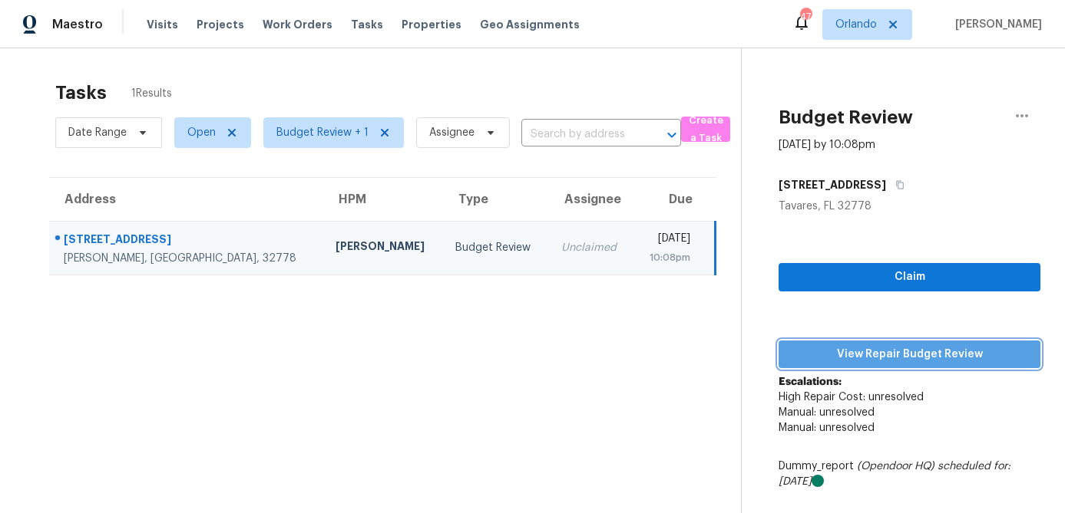
click at [947, 358] on span "View Repair Budget Review" at bounding box center [909, 354] width 237 height 19
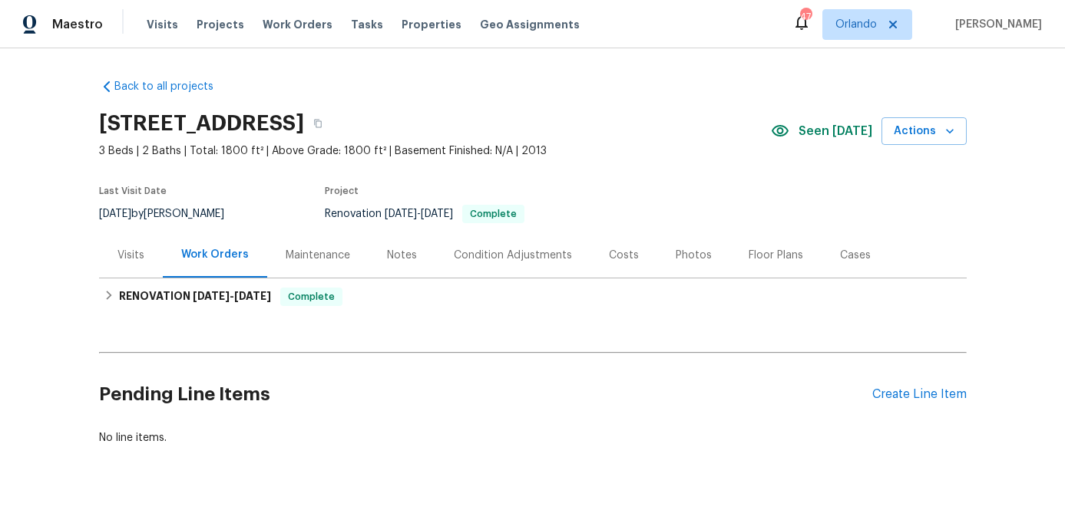
click at [677, 259] on div "Photos" at bounding box center [693, 255] width 36 height 15
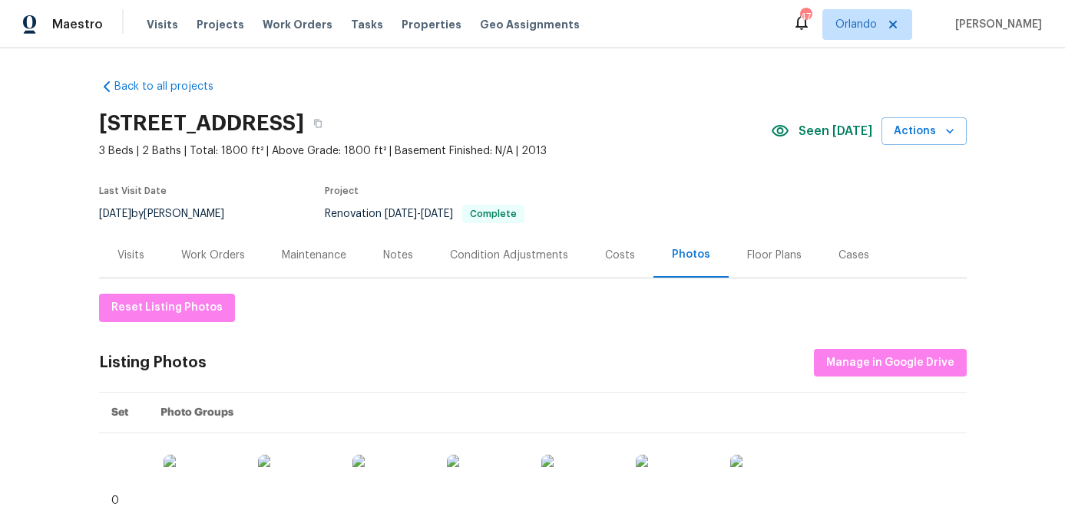
click at [240, 259] on div "Work Orders" at bounding box center [213, 255] width 64 height 15
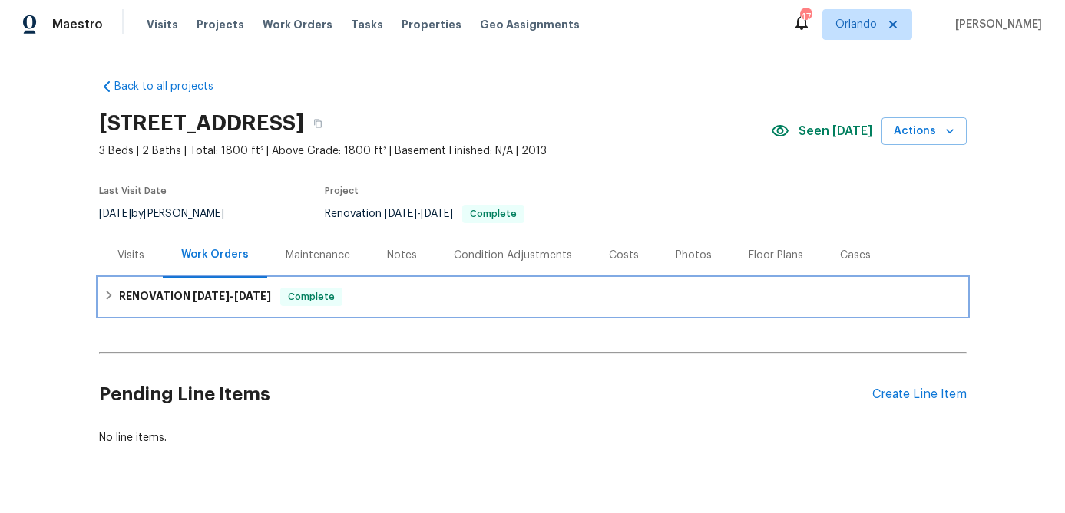
click at [236, 295] on span "8/25/25 - 9/25/25" at bounding box center [232, 296] width 78 height 11
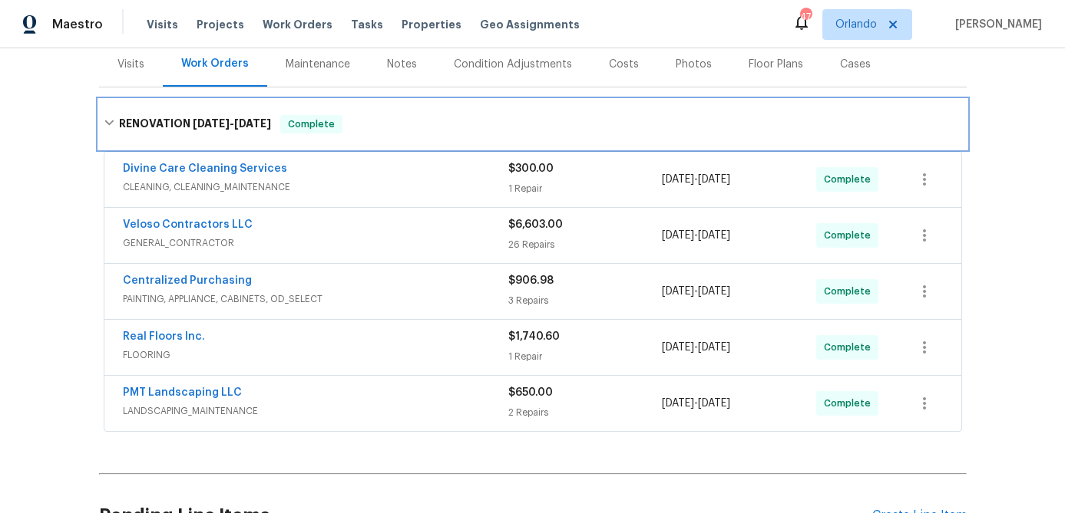
scroll to position [190, 0]
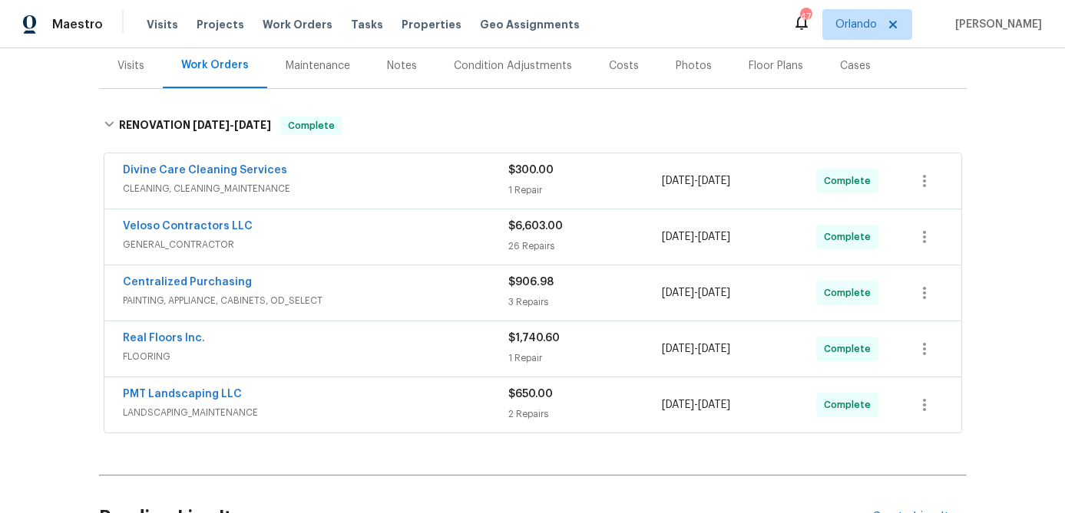
click at [404, 74] on div "Notes" at bounding box center [401, 65] width 67 height 45
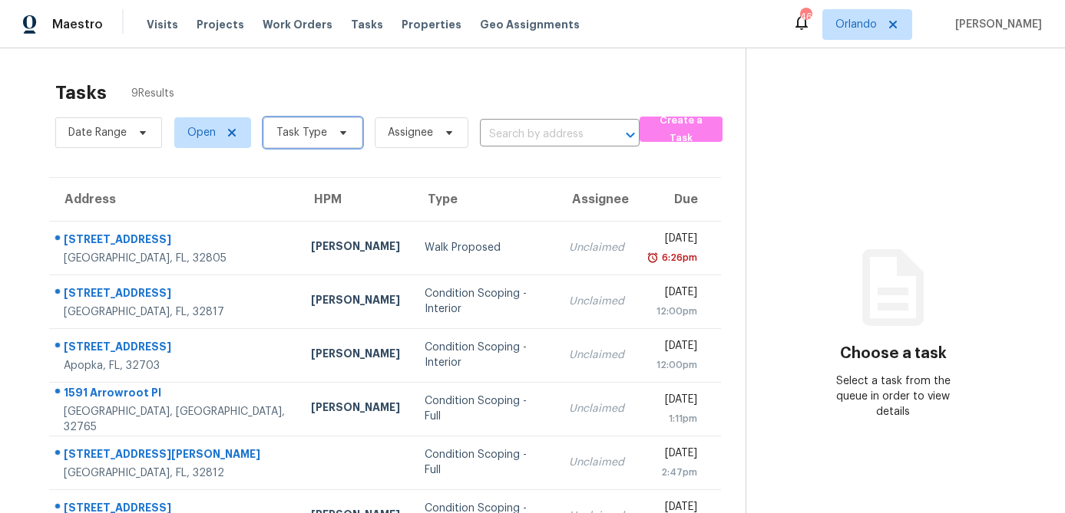
click at [292, 130] on span "Task Type" at bounding box center [301, 132] width 51 height 15
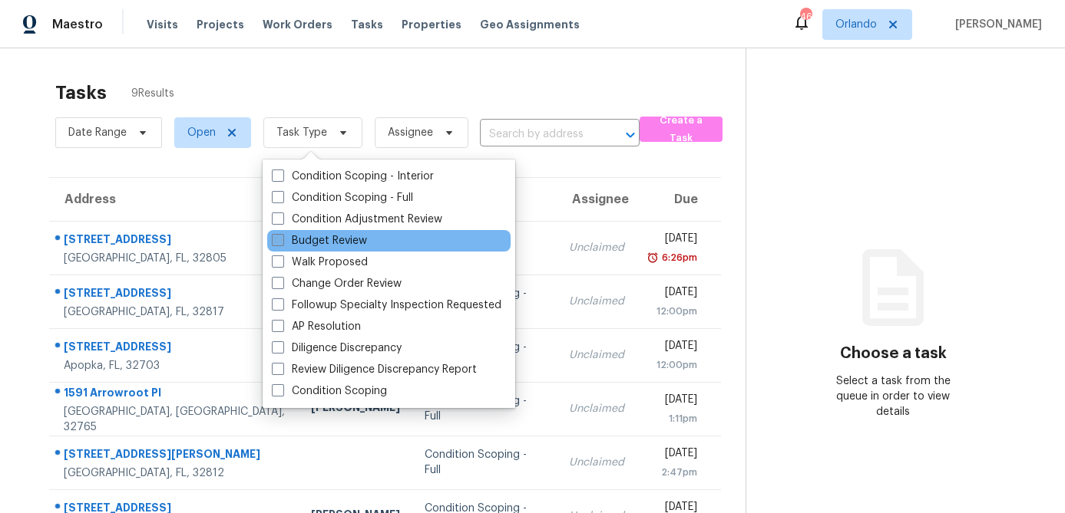
click at [275, 240] on span at bounding box center [278, 240] width 12 height 12
click at [275, 240] on input "Budget Review" at bounding box center [277, 238] width 10 height 10
checkbox input "true"
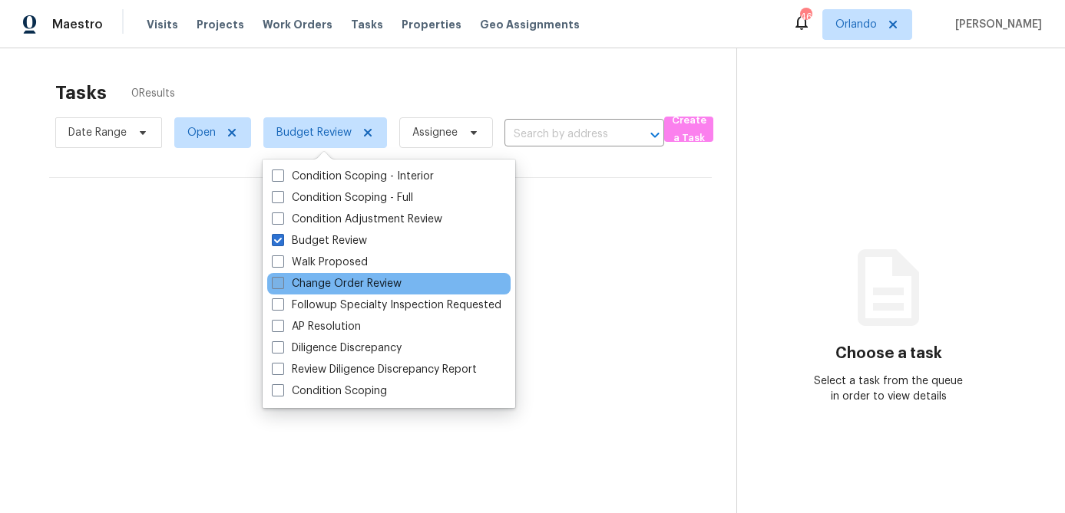
click at [279, 279] on span at bounding box center [278, 283] width 12 height 12
click at [279, 279] on input "Change Order Review" at bounding box center [277, 281] width 10 height 10
checkbox input "true"
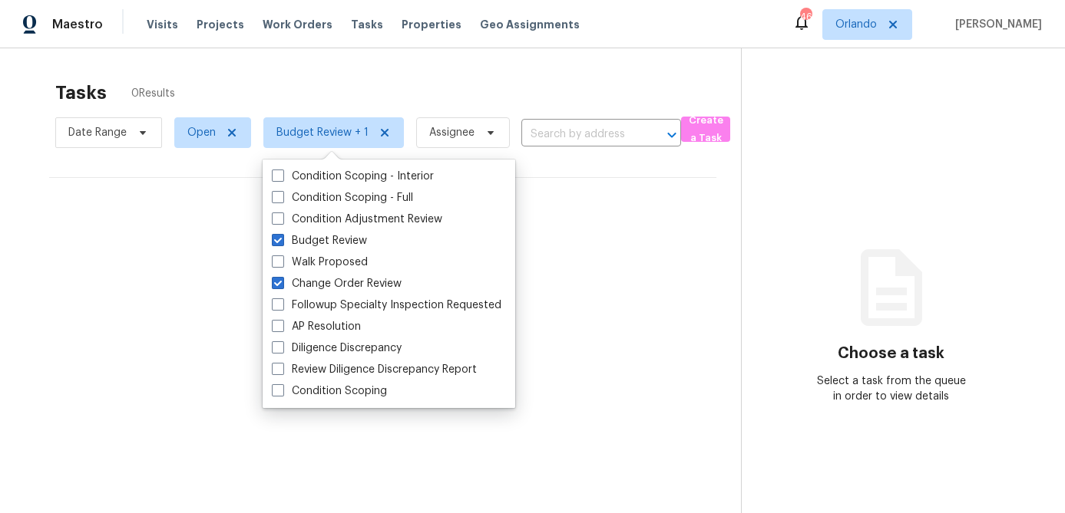
click at [352, 81] on div "Tasks 0 Results" at bounding box center [397, 93] width 685 height 40
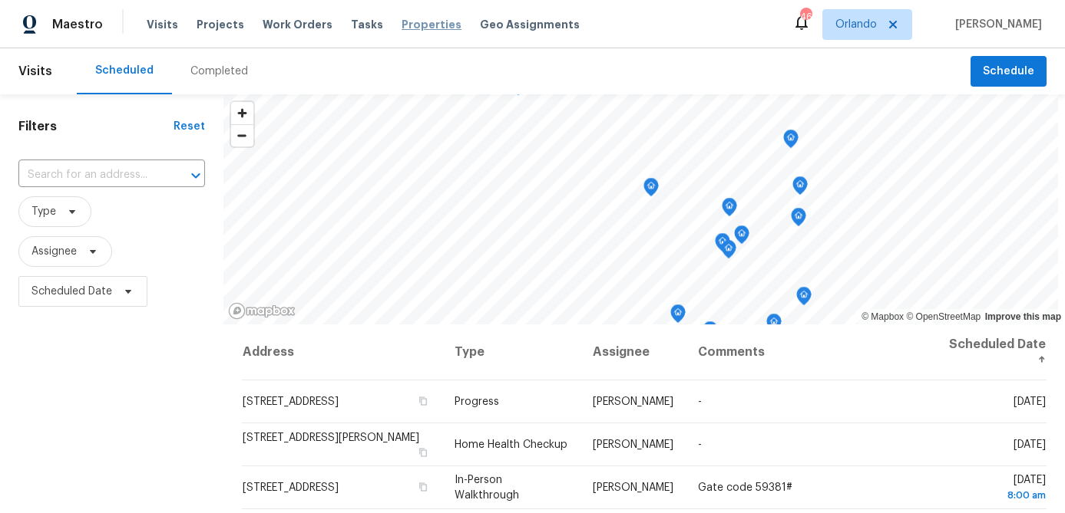
click at [401, 24] on span "Properties" at bounding box center [431, 24] width 60 height 15
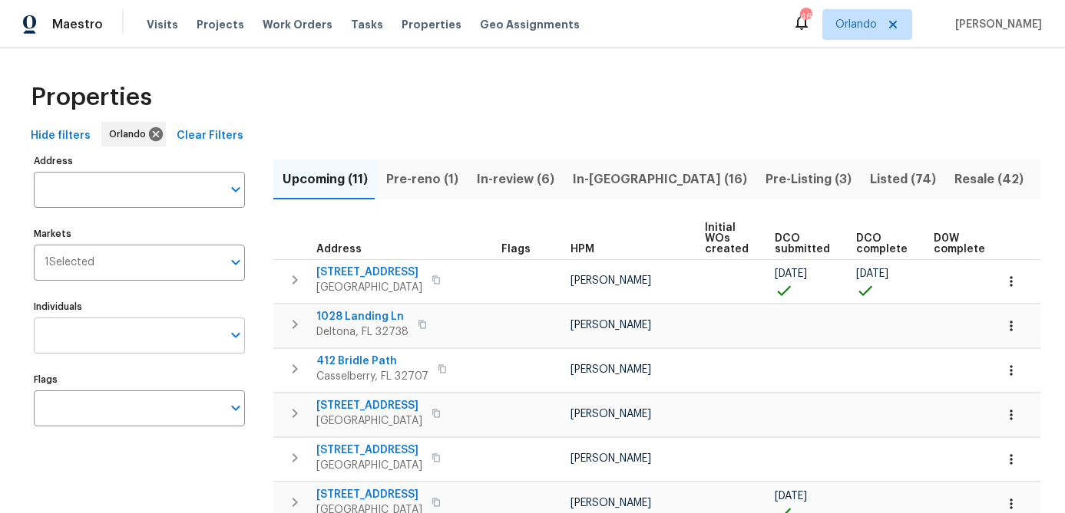
click at [117, 341] on input "Individuals" at bounding box center [128, 336] width 188 height 36
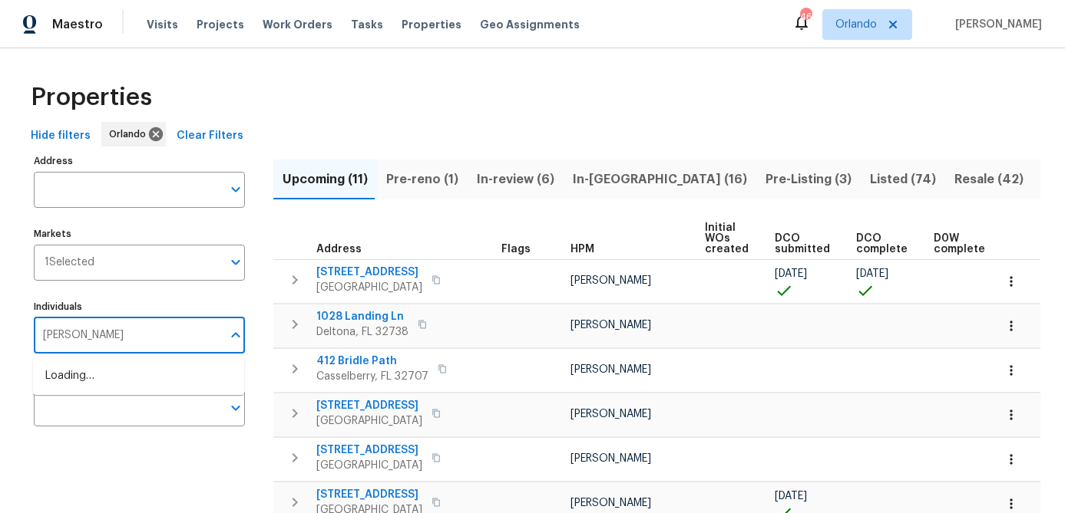
type input "[PERSON_NAME]"
click at [57, 389] on input "checkbox" at bounding box center [61, 384] width 32 height 32
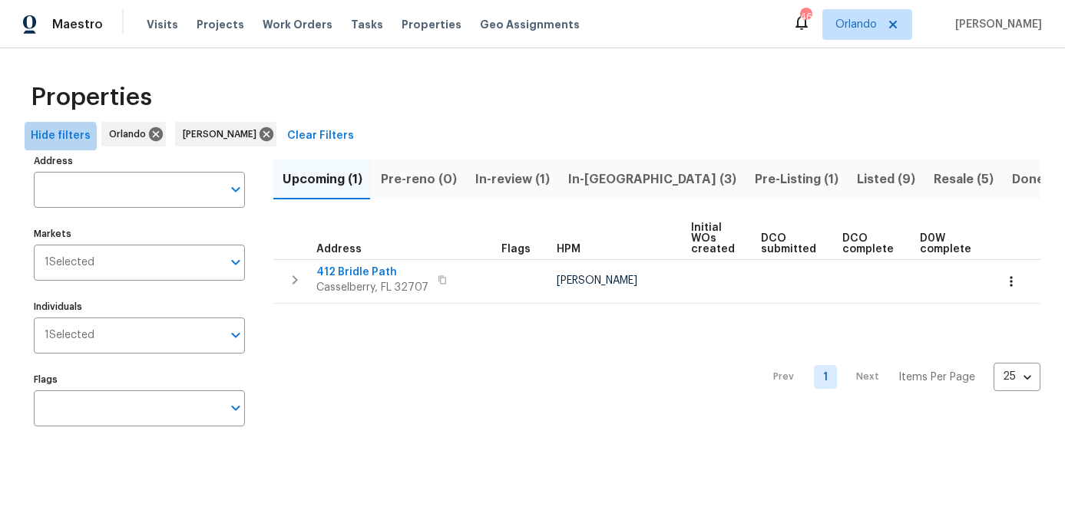
click at [59, 137] on span "Hide filters" at bounding box center [61, 136] width 60 height 19
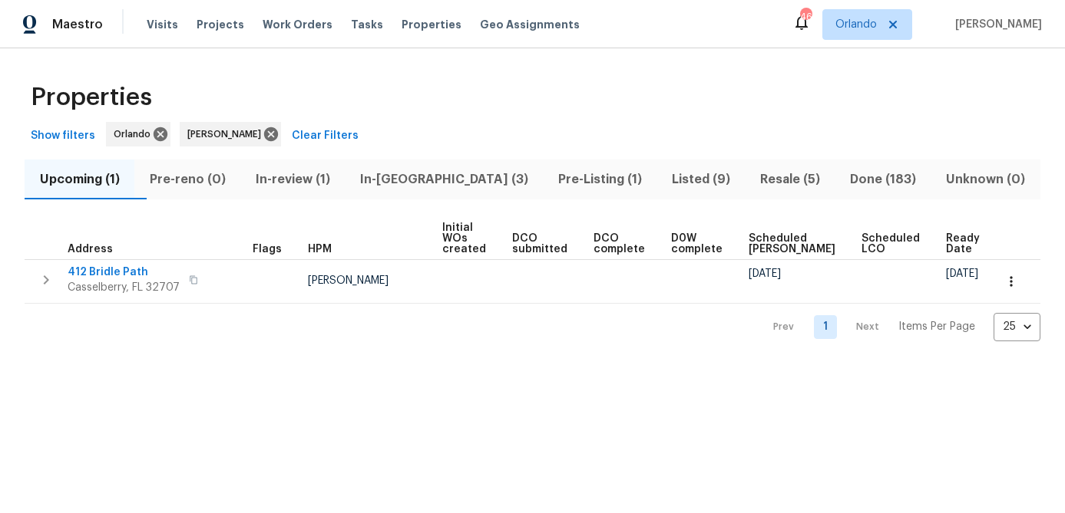
click at [452, 184] on span "In-[GEOGRAPHIC_DATA] (3)" at bounding box center [444, 179] width 180 height 21
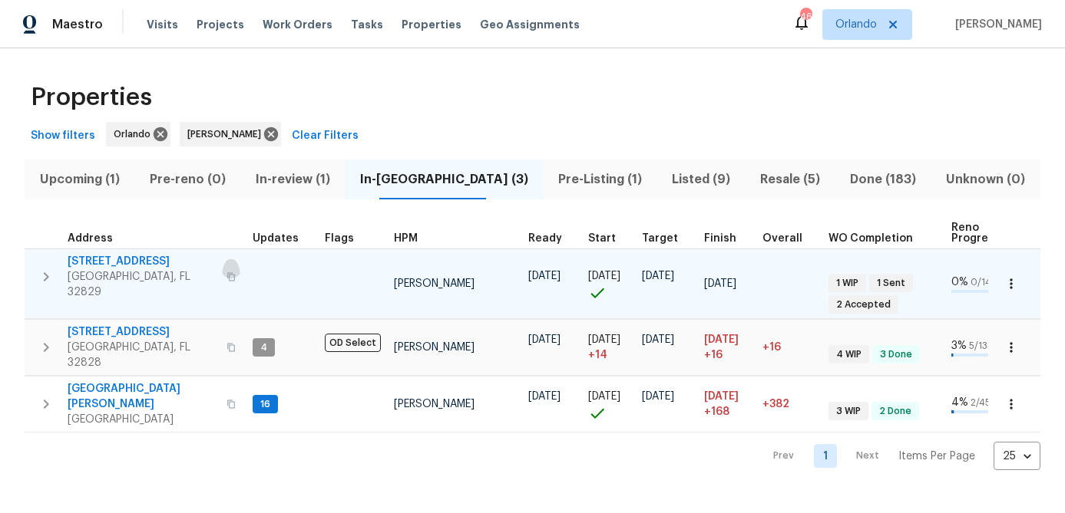
click at [226, 272] on icon "button" at bounding box center [230, 276] width 9 height 9
click at [126, 263] on span "[STREET_ADDRESS]" at bounding box center [143, 261] width 150 height 15
click at [1011, 279] on icon "button" at bounding box center [1010, 284] width 2 height 10
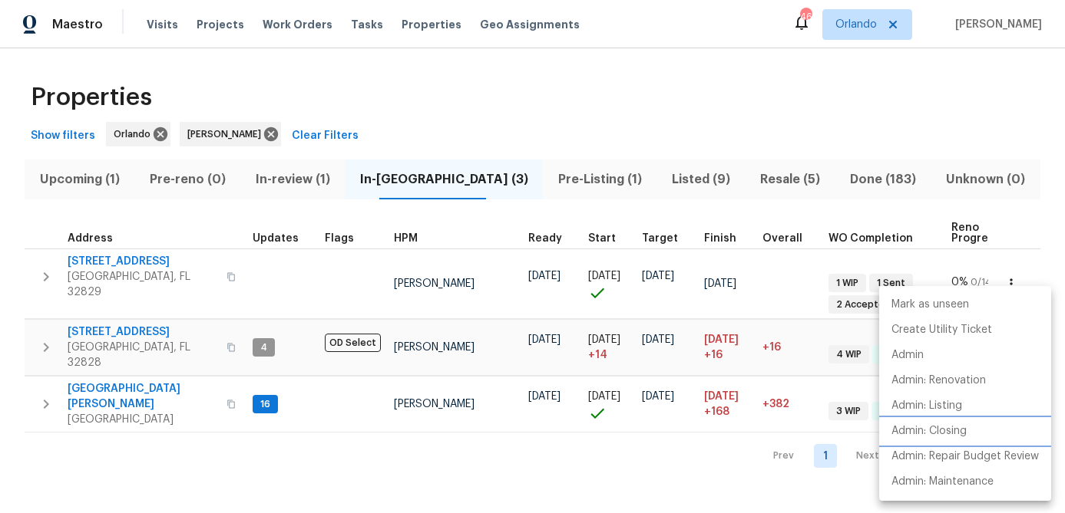
click at [932, 434] on p "Admin: Closing" at bounding box center [928, 432] width 75 height 16
click at [358, 432] on div at bounding box center [532, 256] width 1065 height 513
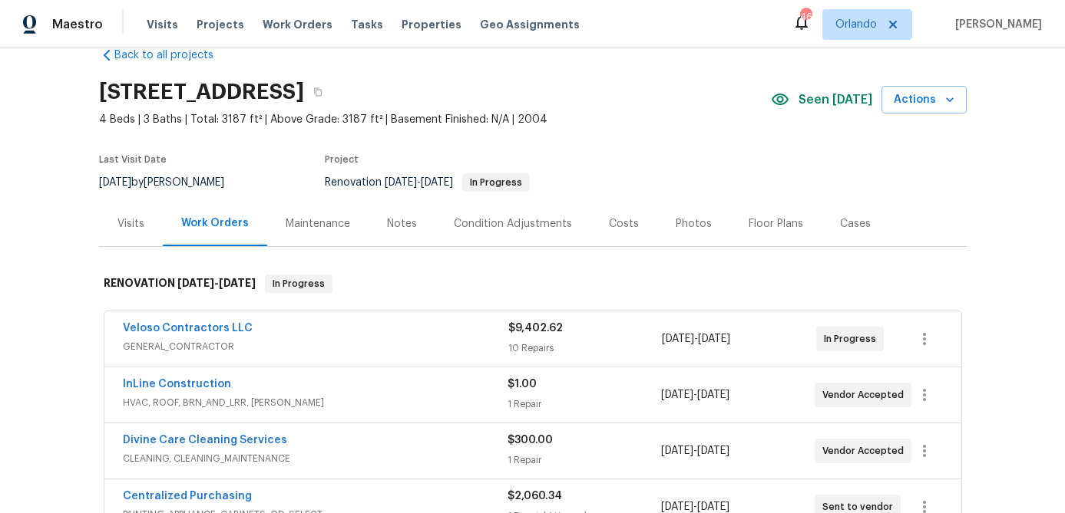
scroll to position [48, 0]
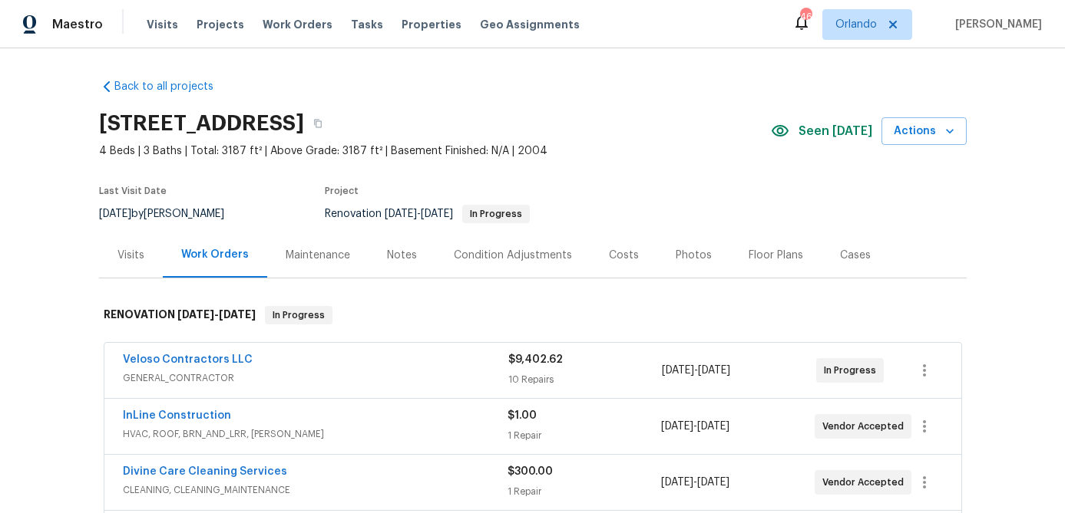
click at [418, 266] on div "Notes" at bounding box center [401, 255] width 67 height 45
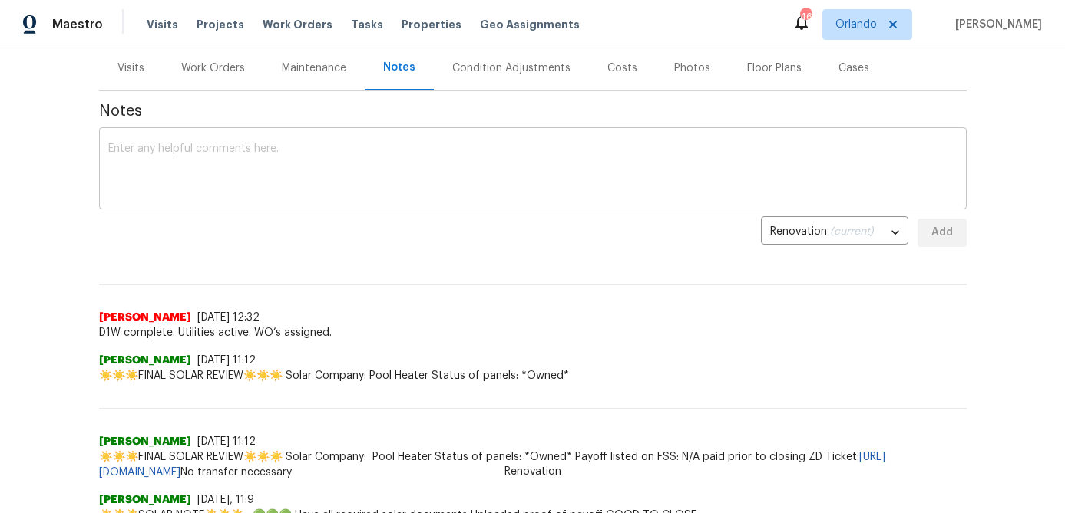
scroll to position [189, 0]
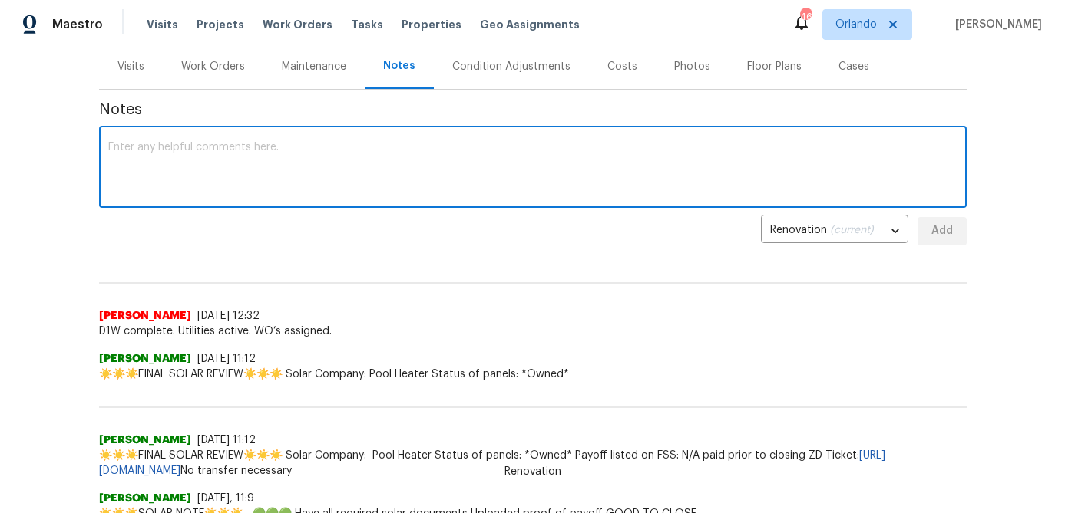
click at [275, 160] on textarea at bounding box center [532, 169] width 849 height 54
type textarea "P"
drag, startPoint x: 124, startPoint y: 145, endPoint x: 400, endPoint y: 145, distance: 275.5
click at [398, 145] on textarea "Int and Ext paint ordered" at bounding box center [532, 169] width 849 height 54
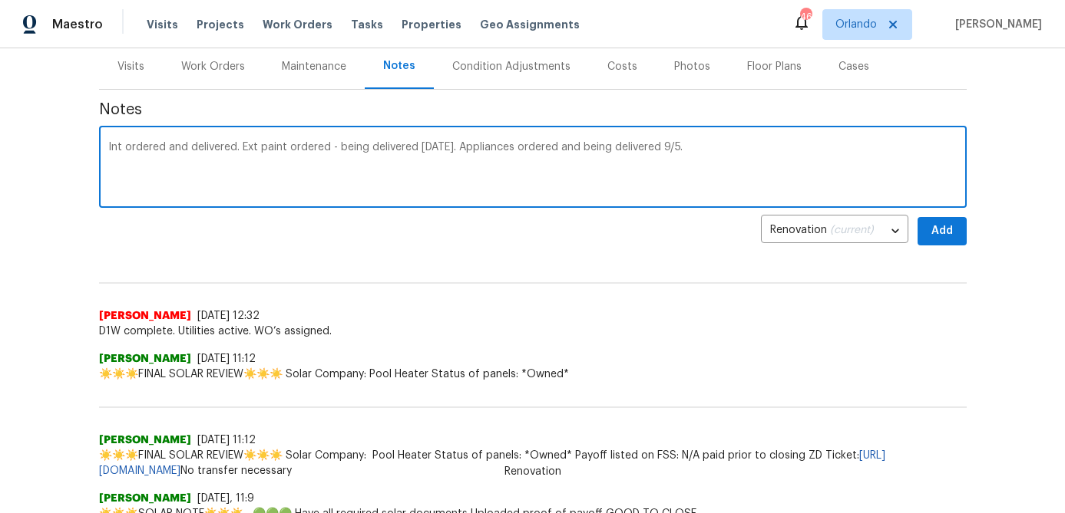
click at [126, 147] on textarea "Int ordered and delivered. Ext paint ordered - being delivered tomorrow 9/4. Ap…" at bounding box center [532, 169] width 849 height 54
click at [258, 146] on textarea "Int paint ordered and delivered. Ext paint ordered - being delivered tomorrow 9…" at bounding box center [532, 169] width 849 height 54
click at [262, 147] on textarea "Int paint ordered and delivered. Ext paint ordered - being delivered tomorrow 9…" at bounding box center [532, 169] width 849 height 54
drag, startPoint x: 216, startPoint y: 145, endPoint x: 150, endPoint y: 148, distance: 65.3
click at [150, 148] on textarea "Int paint ordered and delivered. Ext paint ordered - being delivered tomorrow 9…" at bounding box center [532, 169] width 849 height 54
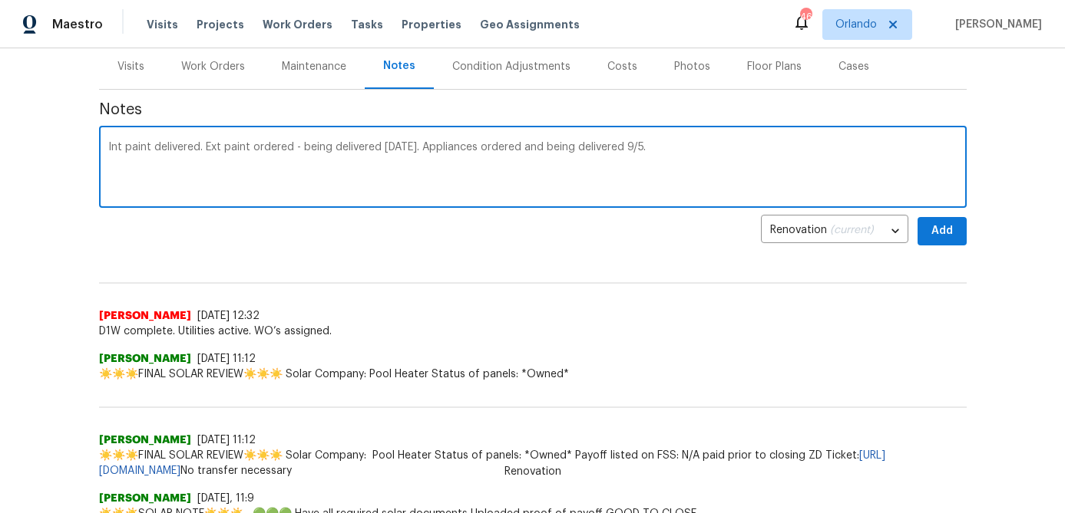
click at [197, 150] on textarea "Int paint delivered. Ext paint ordered - being delivered tomorrow 9/4. Applianc…" at bounding box center [532, 169] width 849 height 54
click at [342, 160] on textarea "Int paint delivered 9/3. Ext paint ordered - being delivered tomorrow 9/4. Appl…" at bounding box center [532, 169] width 849 height 54
click at [599, 150] on textarea "Int paint delivered 9/3. Ext paint ordered - being delivered tomorrow 9/4. Appl…" at bounding box center [532, 169] width 849 height 54
click at [784, 133] on div "Int paint delivered 9/3. Ext paint ordered - being delivered tomorrow 9/4. Appl…" at bounding box center [532, 169] width 867 height 78
click at [153, 152] on textarea "Int paint delivered 9/3. Ext paint ordered - being delivered tomorrow 9/4. Appl…" at bounding box center [532, 169] width 849 height 54
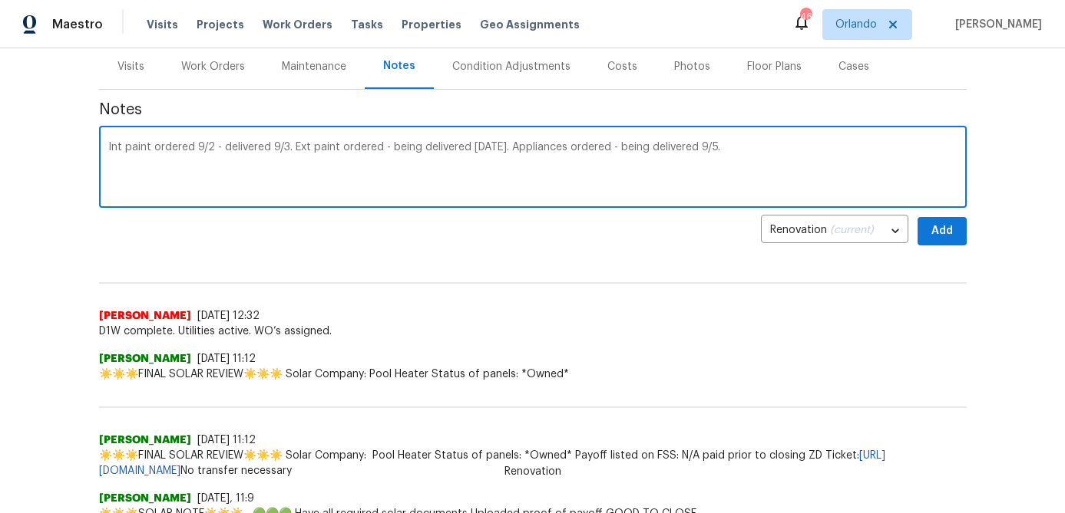
click at [375, 160] on textarea "Int paint ordered 9/2 - delivered 9/3. Ext paint ordered - being delivered tomo…" at bounding box center [532, 169] width 849 height 54
click at [382, 151] on textarea "Int paint ordered 9/2 - delivered 9/3. Ext paint ordered - being delivered tomo…" at bounding box center [532, 169] width 849 height 54
click at [663, 148] on textarea "Int paint ordered 9/2 - delivered 9/3. Ext paint ordered 9/3 - being delivered …" at bounding box center [532, 169] width 849 height 54
click at [867, 182] on textarea "Int paint ordered 9/2 - delivered 9/3. Ext paint ordered 9/3 - being delivered …" at bounding box center [532, 169] width 849 height 54
type textarea "Int paint ordered 9/2 - delivered 9/3. Ext paint ordered 9/3 - being delivered …"
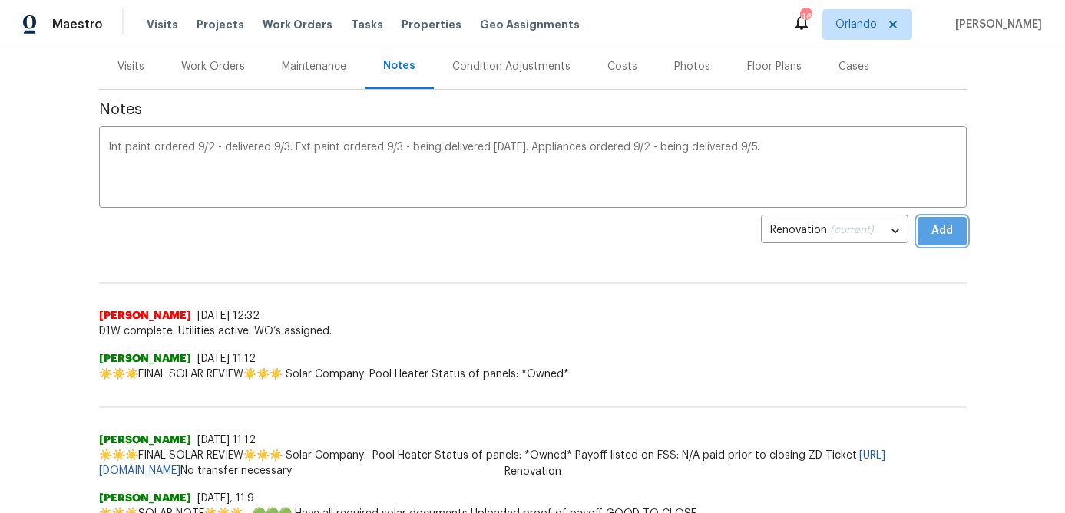
click at [943, 222] on span "Add" at bounding box center [941, 231] width 25 height 19
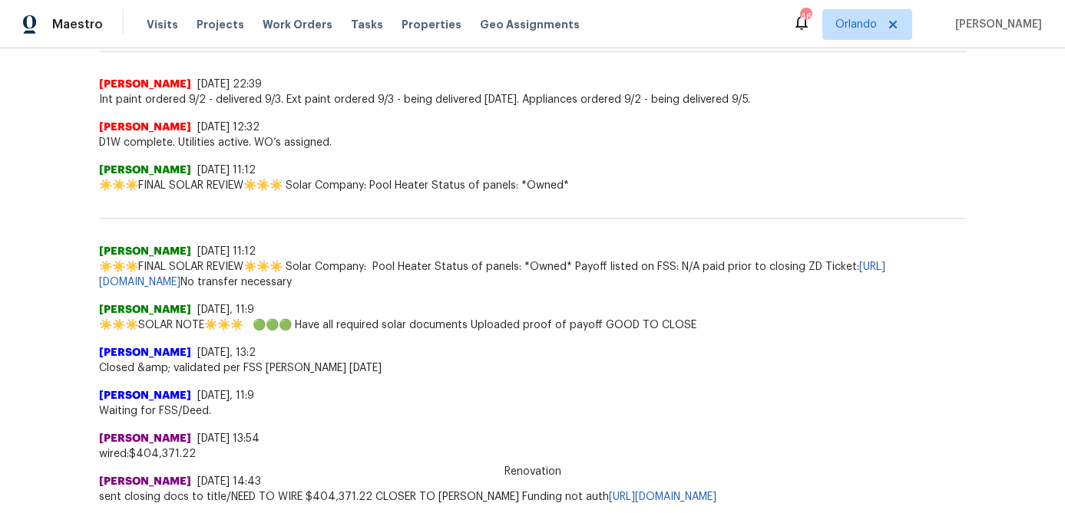
scroll to position [0, 0]
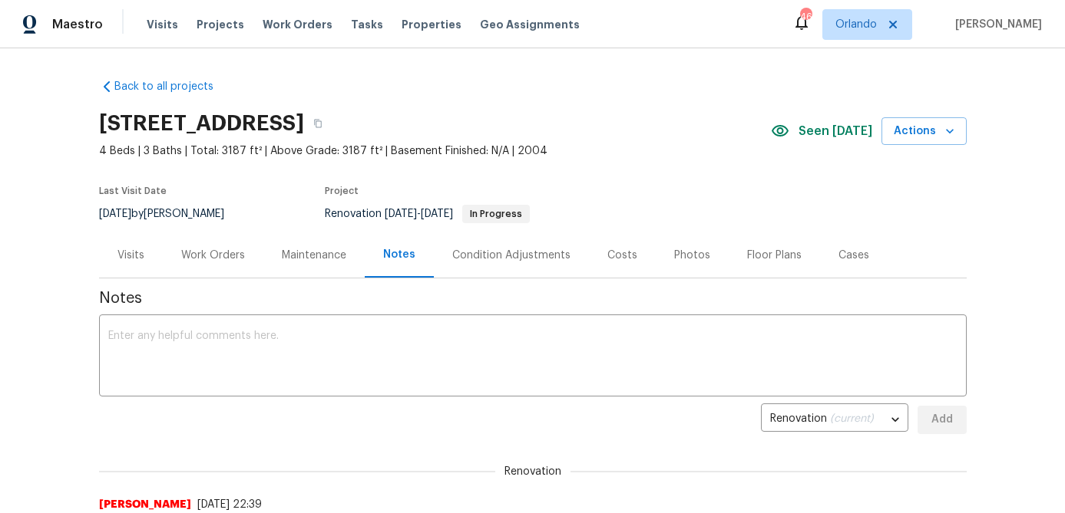
click at [224, 250] on div "Work Orders" at bounding box center [213, 255] width 64 height 15
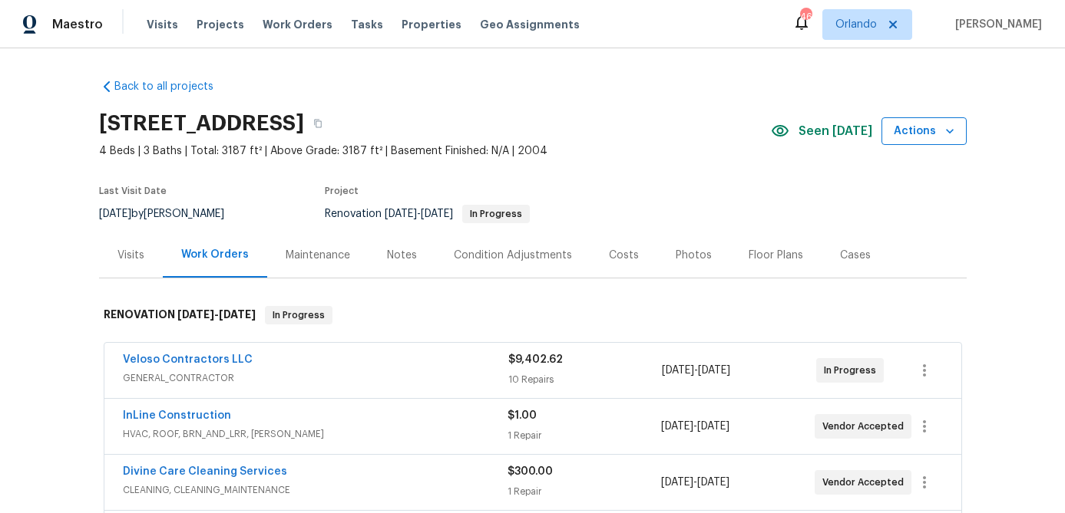
click at [946, 131] on icon "button" at bounding box center [950, 131] width 8 height 5
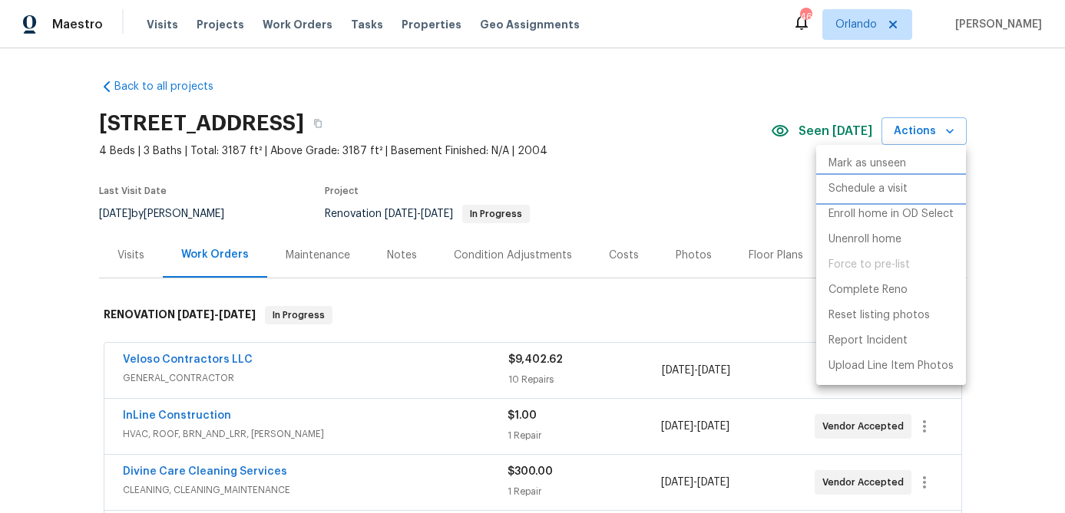
click at [879, 182] on p "Schedule a visit" at bounding box center [867, 189] width 79 height 16
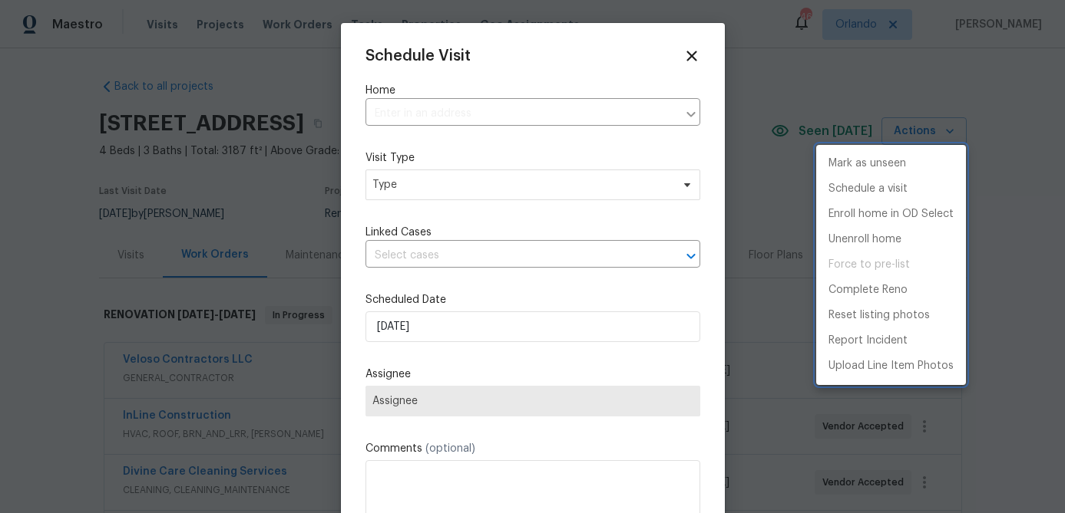
type input "7143 Lake Carlisle Blvd, Orlando, FL 32829"
click at [474, 184] on div at bounding box center [532, 256] width 1065 height 513
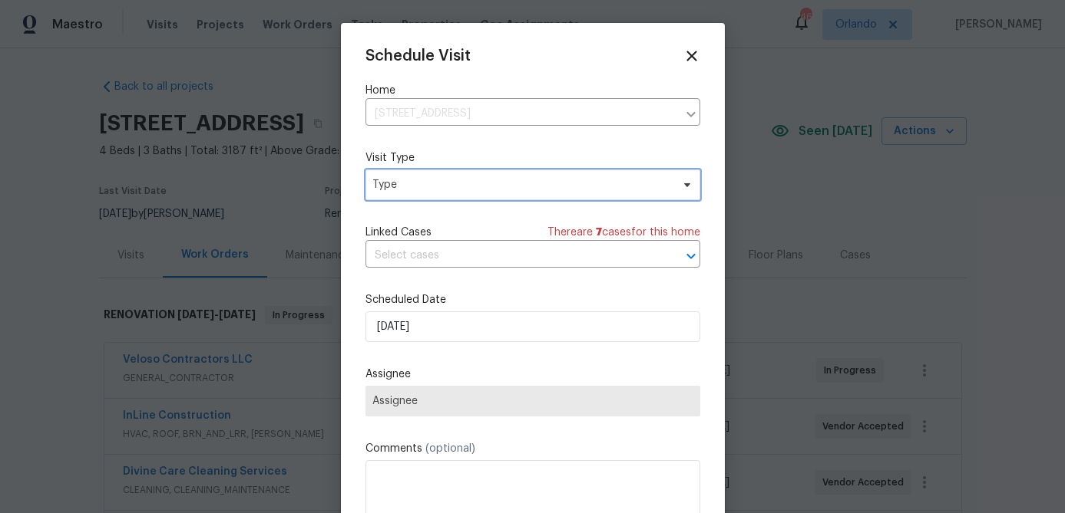
click at [474, 184] on span "Type" at bounding box center [521, 184] width 299 height 15
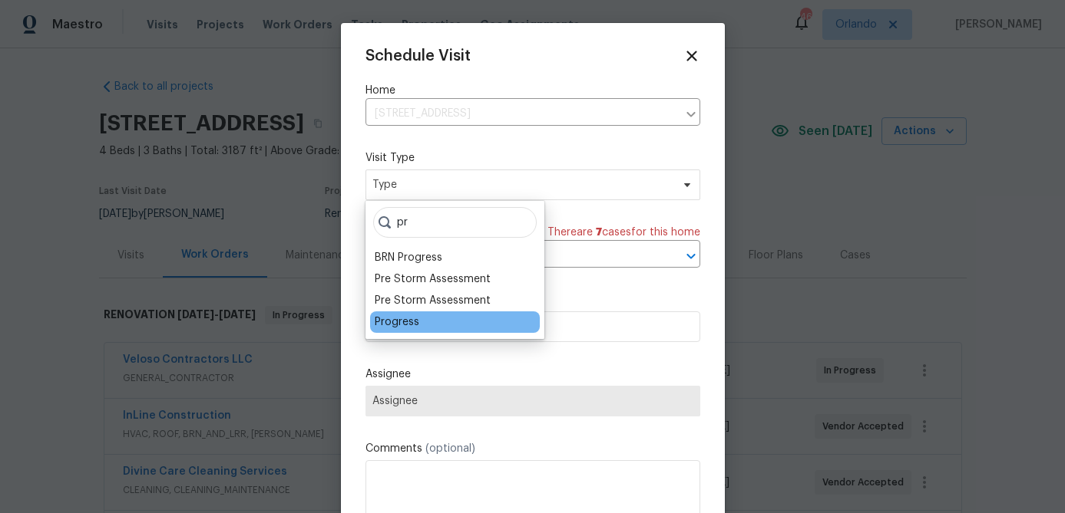
type input "pr"
click at [401, 322] on div "Progress" at bounding box center [397, 322] width 45 height 15
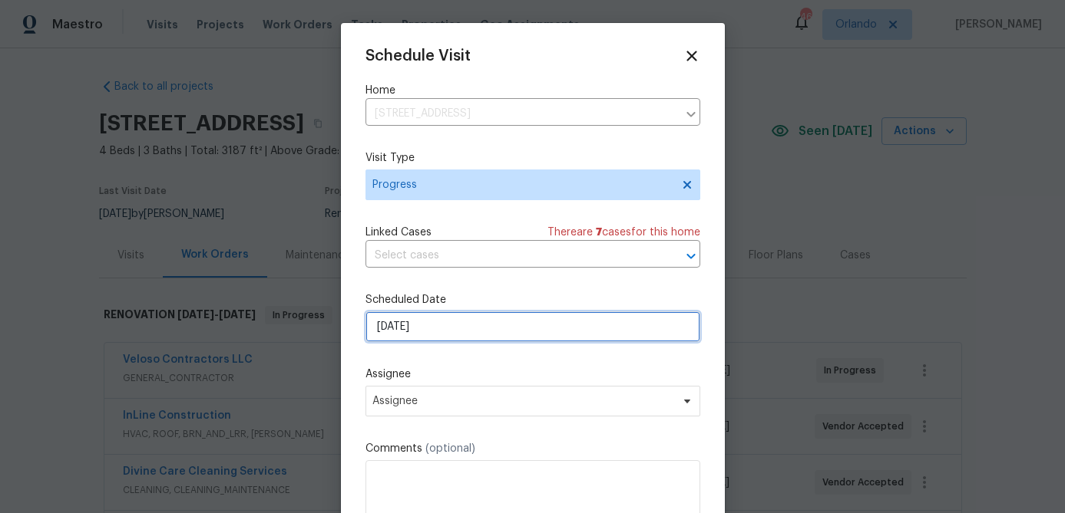
click at [460, 329] on input "9/3/2025" at bounding box center [532, 327] width 335 height 31
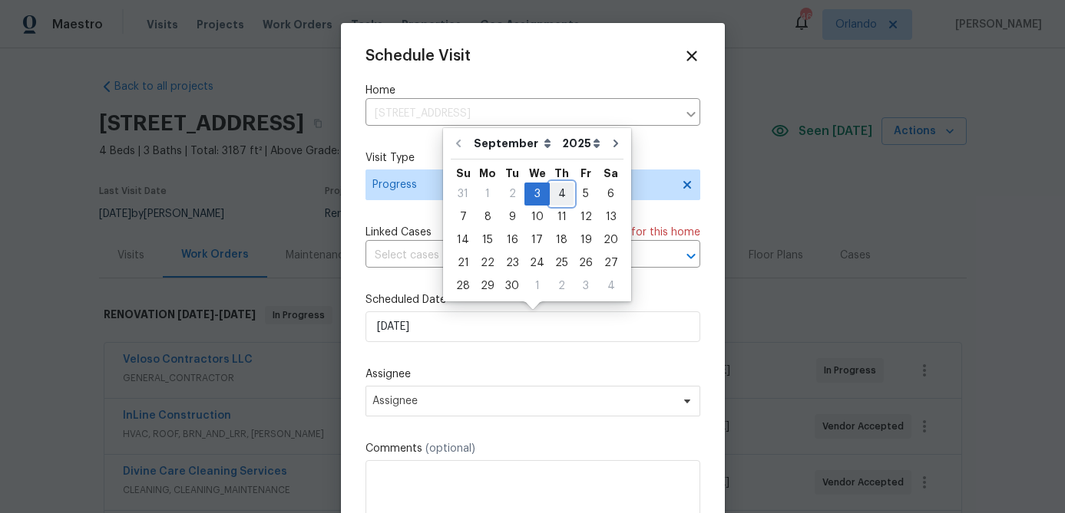
click at [553, 189] on div "4" at bounding box center [562, 193] width 24 height 21
type input "9/4/2025"
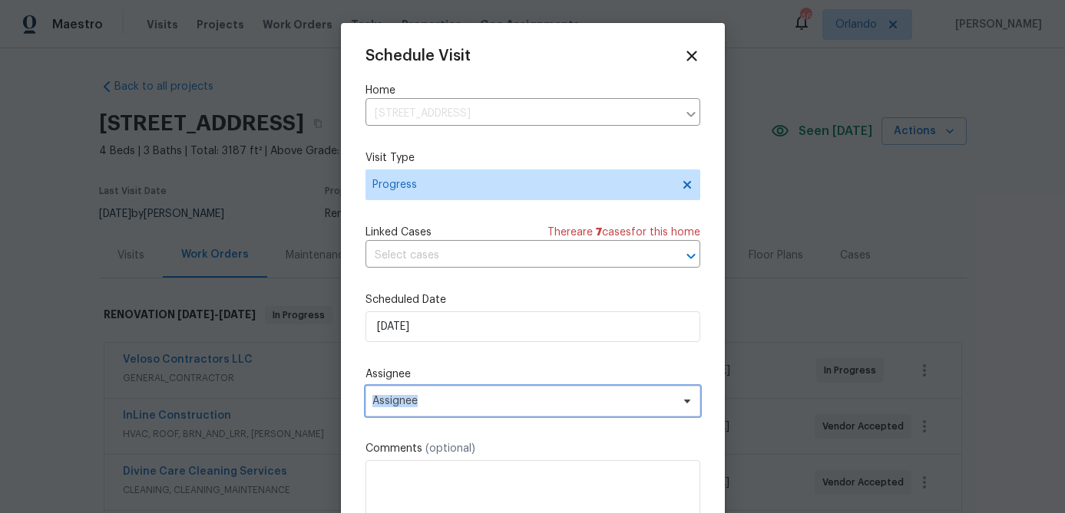
click at [511, 396] on span "Assignee" at bounding box center [522, 401] width 301 height 12
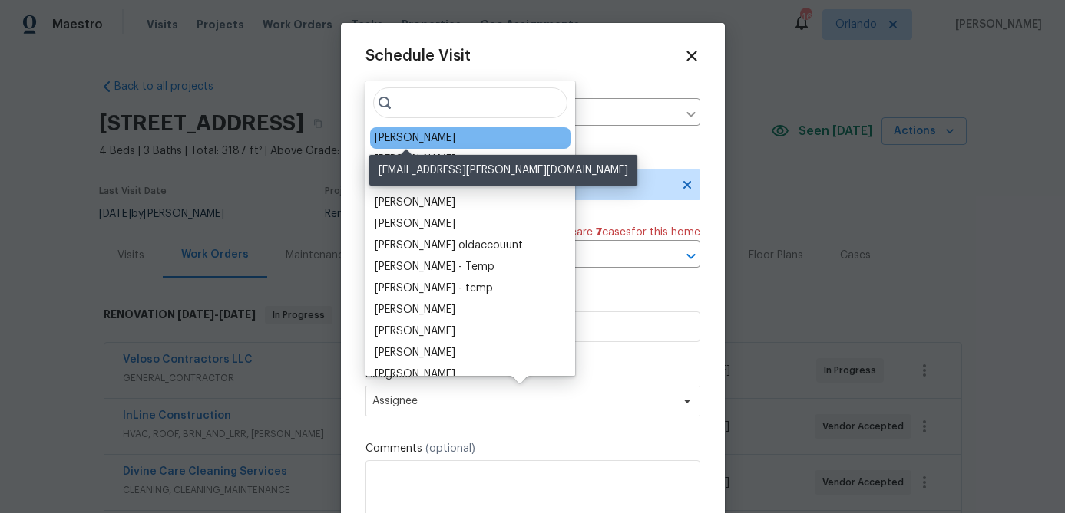
click at [414, 140] on div "[PERSON_NAME]" at bounding box center [415, 137] width 81 height 15
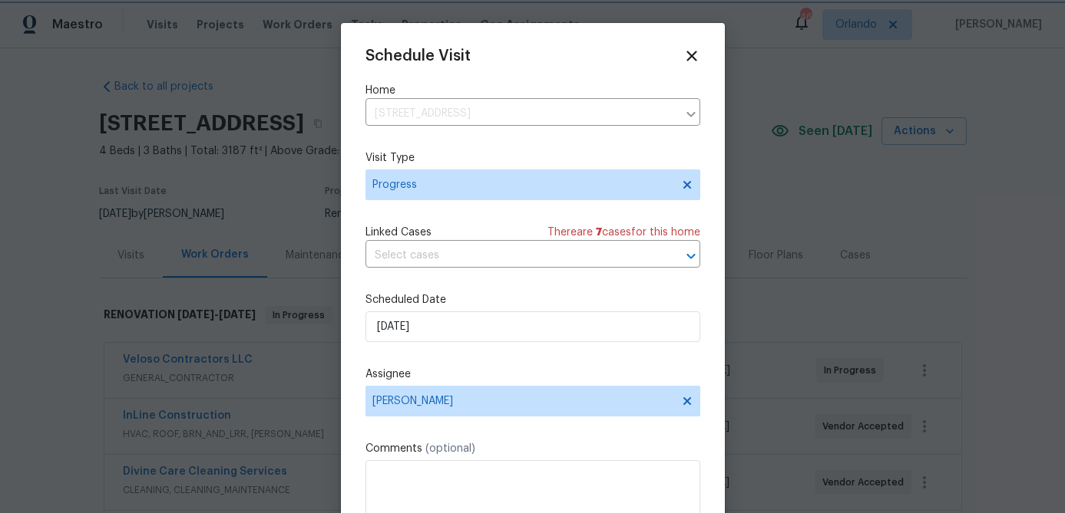
scroll to position [28, 0]
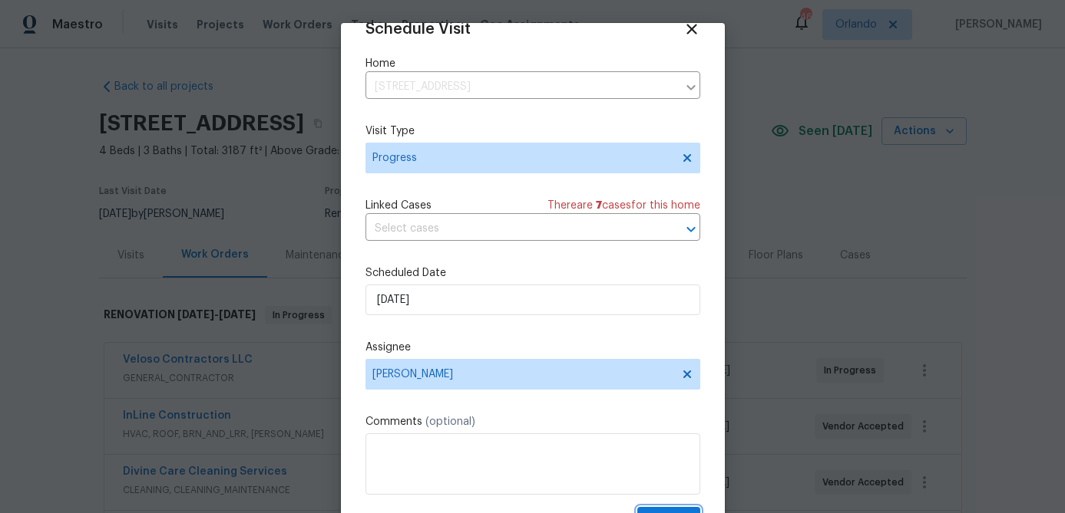
click at [655, 510] on button "Create" at bounding box center [668, 521] width 63 height 28
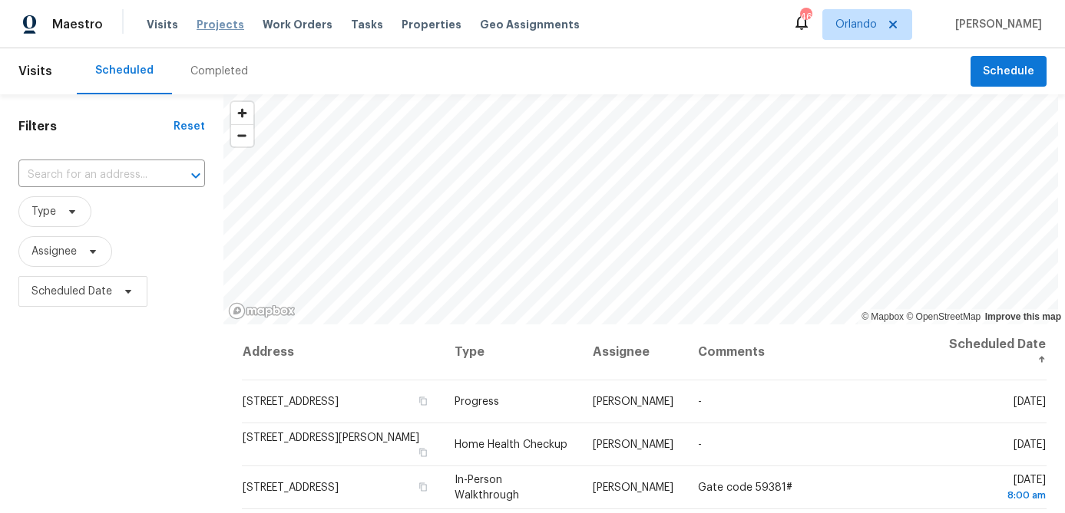
click at [220, 27] on span "Projects" at bounding box center [220, 24] width 48 height 15
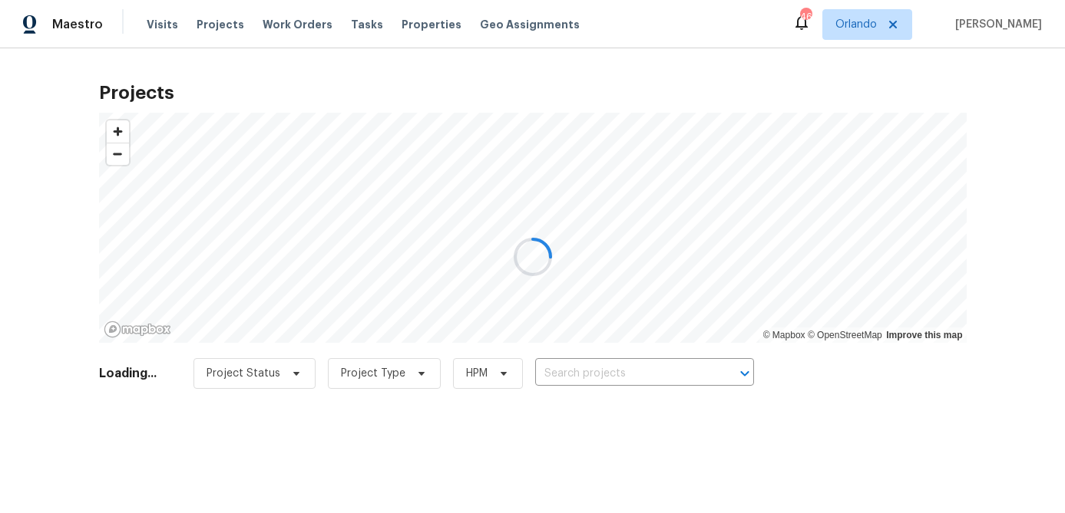
click at [629, 375] on div at bounding box center [532, 256] width 1065 height 513
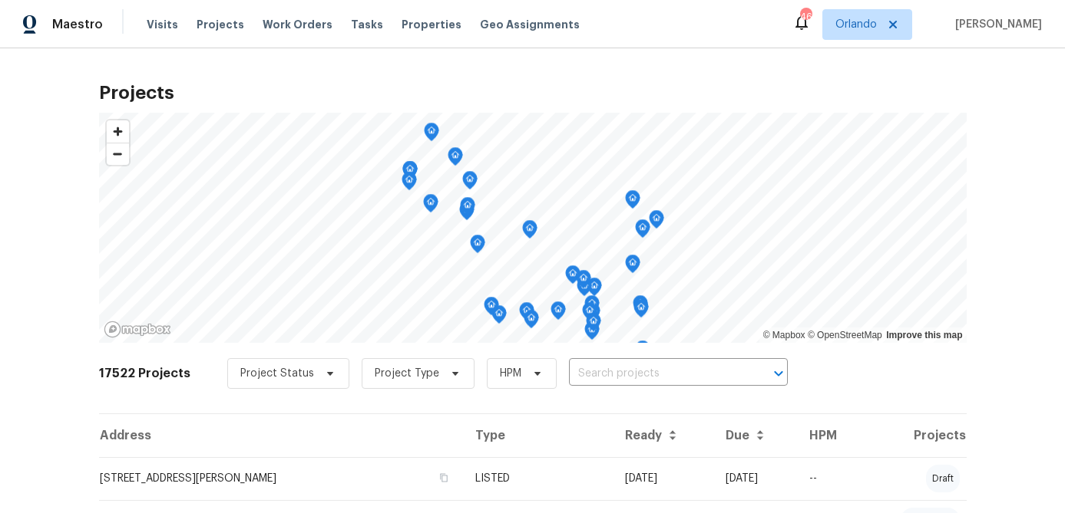
click at [629, 375] on input "text" at bounding box center [657, 374] width 176 height 24
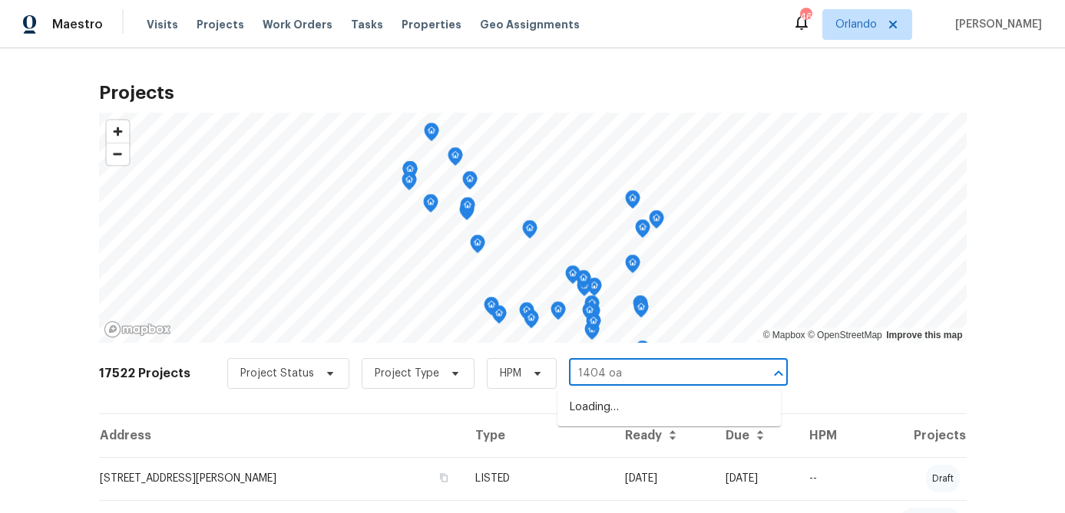
type input "1404 oak"
click at [626, 408] on li "[STREET_ADDRESS]" at bounding box center [668, 407] width 223 height 25
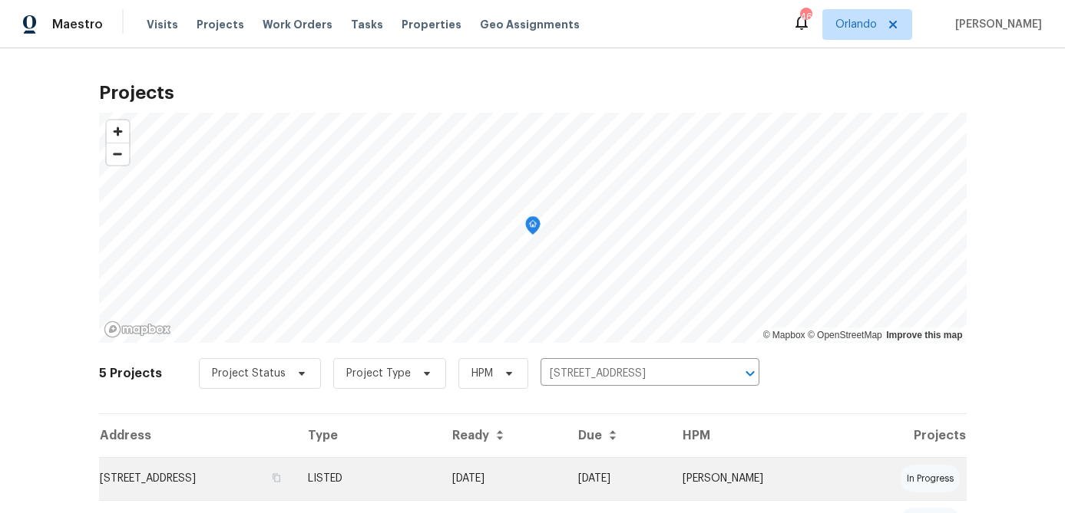
click at [179, 472] on td "[STREET_ADDRESS]" at bounding box center [197, 478] width 196 height 43
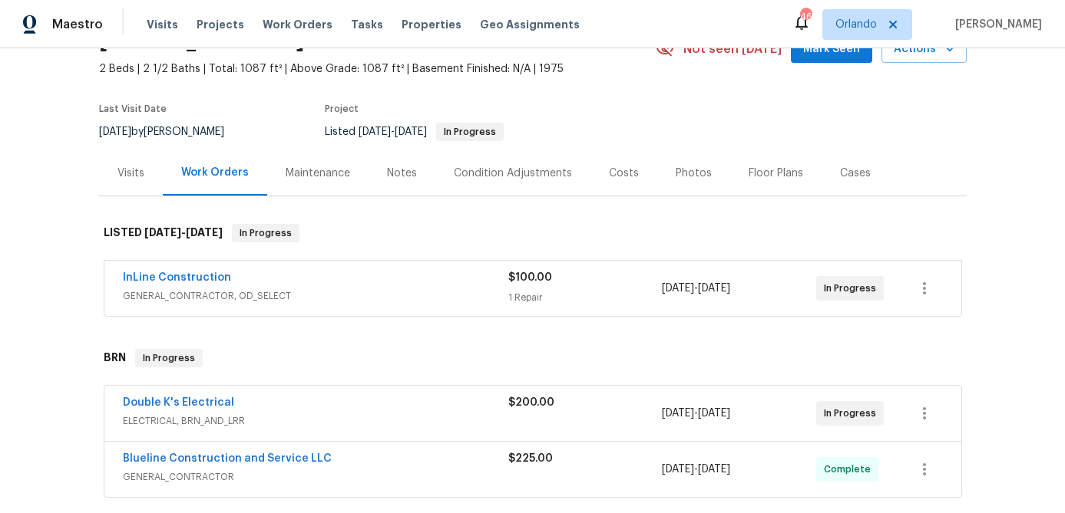
scroll to position [84, 0]
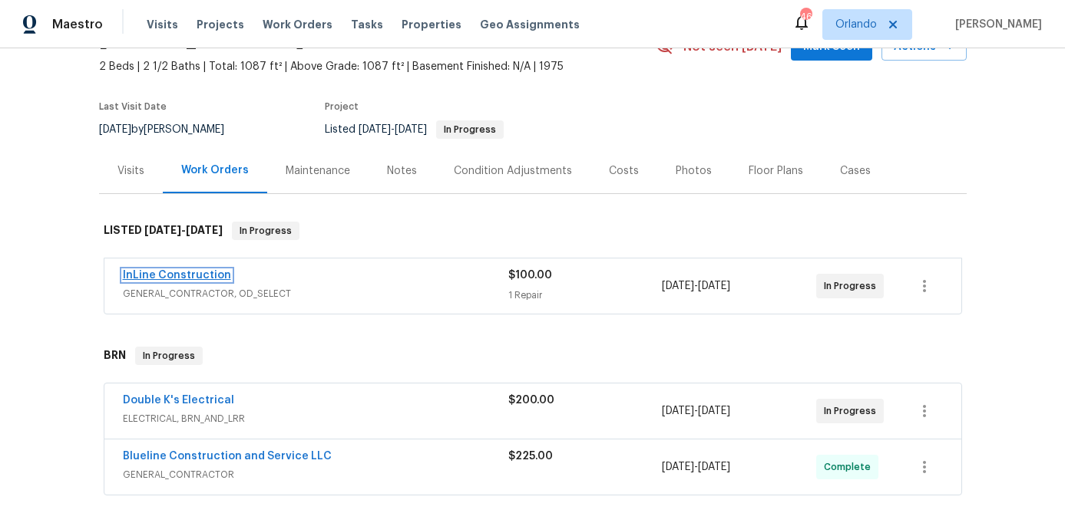
click at [193, 276] on link "InLine Construction" at bounding box center [177, 275] width 108 height 11
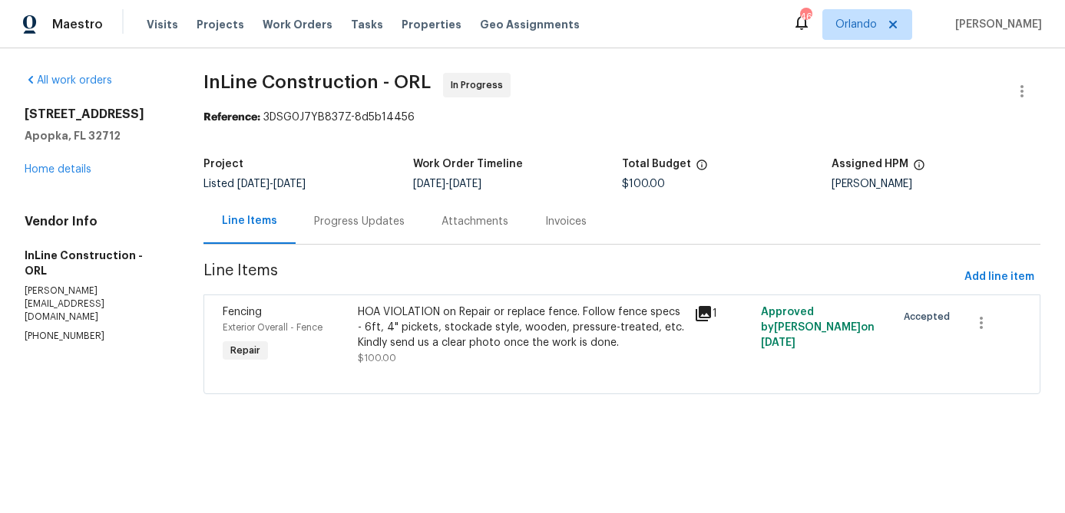
click at [365, 221] on div "Progress Updates" at bounding box center [359, 221] width 91 height 15
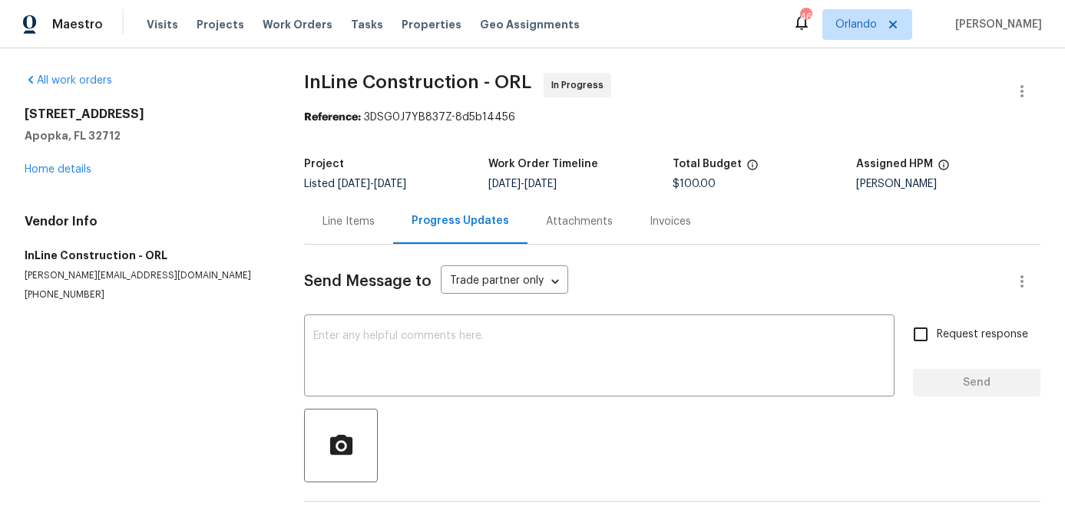
scroll to position [132, 0]
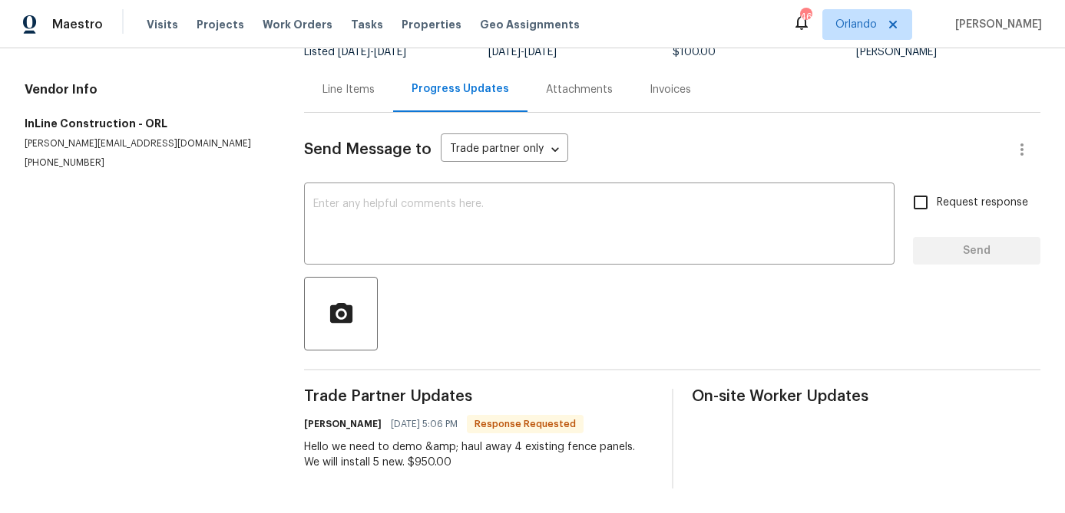
click at [356, 97] on div "Line Items" at bounding box center [348, 89] width 89 height 45
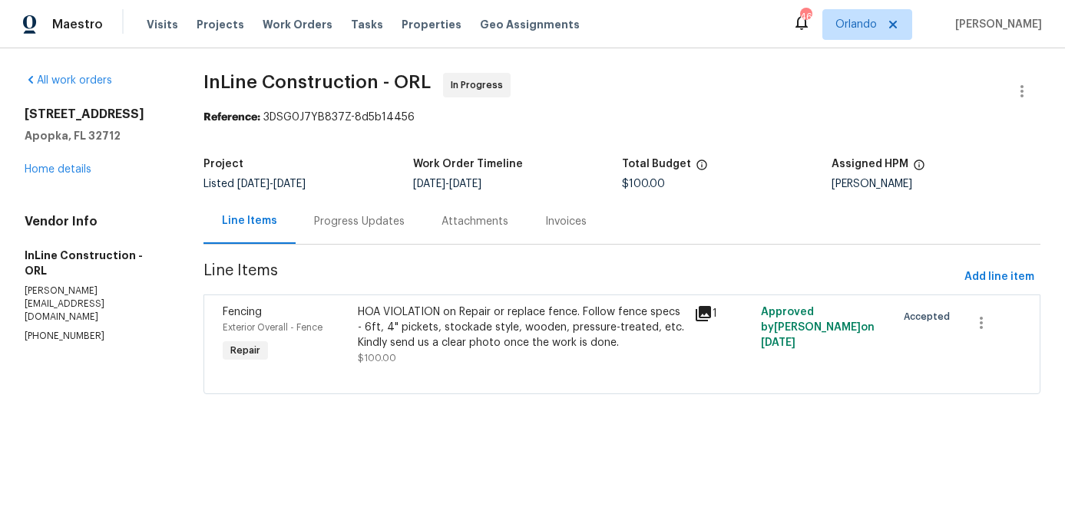
click at [447, 329] on div "HOA VIOLATION on Repair or replace fence. Follow fence specs - 6ft, 4" pickets,…" at bounding box center [521, 328] width 327 height 46
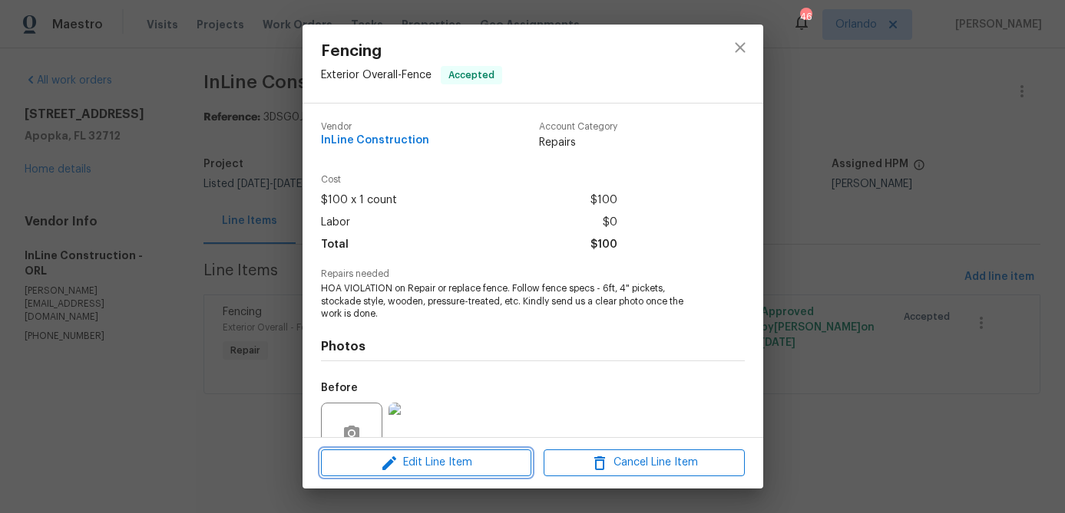
click at [454, 473] on button "Edit Line Item" at bounding box center [426, 463] width 210 height 27
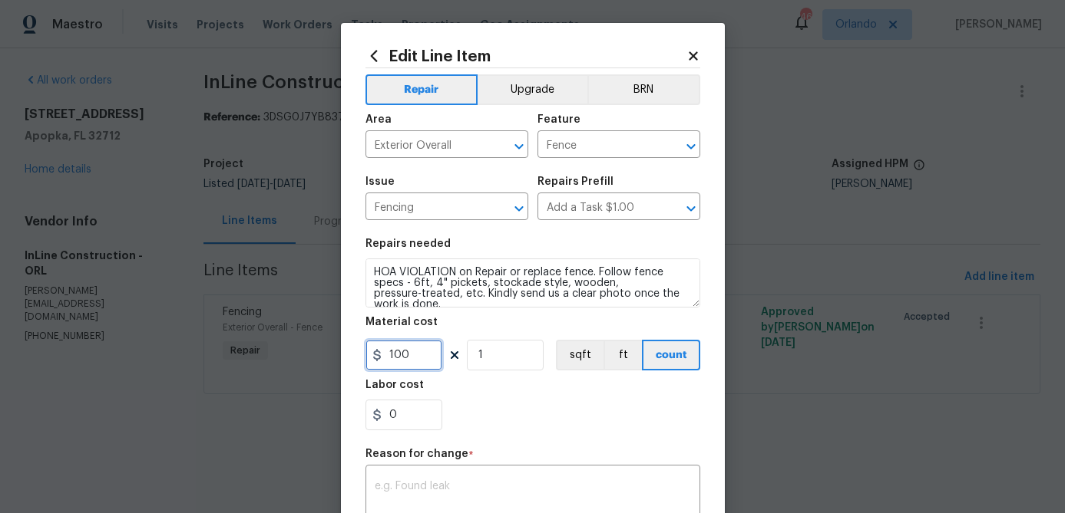
click at [427, 358] on input "100" at bounding box center [403, 355] width 77 height 31
type input "950"
click at [478, 484] on textarea at bounding box center [533, 497] width 316 height 32
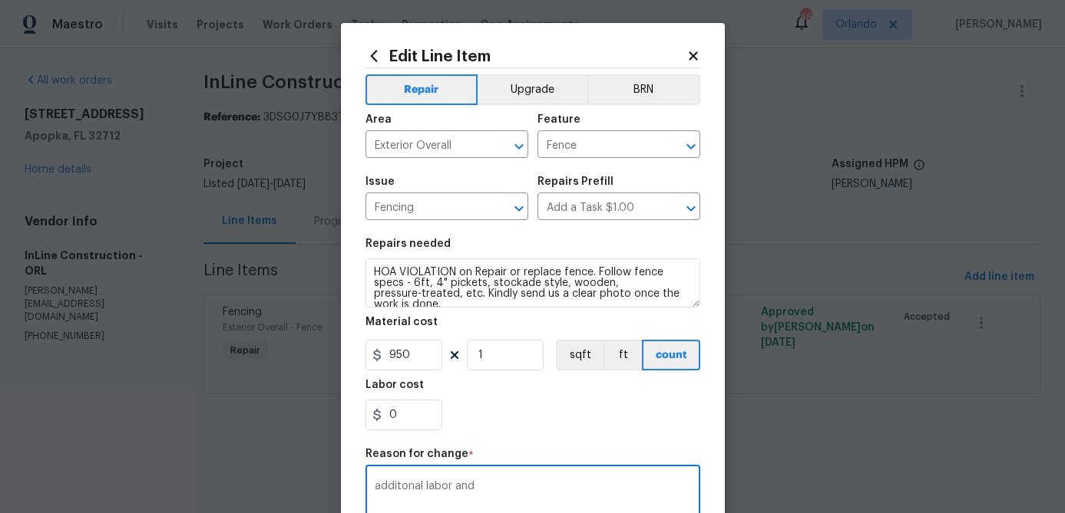
click at [396, 487] on textarea "additonal labor and" at bounding box center [533, 497] width 316 height 32
click at [489, 493] on textarea "additional labor and" at bounding box center [533, 497] width 316 height 32
drag, startPoint x: 467, startPoint y: 486, endPoint x: 587, endPoint y: 486, distance: 119.7
click at [583, 486] on textarea "additional labor and" at bounding box center [533, 497] width 316 height 32
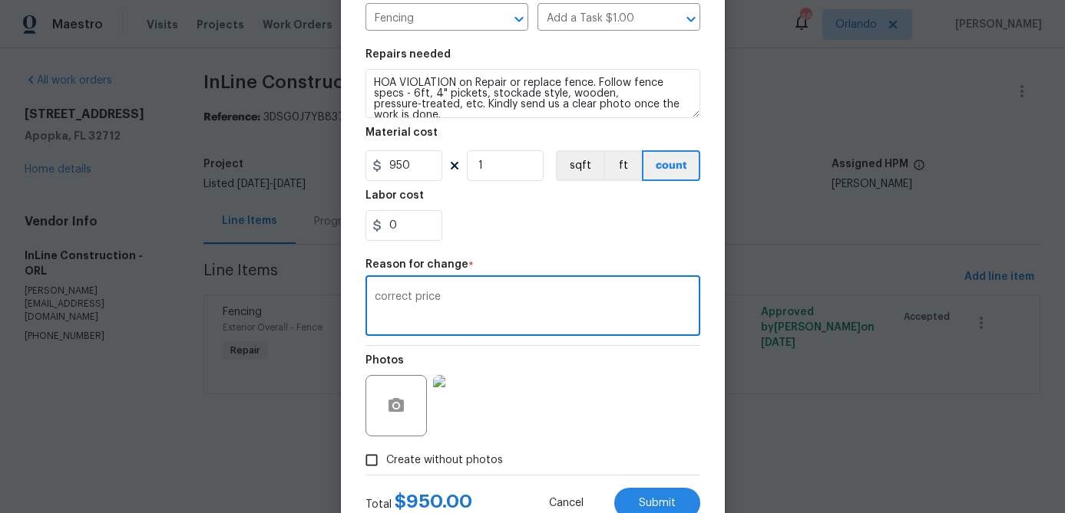
scroll to position [198, 0]
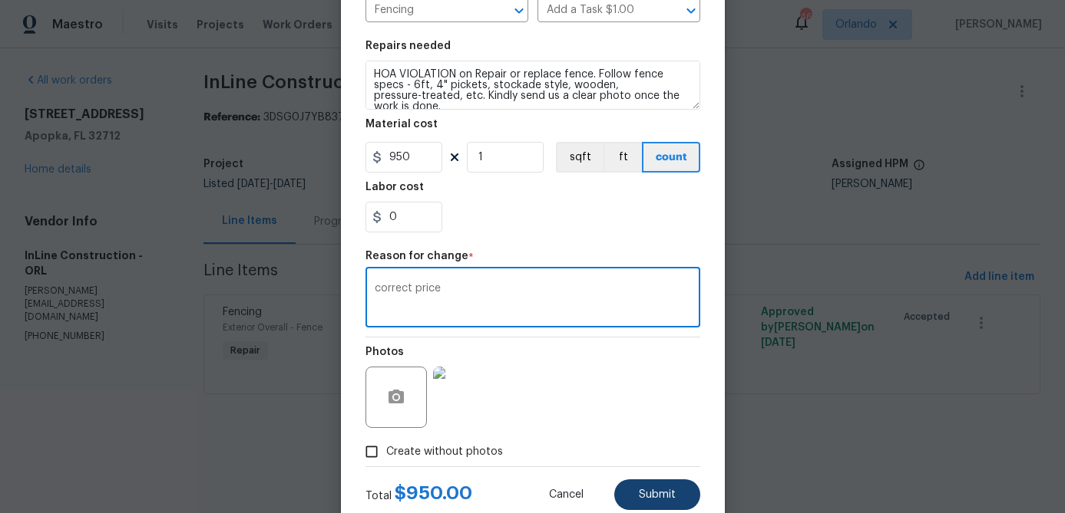
type textarea "correct price"
click at [663, 489] on button "Submit" at bounding box center [657, 495] width 86 height 31
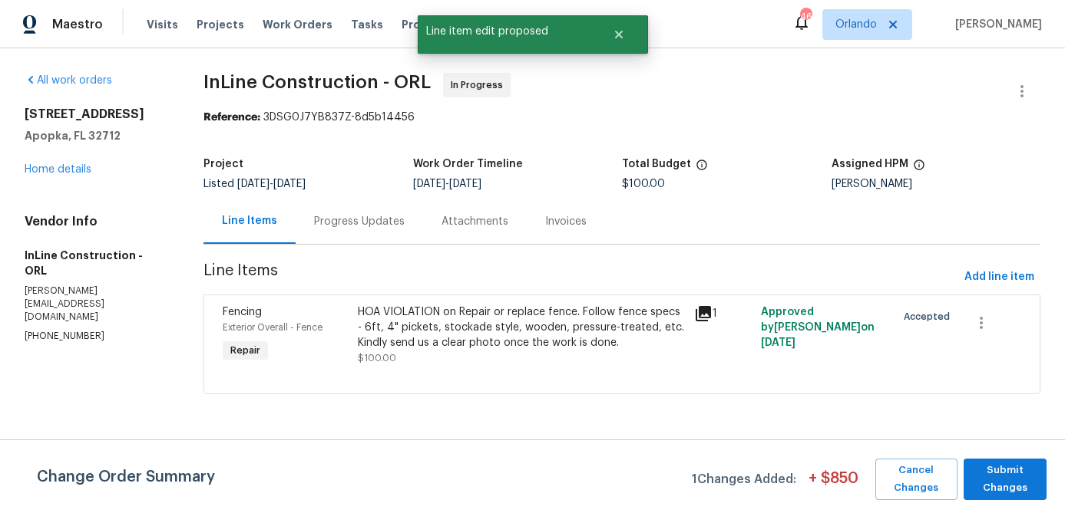
scroll to position [0, 0]
click at [1005, 476] on span "Submit Changes" at bounding box center [1005, 479] width 68 height 35
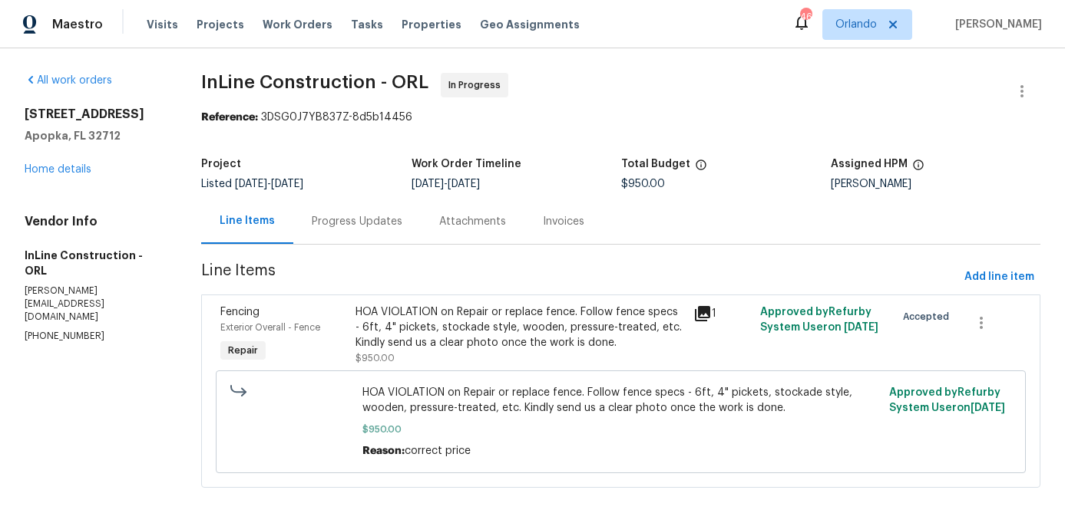
click at [366, 230] on div "Progress Updates" at bounding box center [356, 221] width 127 height 45
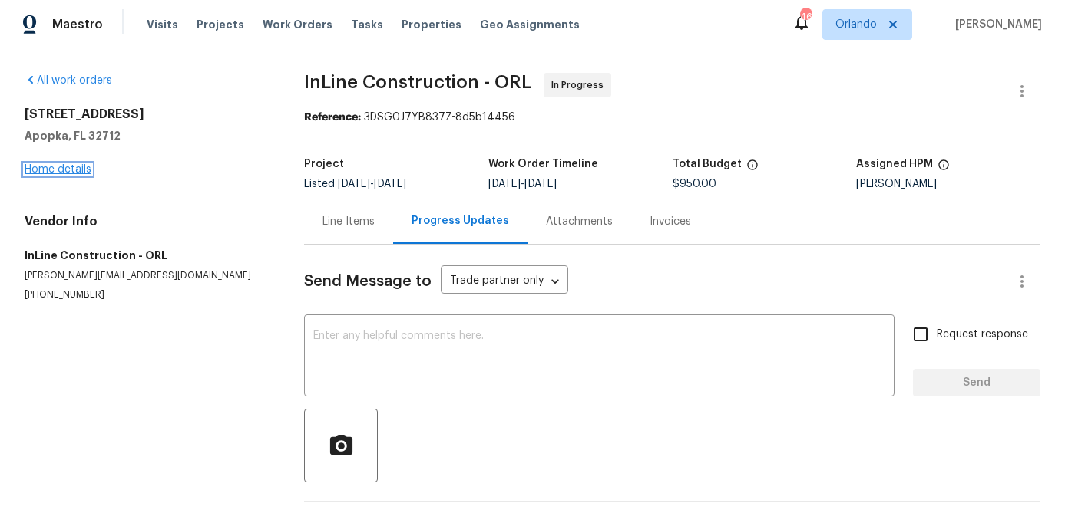
click at [69, 167] on link "Home details" at bounding box center [58, 169] width 67 height 11
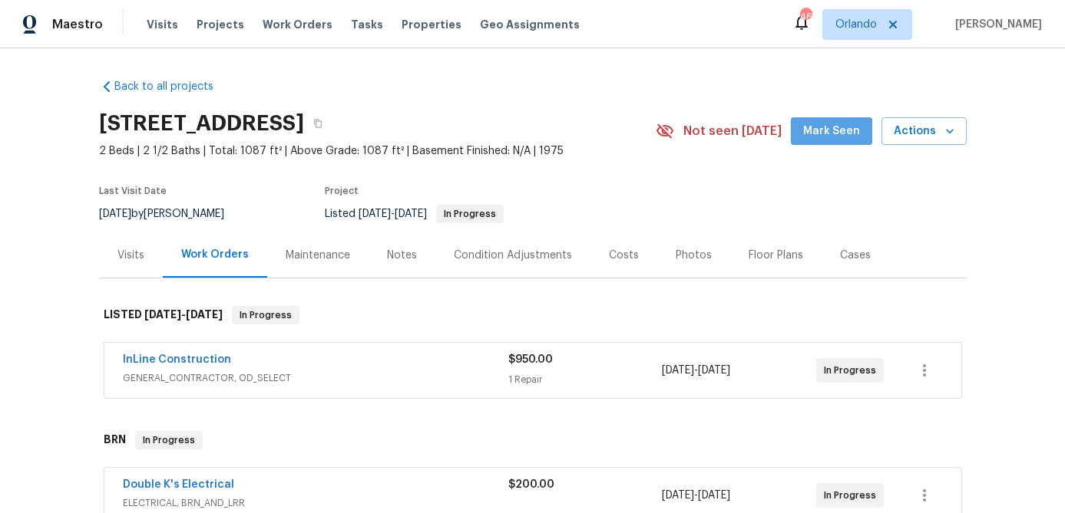
click at [837, 133] on span "Mark Seen" at bounding box center [831, 131] width 57 height 19
